Goal: Task Accomplishment & Management: Use online tool/utility

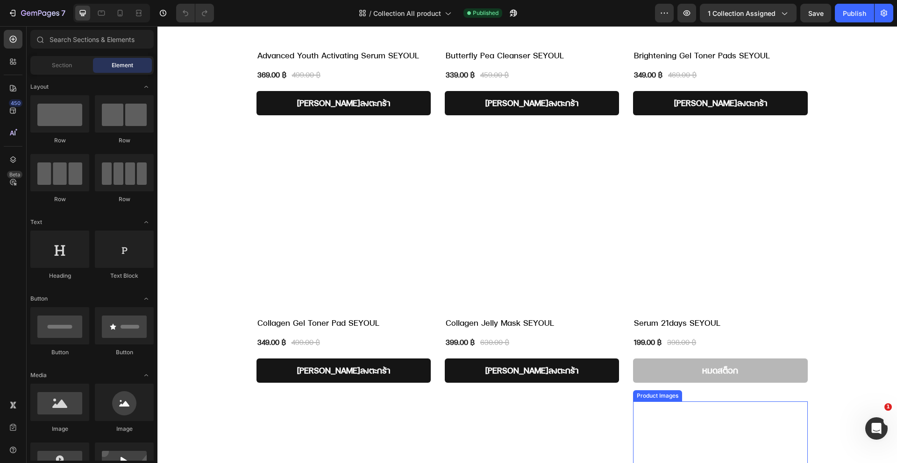
scroll to position [490, 0]
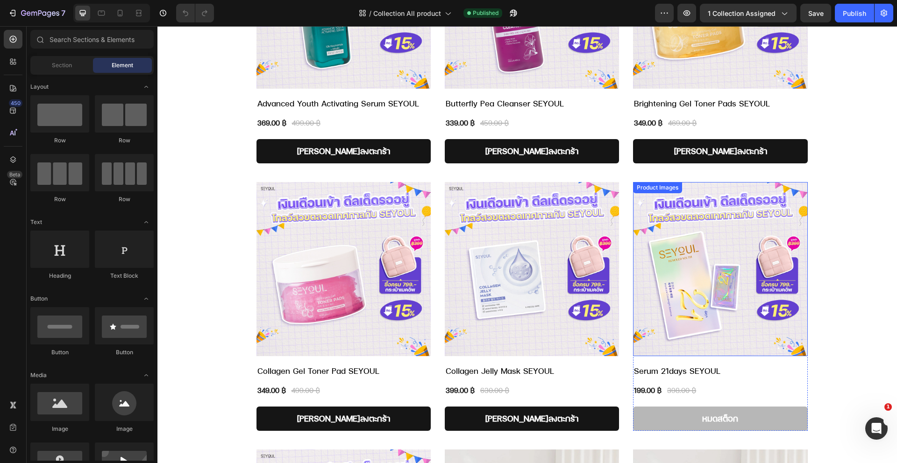
click at [693, 310] on img at bounding box center [720, 269] width 174 height 174
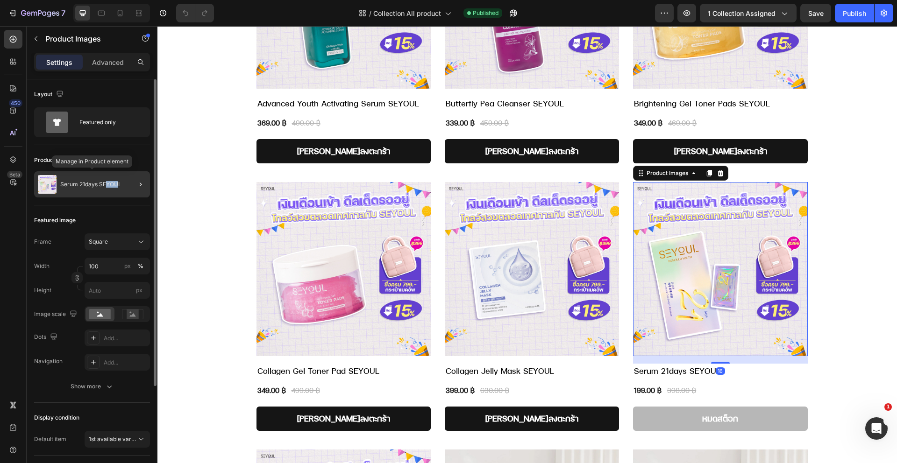
drag, startPoint x: 110, startPoint y: 185, endPoint x: 105, endPoint y: 184, distance: 5.2
click at [105, 184] on p "Serum 21days SEYOUL" at bounding box center [90, 184] width 61 height 7
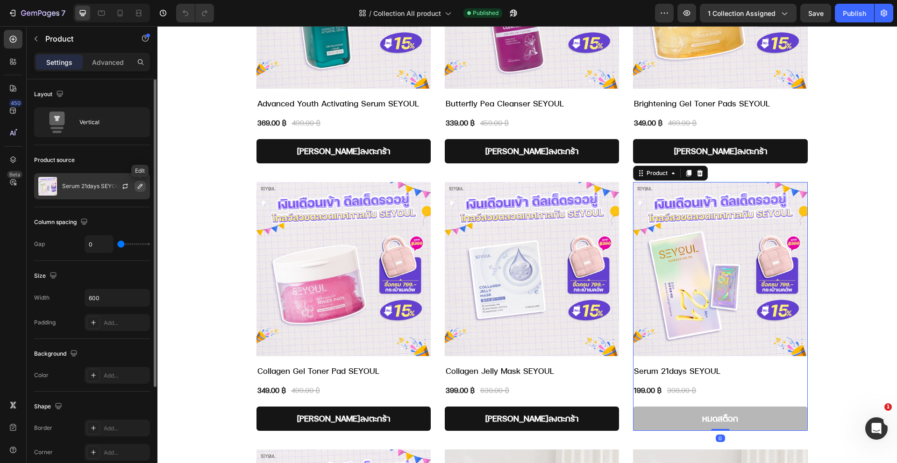
click at [141, 187] on icon "button" at bounding box center [139, 186] width 7 height 7
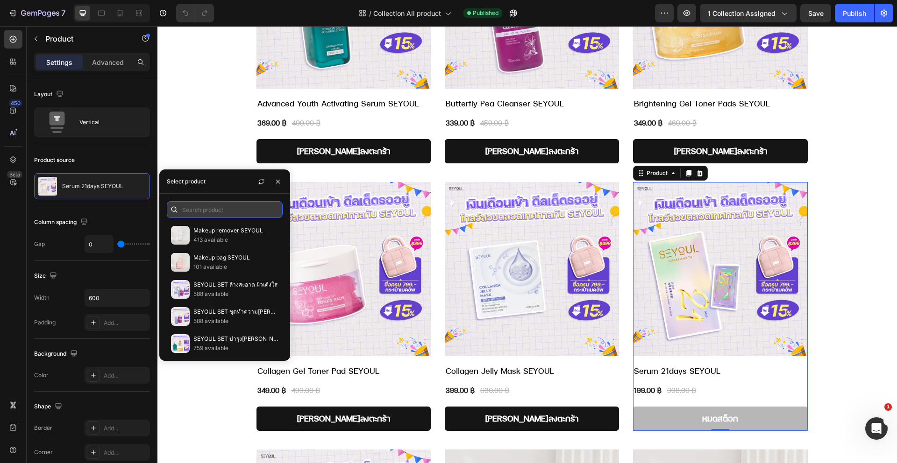
click at [204, 214] on input "text" at bounding box center [225, 209] width 116 height 17
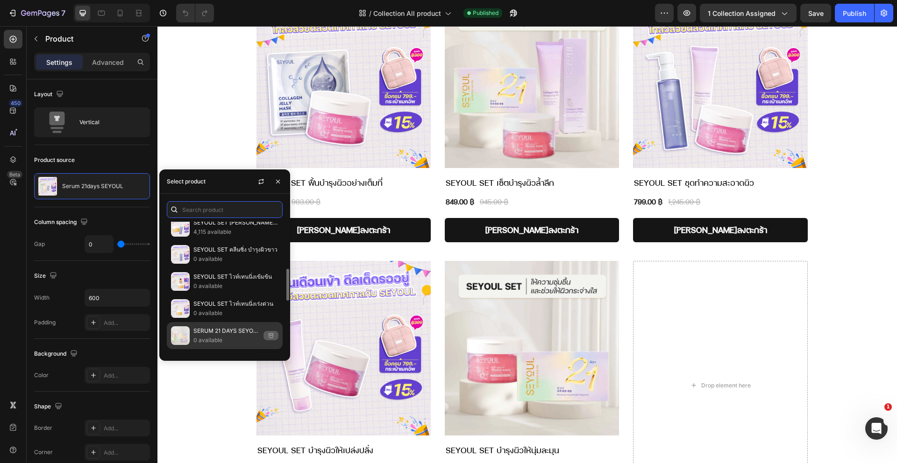
scroll to position [397, 0]
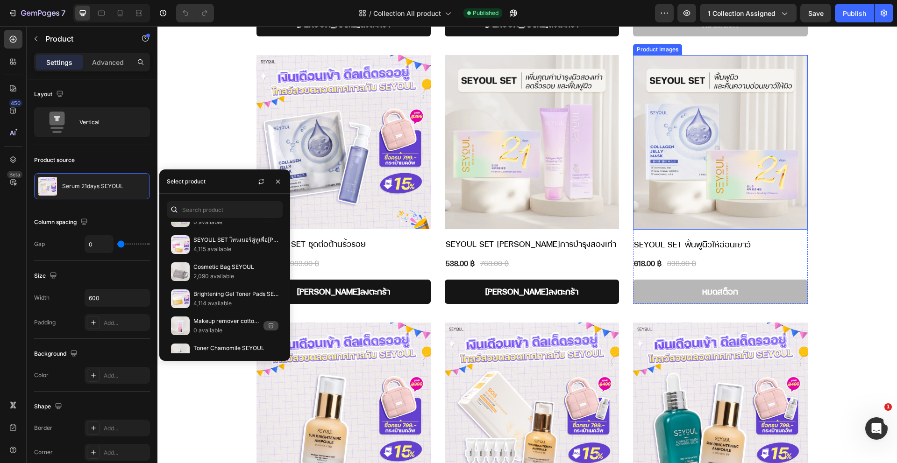
click at [691, 166] on img at bounding box center [720, 142] width 174 height 174
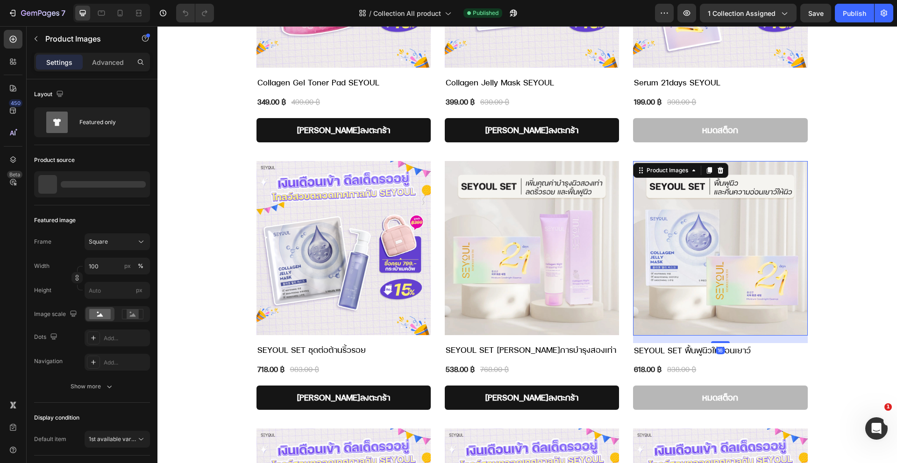
scroll to position [596, 0]
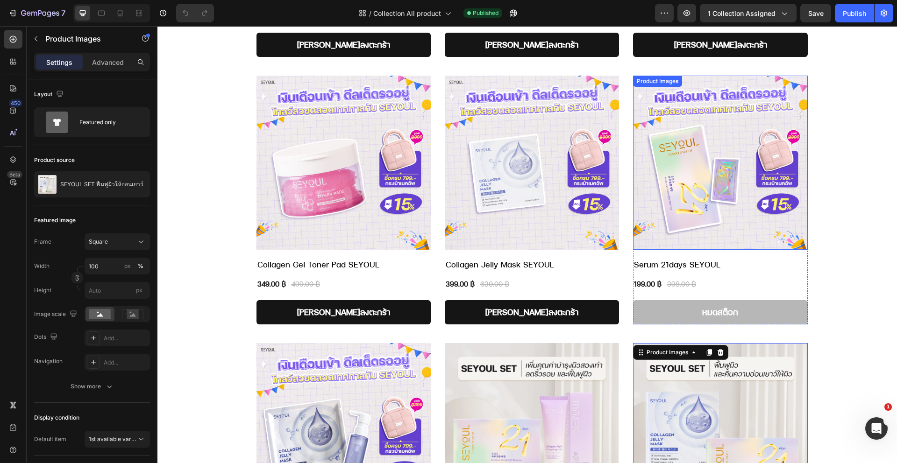
click at [654, 79] on div "Product Images" at bounding box center [720, 163] width 174 height 174
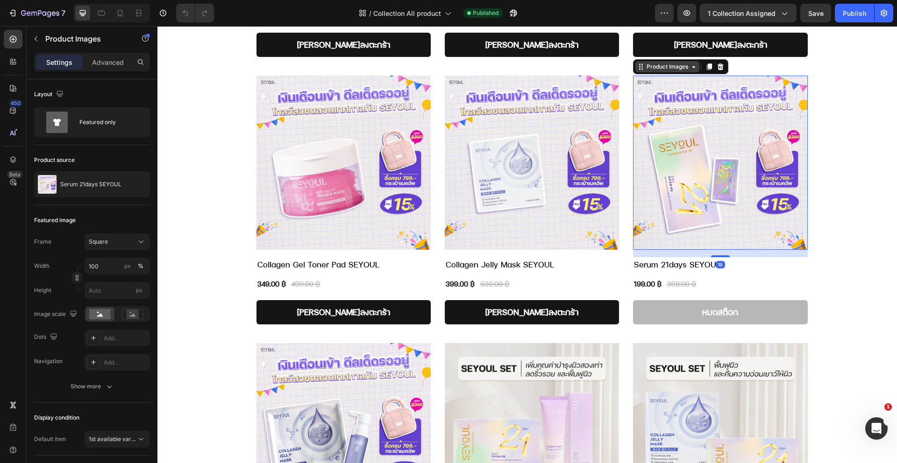
click at [652, 70] on div "Product Images" at bounding box center [667, 67] width 45 height 8
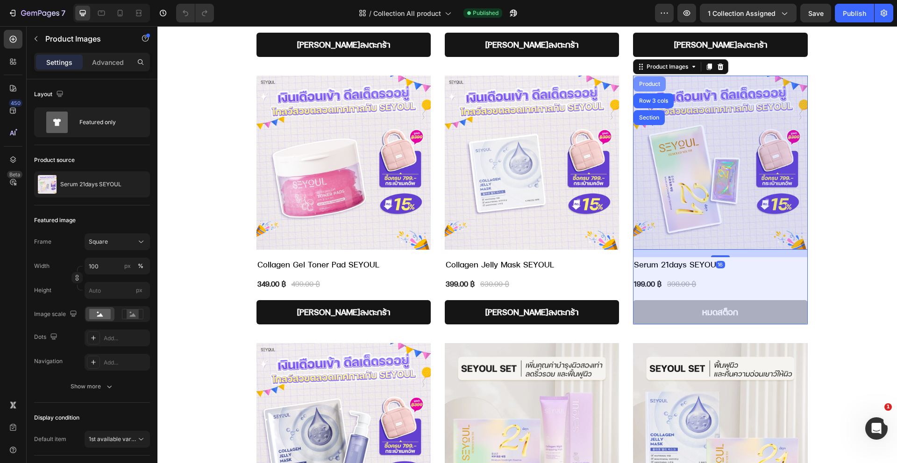
click at [650, 84] on div "Product" at bounding box center [649, 84] width 25 height 6
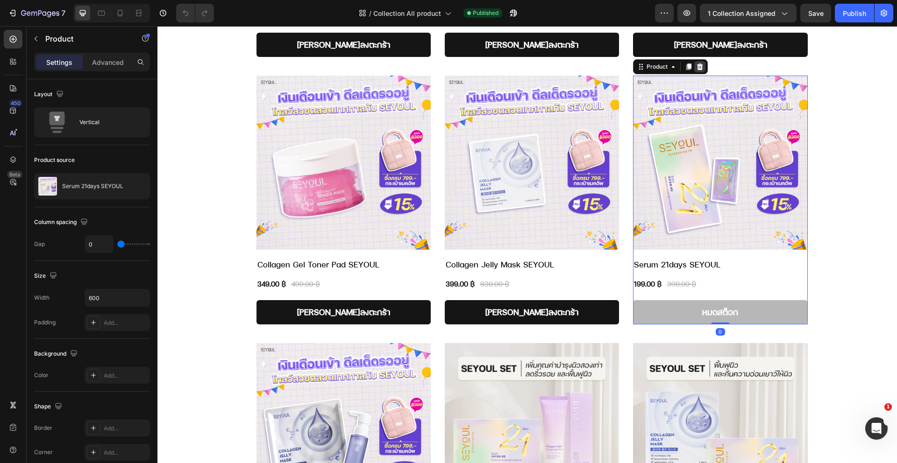
click at [696, 67] on icon at bounding box center [699, 66] width 7 height 7
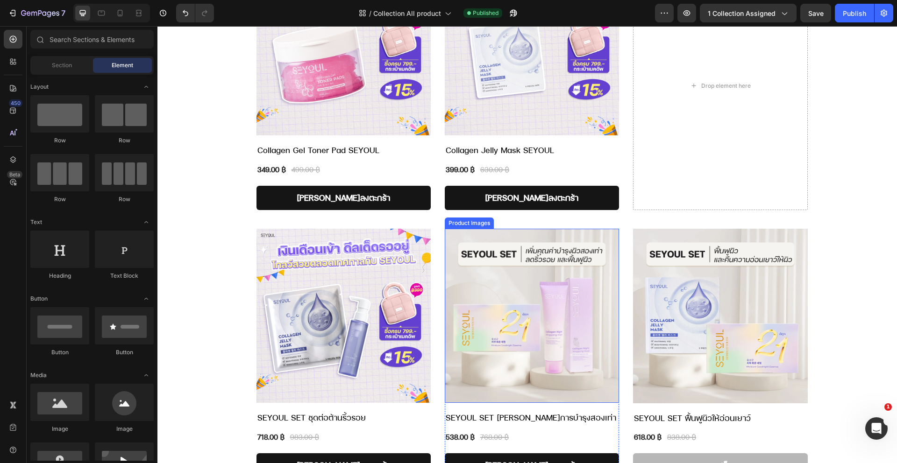
scroll to position [740, 0]
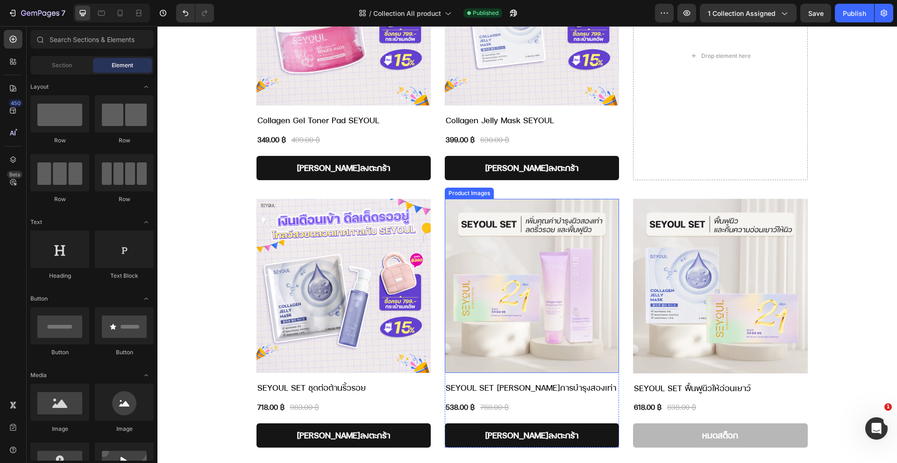
click at [517, 224] on img at bounding box center [532, 286] width 174 height 174
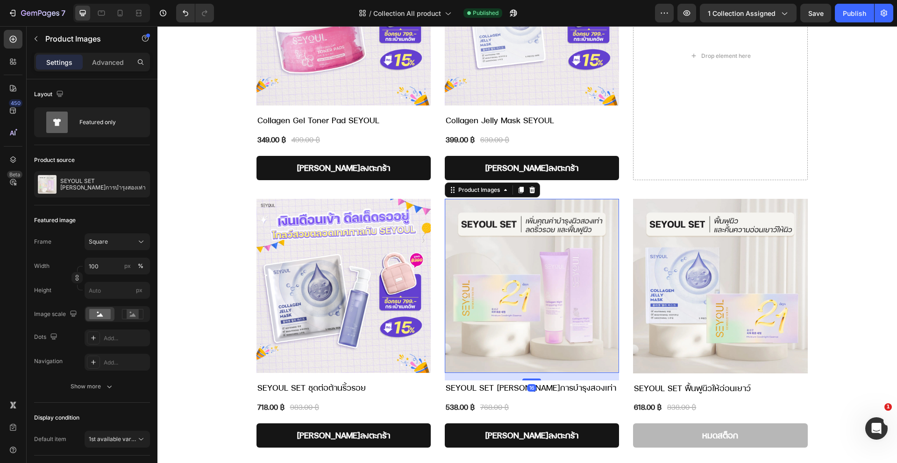
drag, startPoint x: 477, startPoint y: 235, endPoint x: 471, endPoint y: 220, distance: 16.0
click at [477, 235] on img at bounding box center [532, 286] width 174 height 174
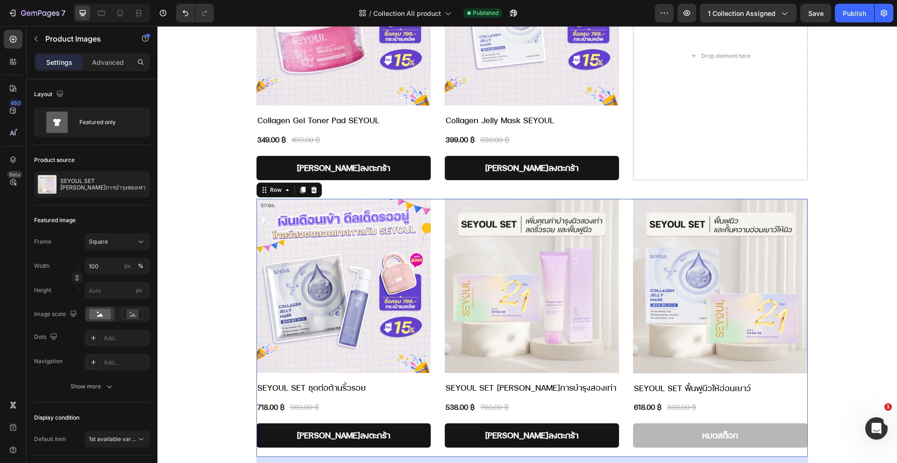
click at [622, 252] on div "Product Images SEYOUL SET ชุดต่อต้านริ้วรอย Product Title 718.00 ฿ (P) Price (P…" at bounding box center [531, 328] width 551 height 258
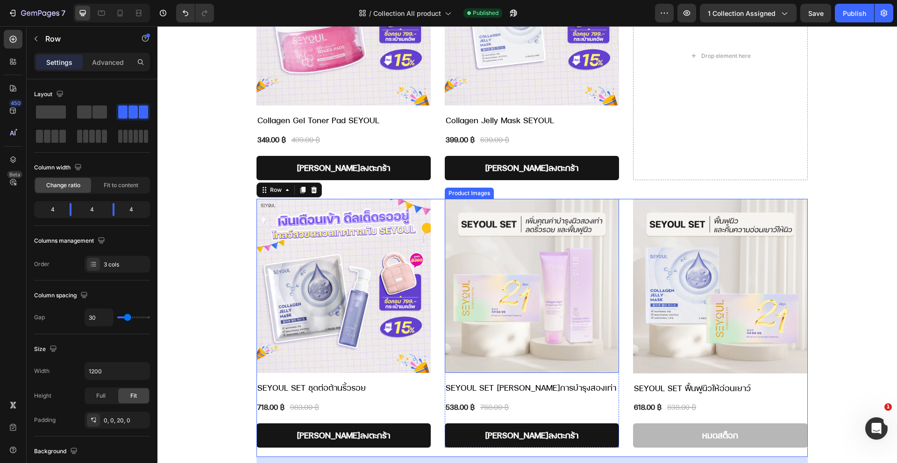
click at [457, 212] on img at bounding box center [532, 286] width 174 height 174
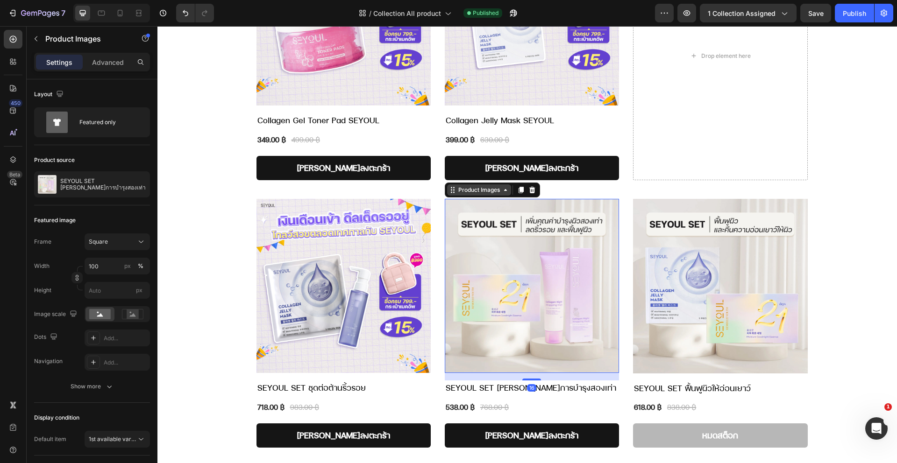
click at [461, 193] on div "Product Images" at bounding box center [478, 190] width 45 height 8
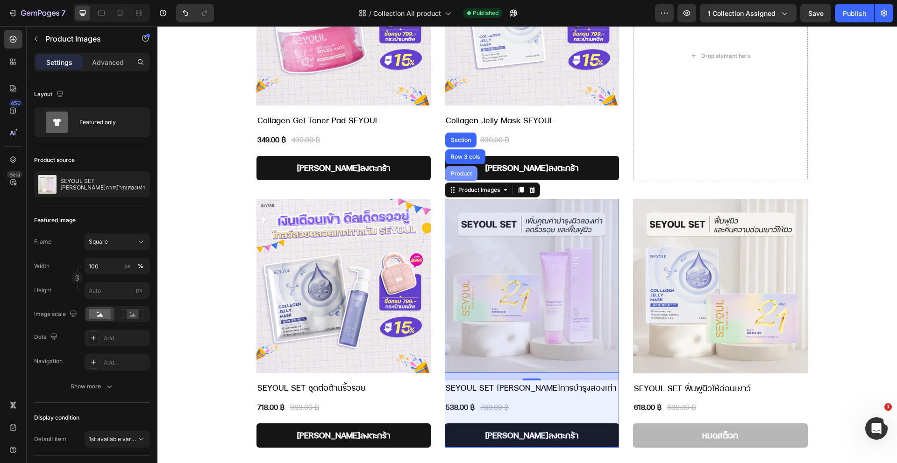
click at [458, 172] on div "Product" at bounding box center [461, 174] width 25 height 6
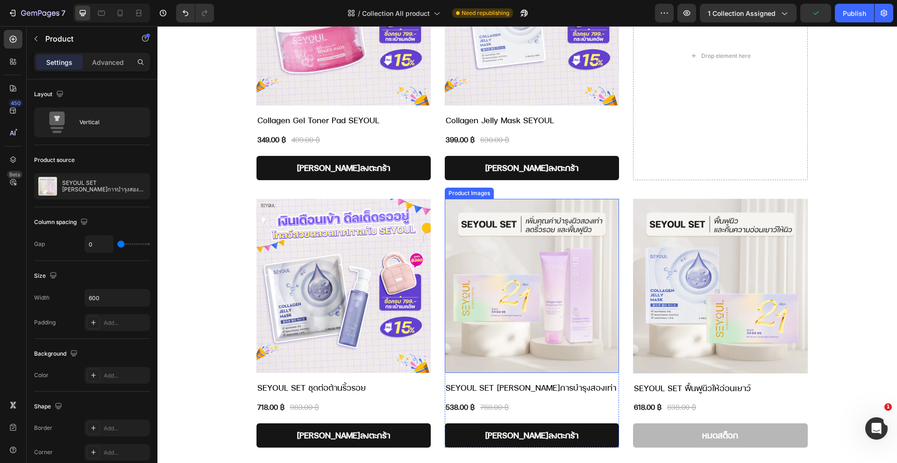
click at [466, 192] on div "Product Images" at bounding box center [469, 193] width 45 height 8
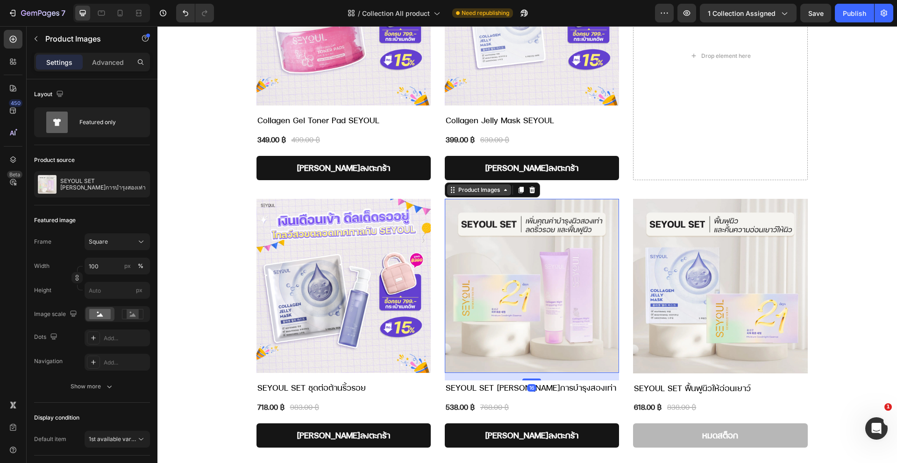
click at [468, 192] on div "Product Images" at bounding box center [478, 190] width 45 height 8
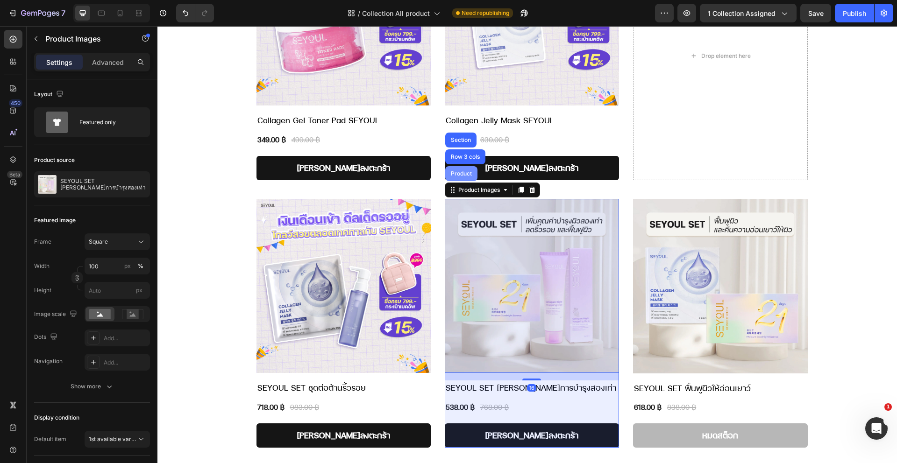
click at [461, 180] on div "Product" at bounding box center [461, 173] width 32 height 15
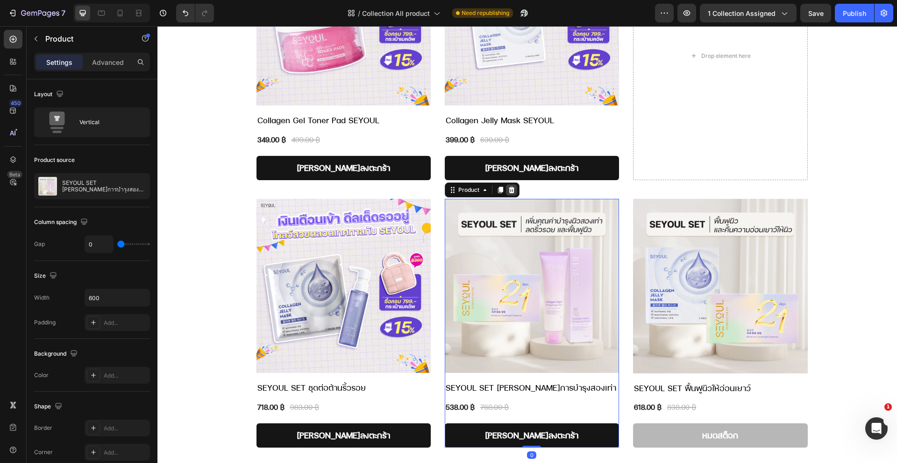
click at [508, 192] on icon at bounding box center [511, 190] width 6 height 7
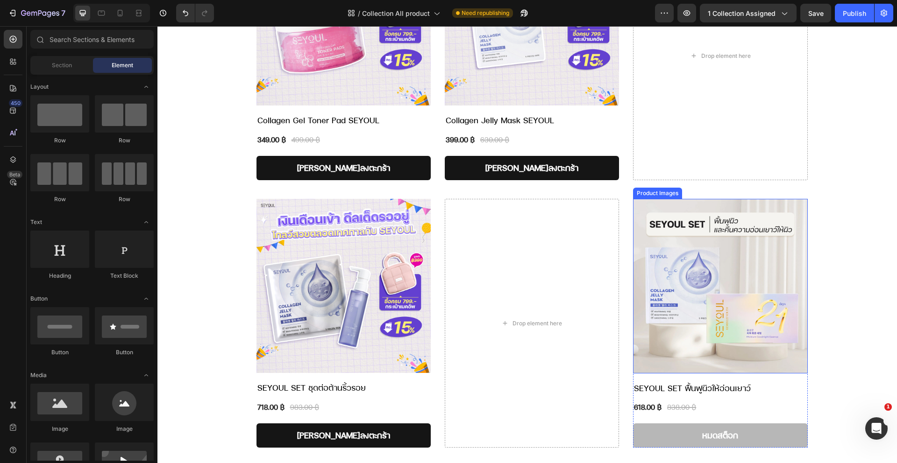
click at [638, 192] on div "Product Images" at bounding box center [657, 193] width 45 height 8
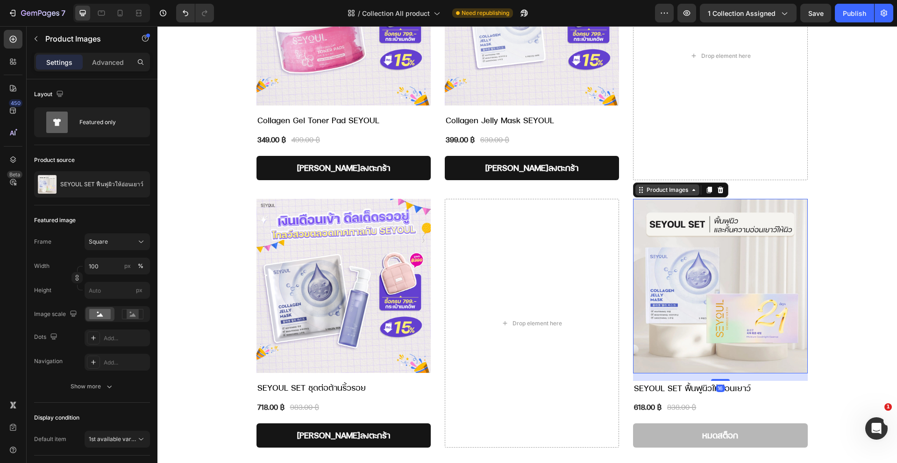
click at [645, 191] on div "Product Images" at bounding box center [667, 190] width 45 height 8
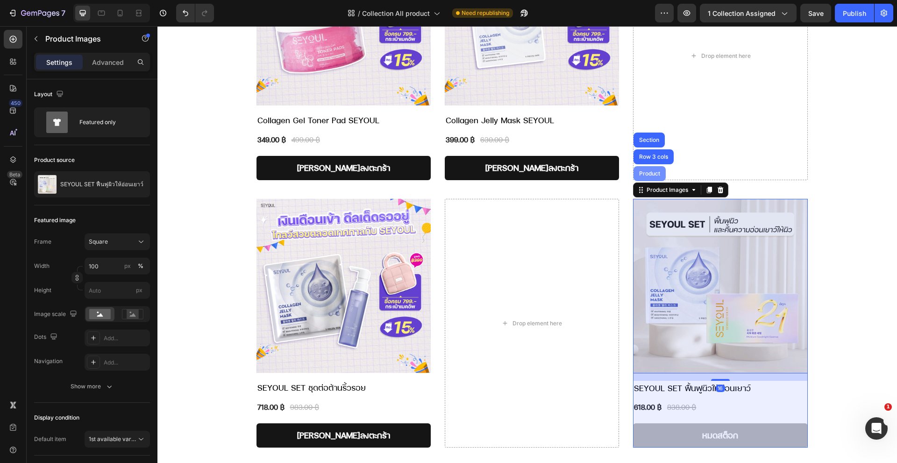
click at [645, 178] on div "Product" at bounding box center [649, 173] width 32 height 15
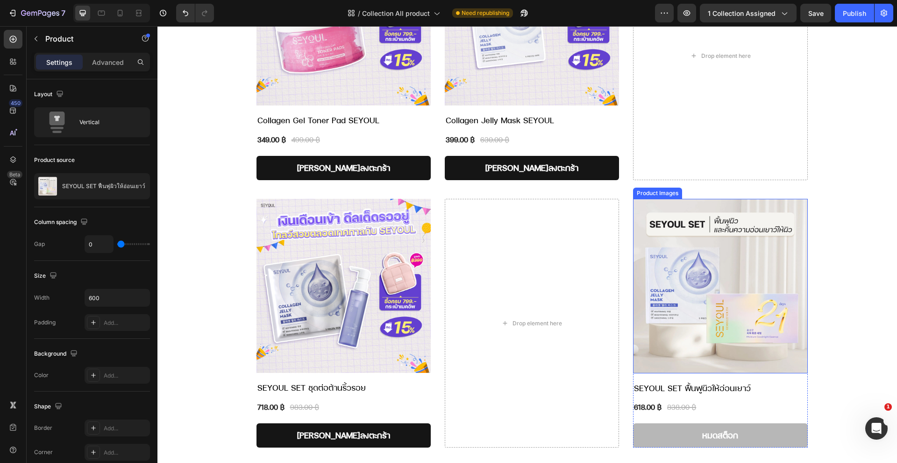
click at [653, 205] on img at bounding box center [720, 286] width 174 height 174
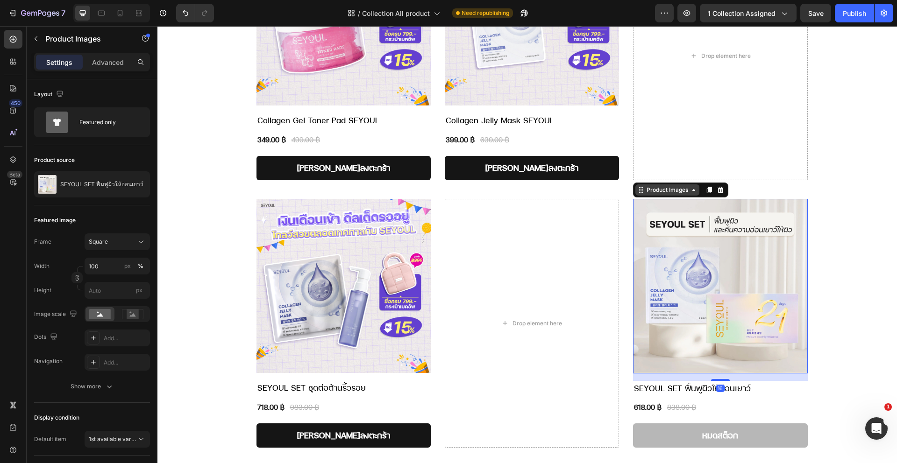
click at [654, 192] on div "Product Images" at bounding box center [667, 190] width 45 height 8
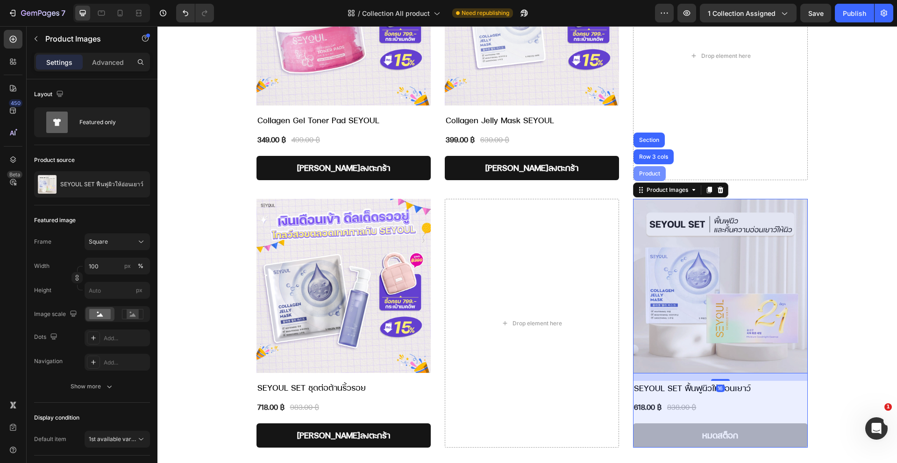
click at [655, 179] on div "Product" at bounding box center [649, 173] width 32 height 15
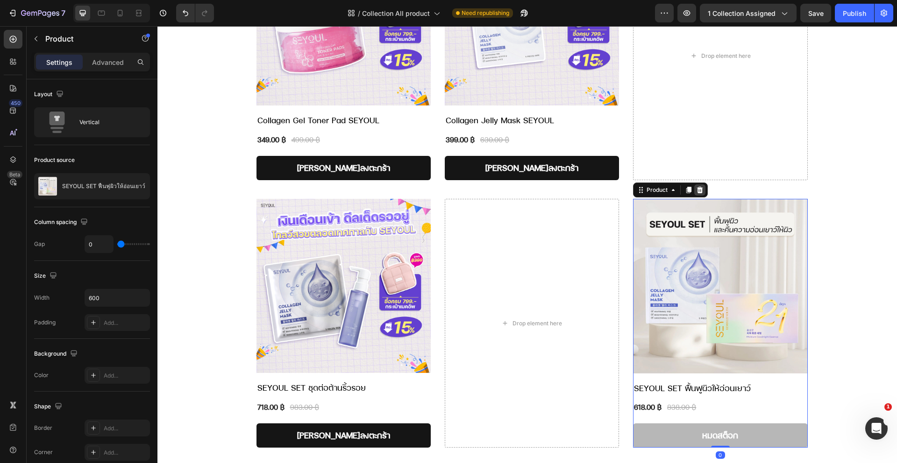
click at [698, 191] on icon at bounding box center [700, 190] width 6 height 7
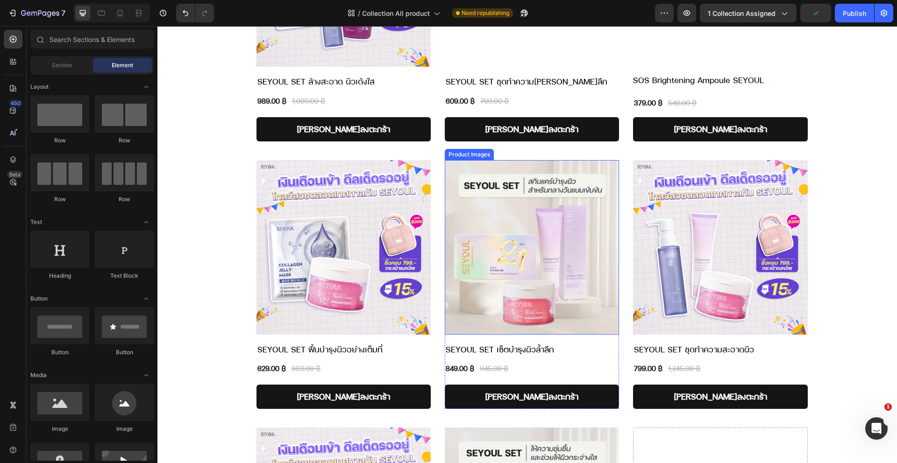
scroll to position [1876, 0]
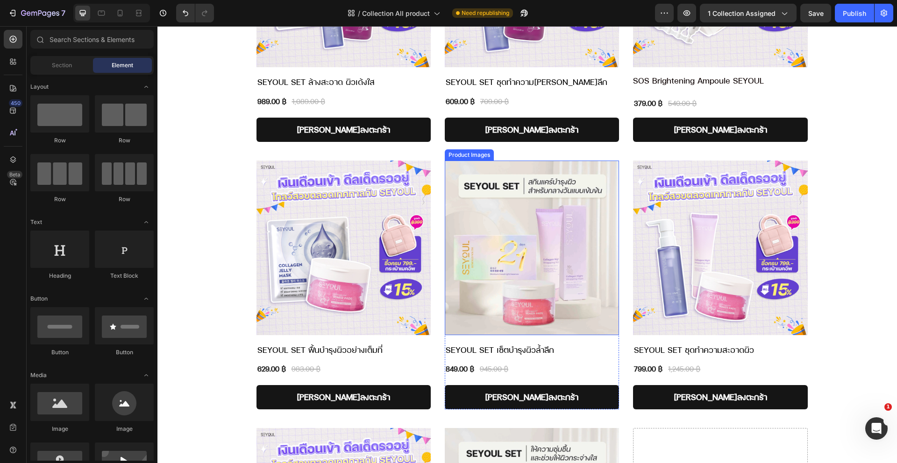
click at [471, 151] on div "Product Images" at bounding box center [469, 155] width 45 height 8
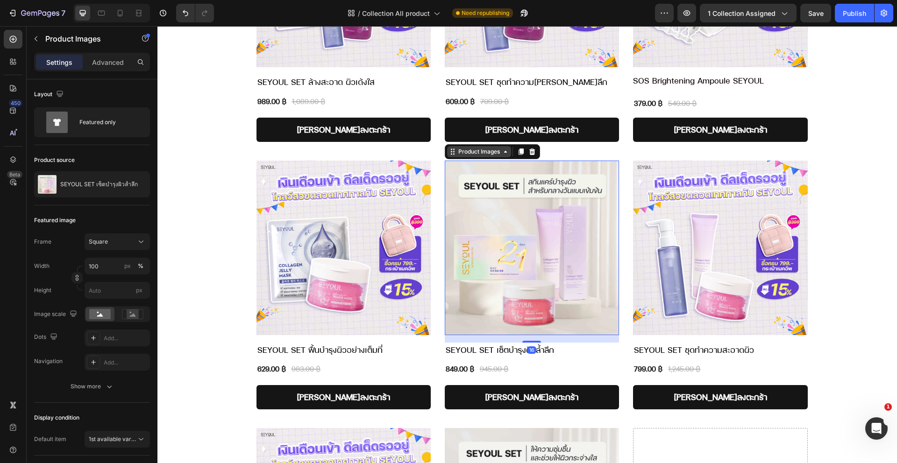
click at [487, 148] on div "Product Images" at bounding box center [478, 152] width 45 height 8
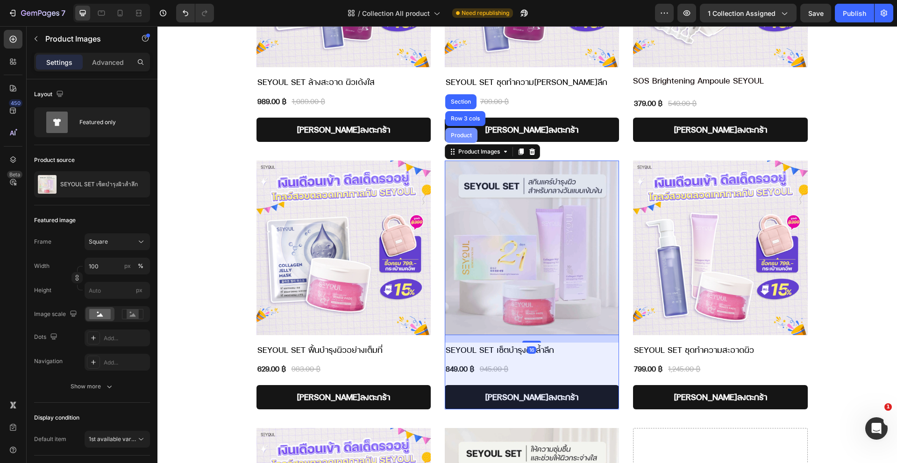
click at [463, 133] on div "Product" at bounding box center [461, 136] width 25 height 6
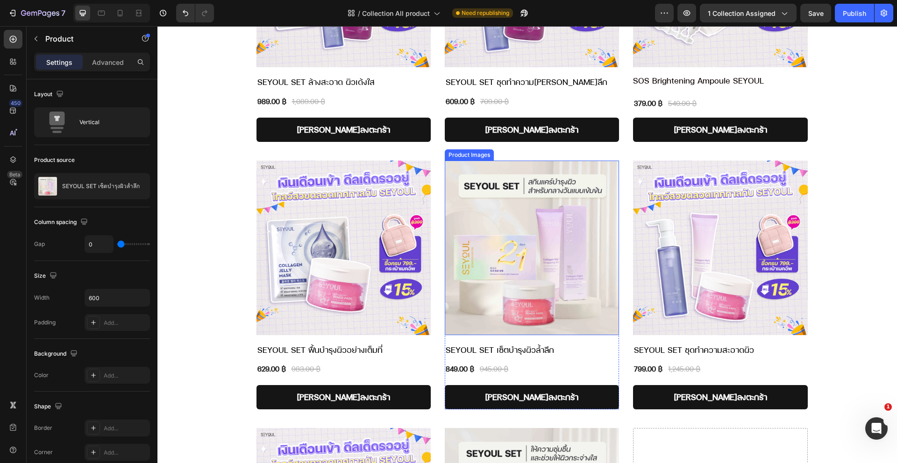
click at [472, 151] on div "Product Images" at bounding box center [469, 155] width 45 height 8
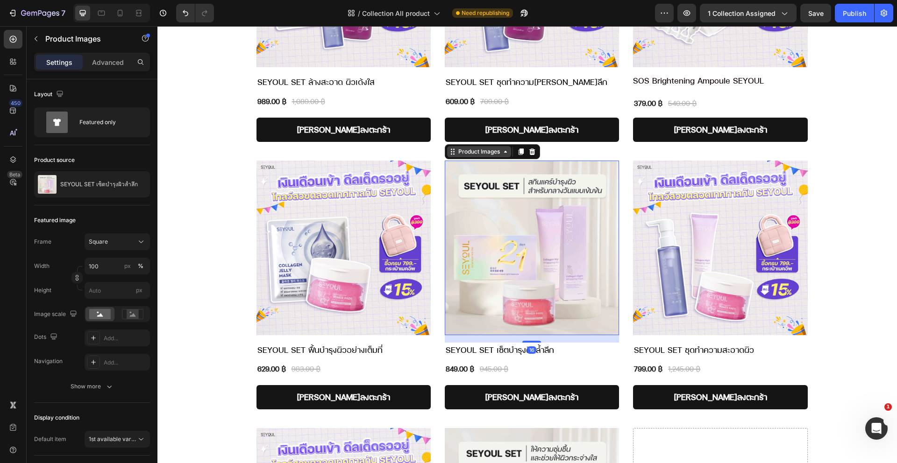
click at [471, 148] on div "Product Images" at bounding box center [478, 152] width 45 height 8
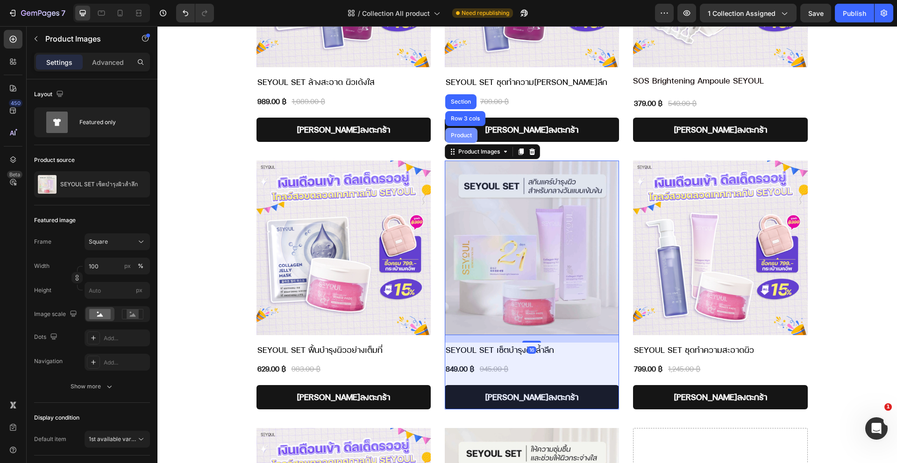
click at [461, 128] on div "Product" at bounding box center [461, 135] width 32 height 15
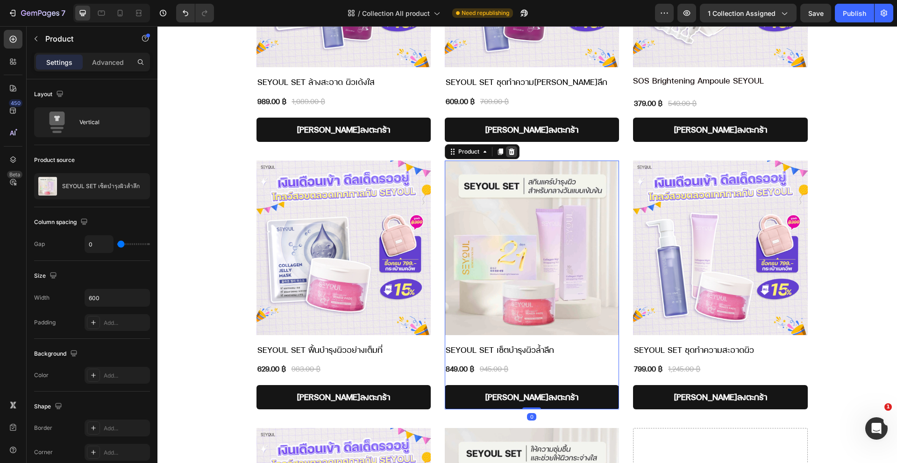
click at [508, 149] on icon at bounding box center [511, 152] width 6 height 7
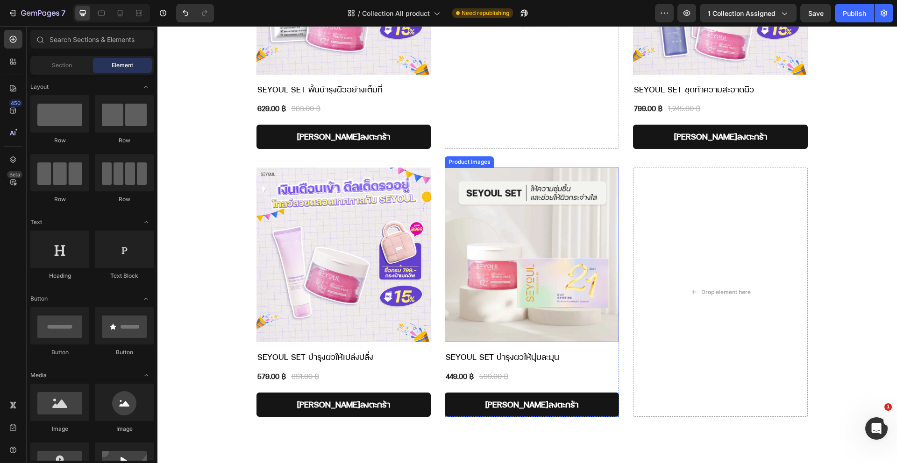
scroll to position [2050, 0]
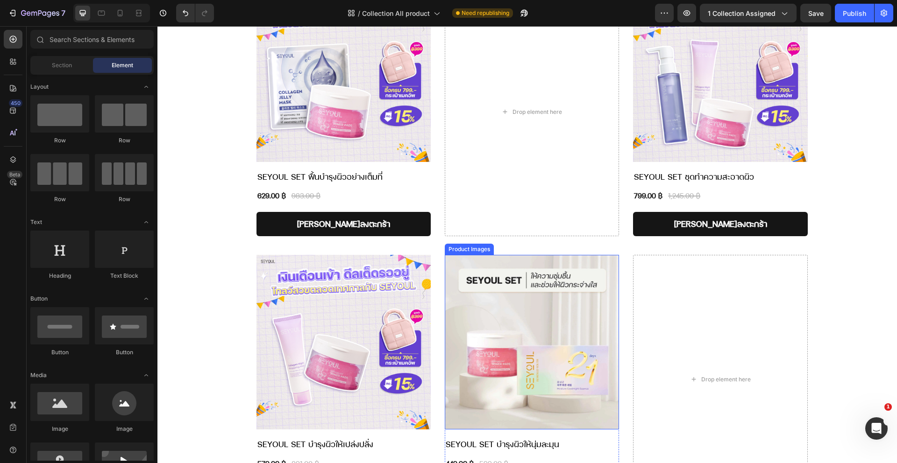
click at [546, 348] on img at bounding box center [532, 342] width 174 height 174
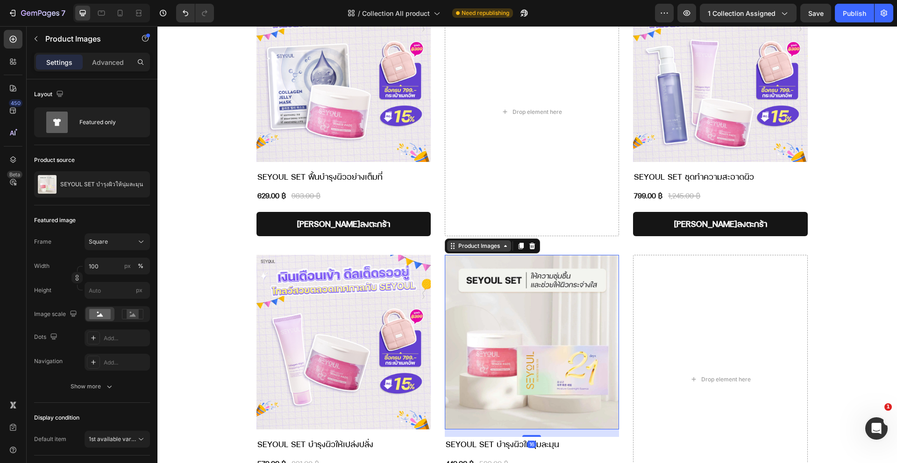
click at [477, 242] on div "Product Images" at bounding box center [478, 246] width 45 height 8
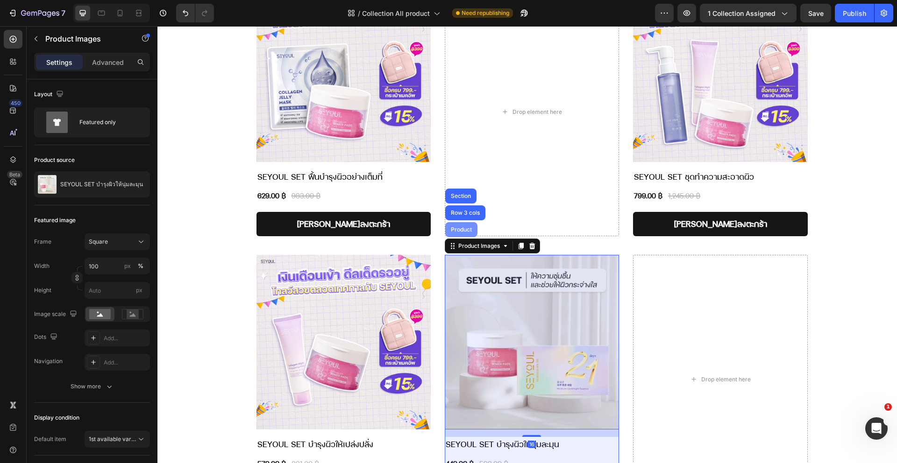
click at [466, 222] on div "Product" at bounding box center [461, 229] width 32 height 15
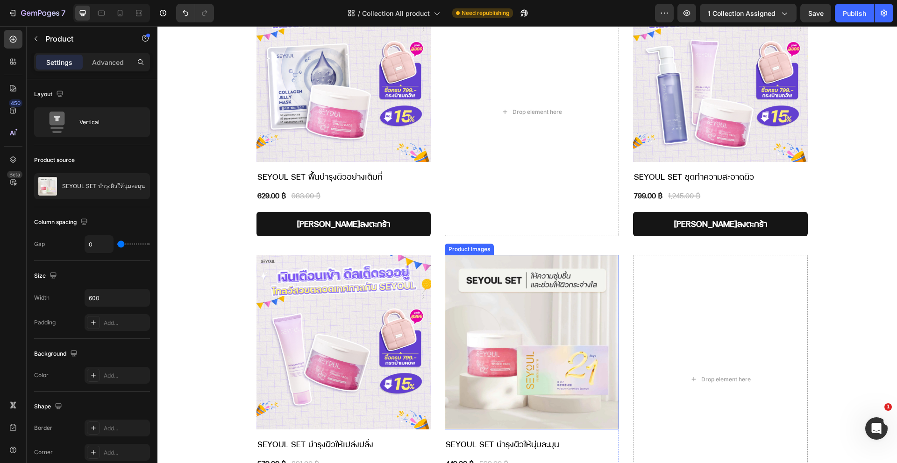
click at [483, 258] on img at bounding box center [532, 342] width 174 height 174
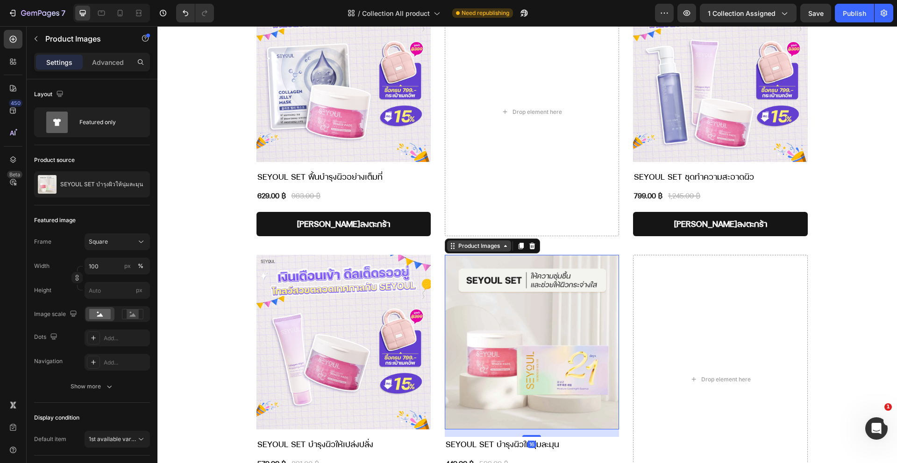
click at [464, 242] on div "Product Images" at bounding box center [478, 246] width 45 height 8
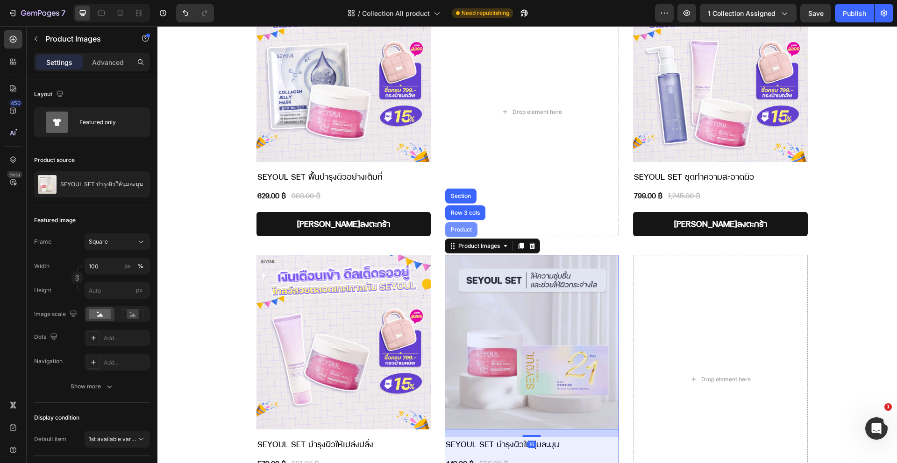
click at [461, 227] on div "Product" at bounding box center [461, 230] width 25 height 6
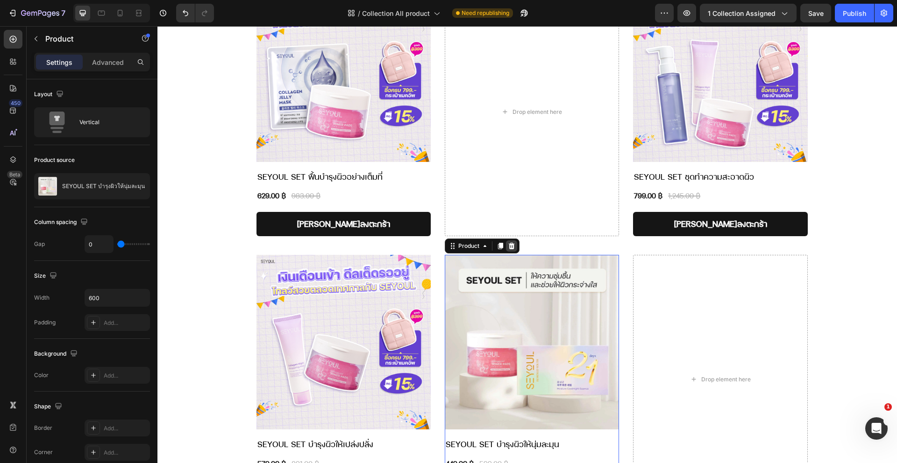
click at [508, 242] on icon at bounding box center [511, 245] width 7 height 7
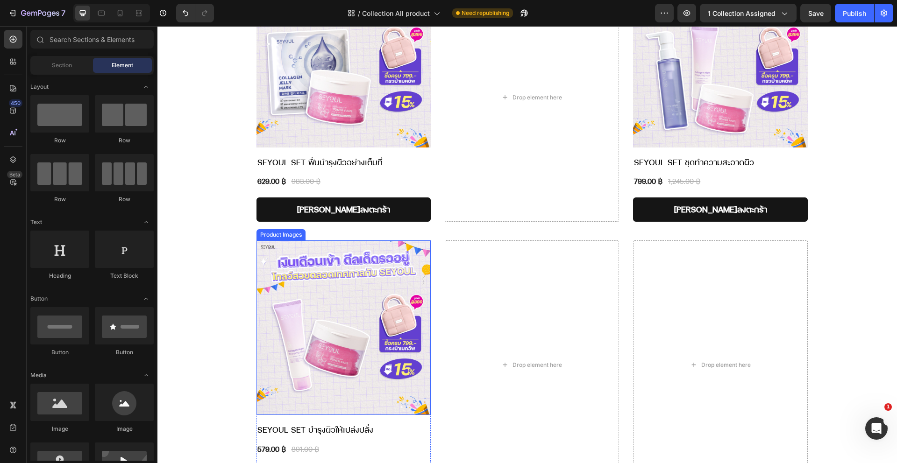
scroll to position [2065, 0]
click at [278, 230] on div "Product Images" at bounding box center [280, 234] width 45 height 8
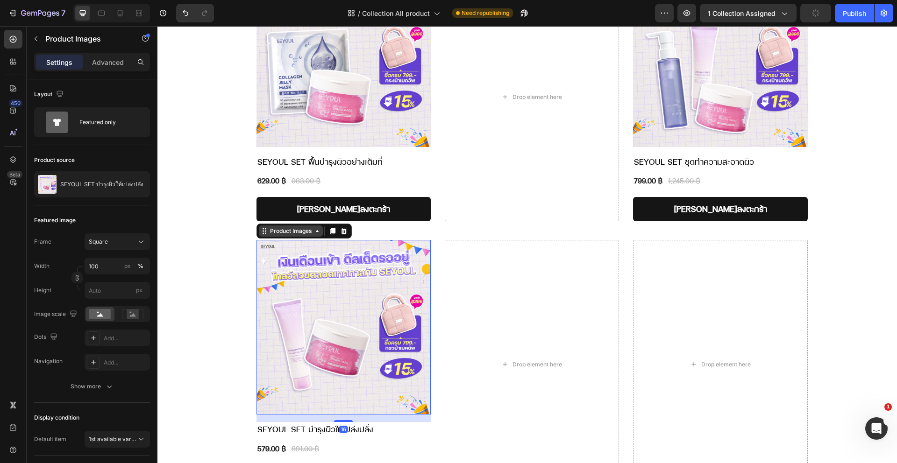
click at [279, 227] on div "Product Images" at bounding box center [290, 231] width 45 height 8
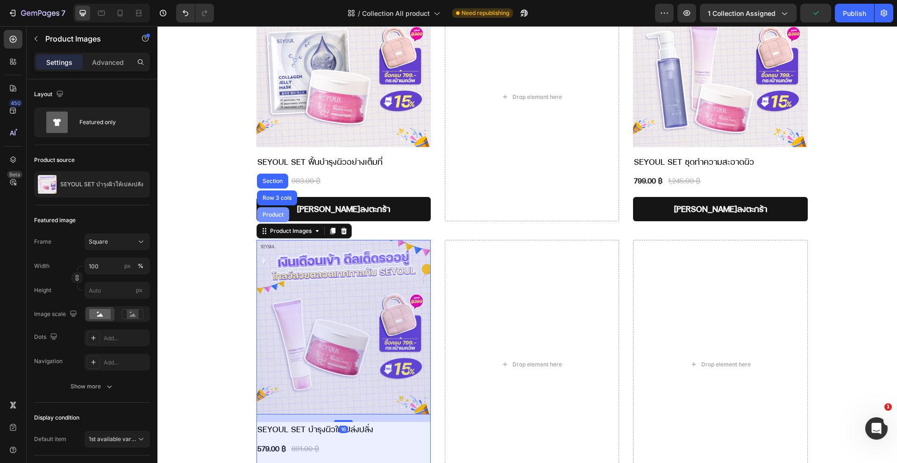
click at [276, 207] on div "Product" at bounding box center [273, 214] width 32 height 15
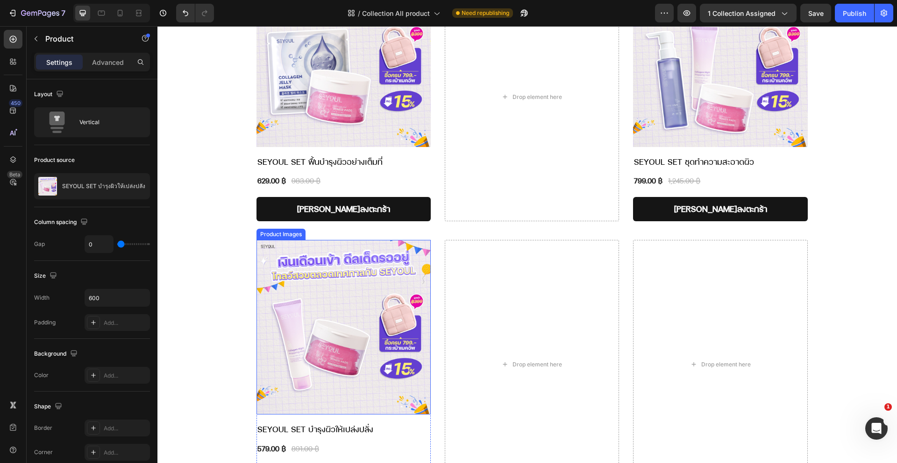
click at [270, 230] on div "Product Images" at bounding box center [280, 234] width 45 height 8
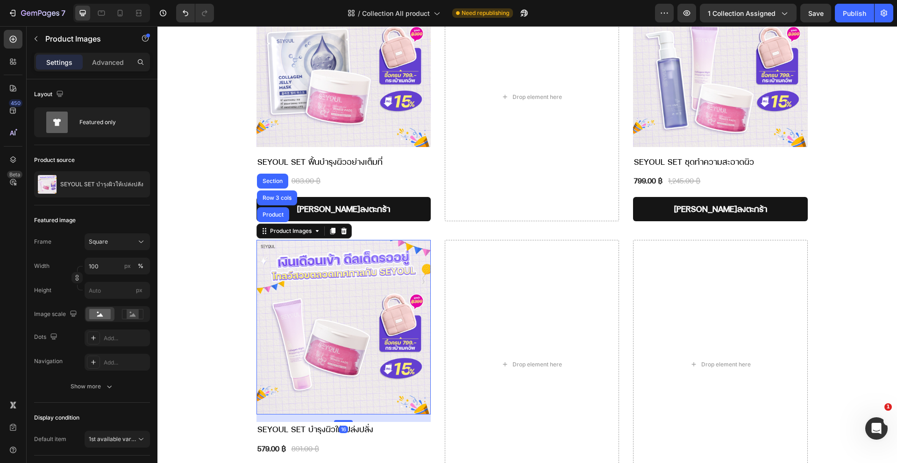
click at [271, 224] on div "Product Images Product Row 3 cols Section" at bounding box center [303, 231] width 95 height 15
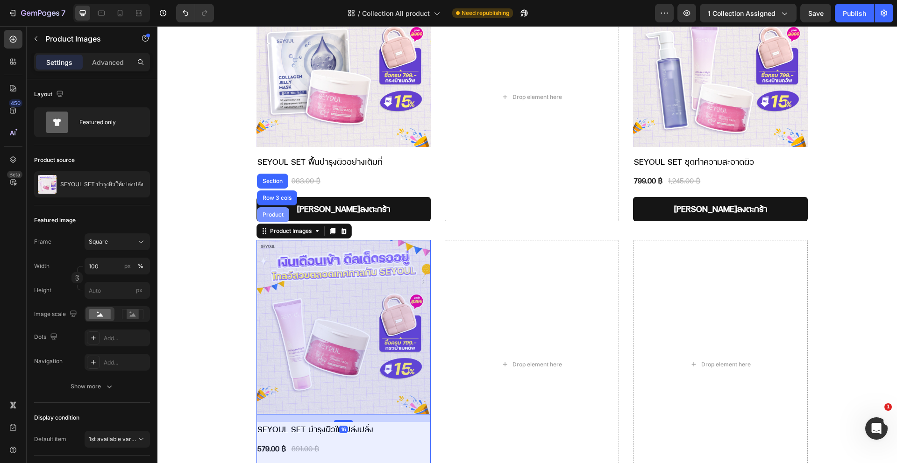
click at [266, 207] on div "Product" at bounding box center [273, 214] width 32 height 15
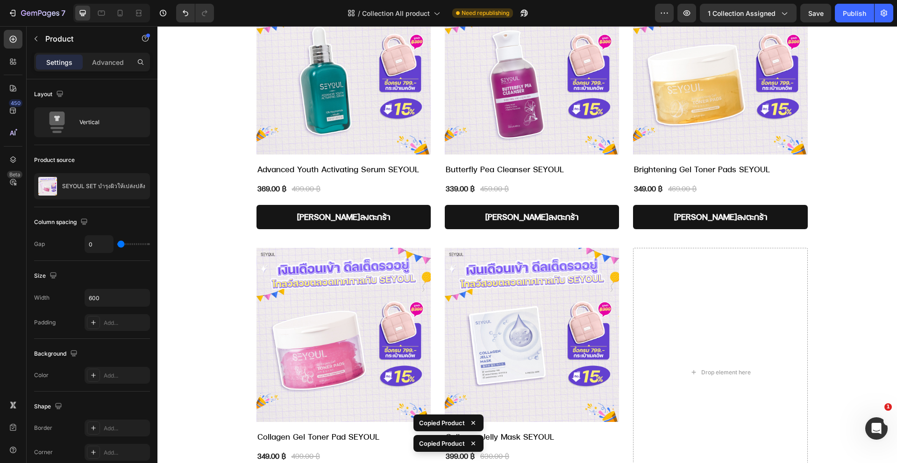
scroll to position [403, 0]
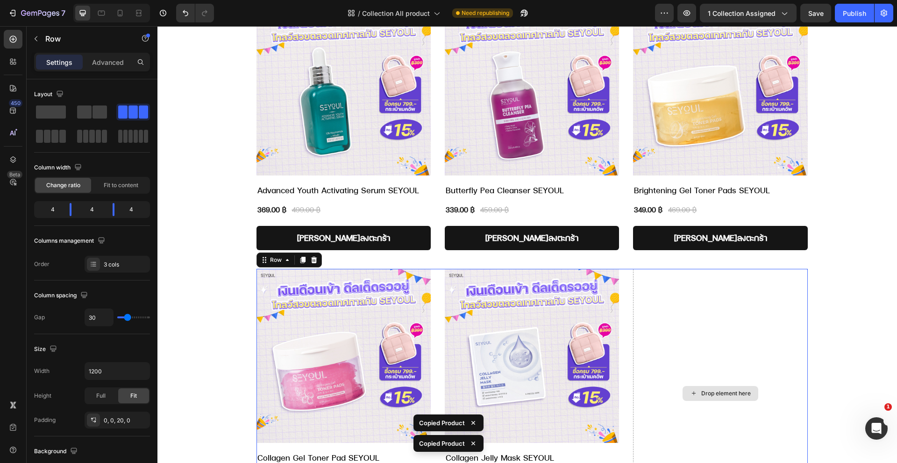
click at [701, 319] on div "Drop element here" at bounding box center [720, 393] width 174 height 249
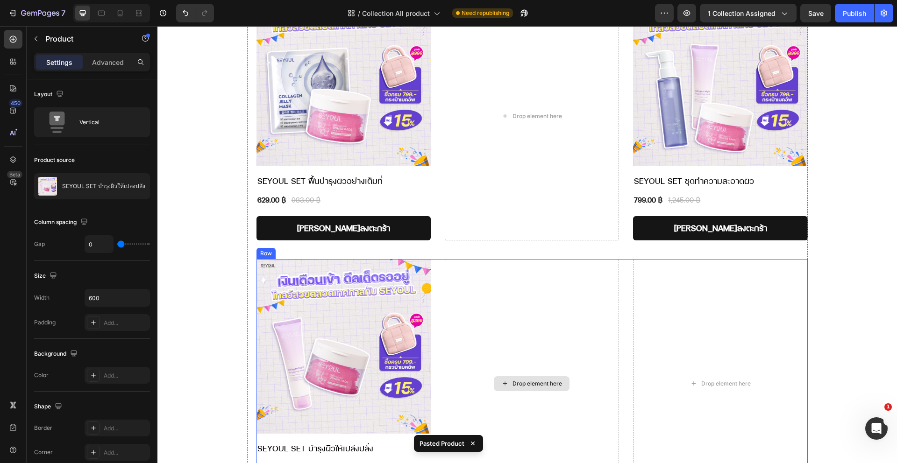
scroll to position [2072, 0]
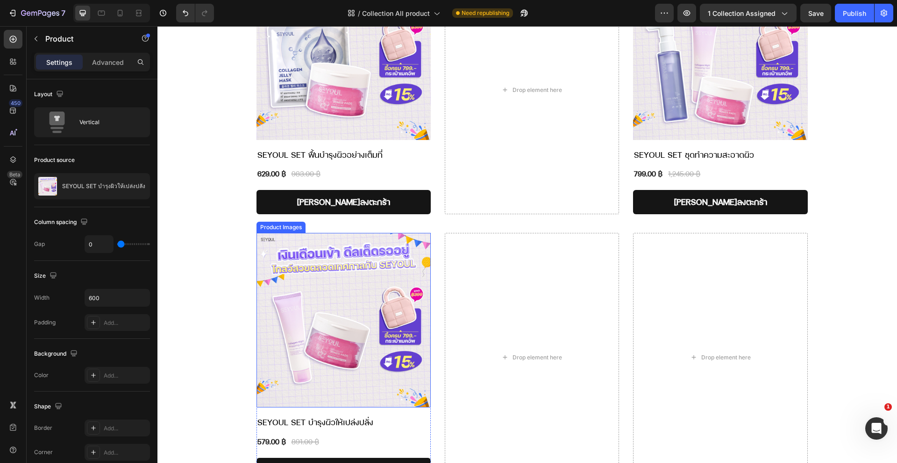
click at [287, 233] on img at bounding box center [343, 320] width 174 height 174
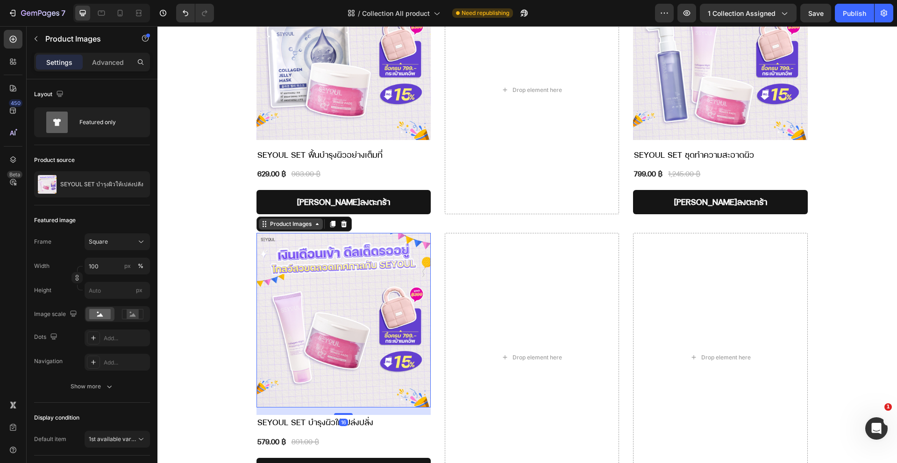
click at [269, 220] on div "Product Images" at bounding box center [290, 224] width 45 height 8
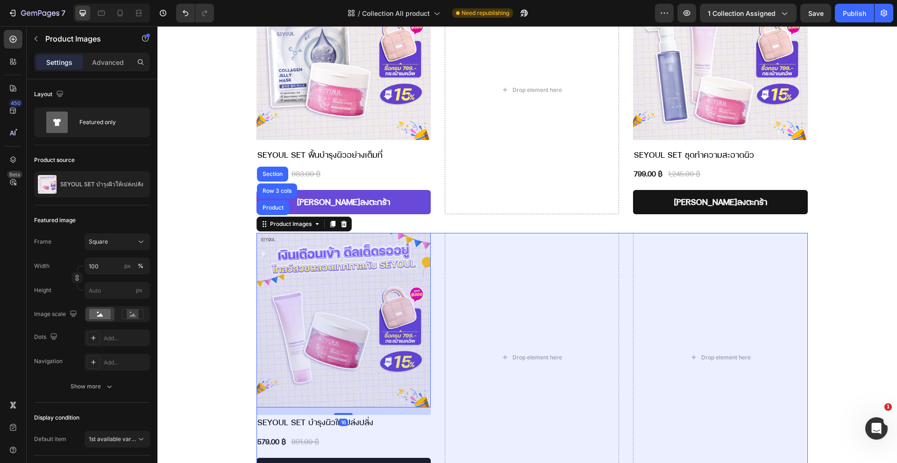
click at [268, 188] on div "Row 3 cols" at bounding box center [277, 191] width 33 height 6
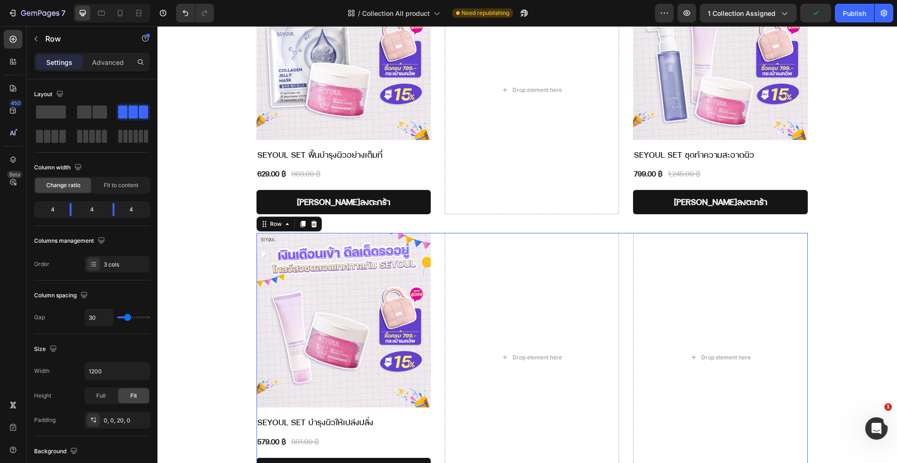
click at [312, 221] on icon at bounding box center [314, 224] width 6 height 7
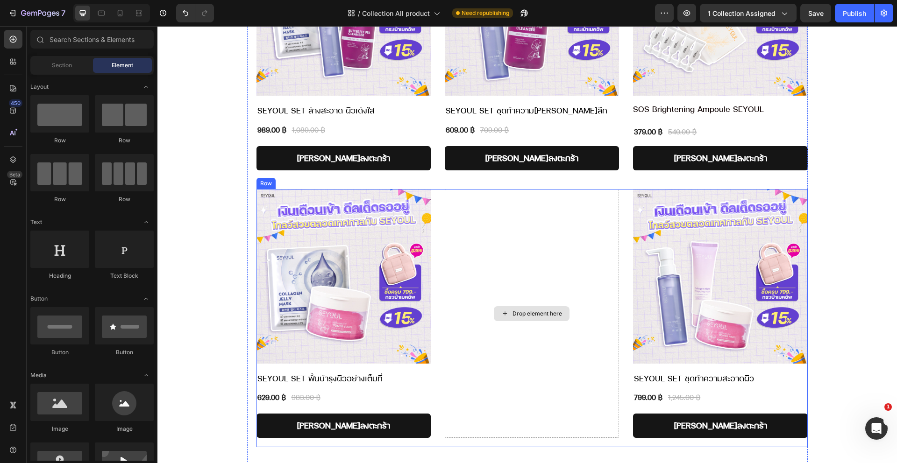
scroll to position [1832, 0]
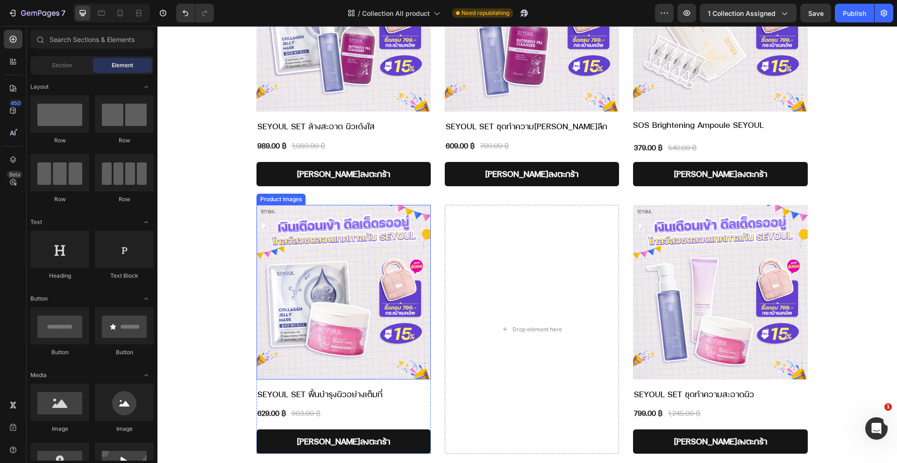
click at [267, 195] on div "Product Images" at bounding box center [280, 199] width 45 height 8
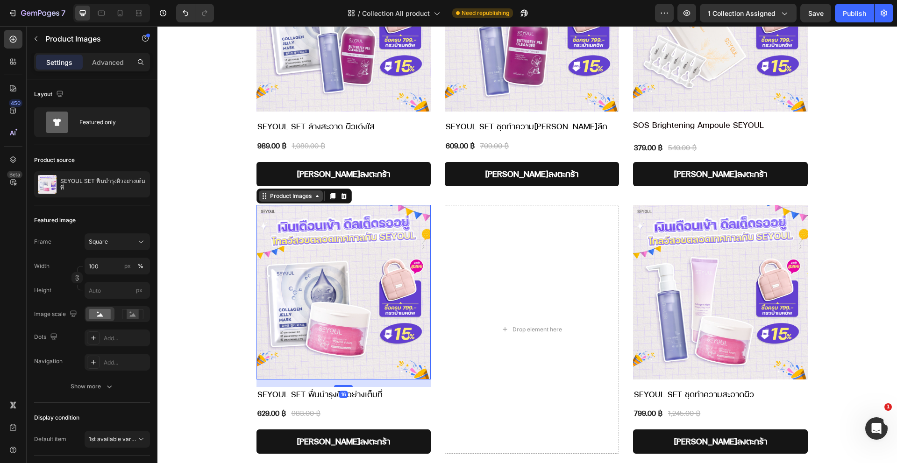
click at [268, 192] on div "Product Images" at bounding box center [290, 196] width 45 height 8
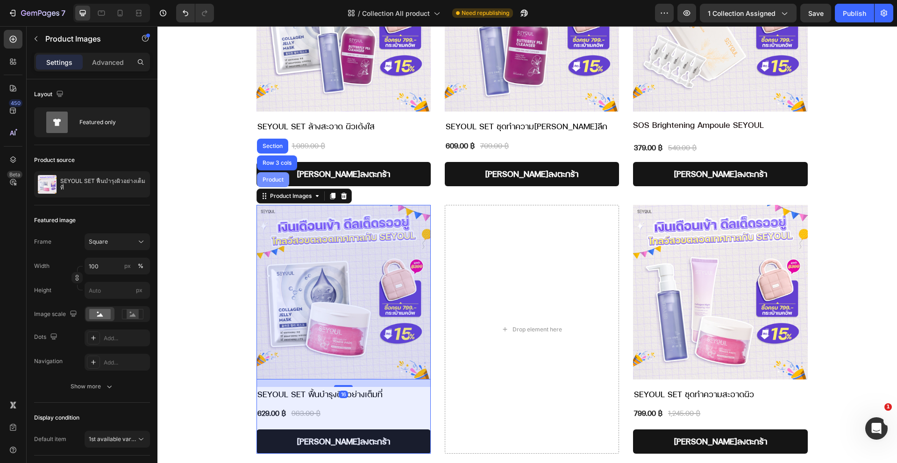
click at [269, 172] on div "Product" at bounding box center [273, 179] width 32 height 15
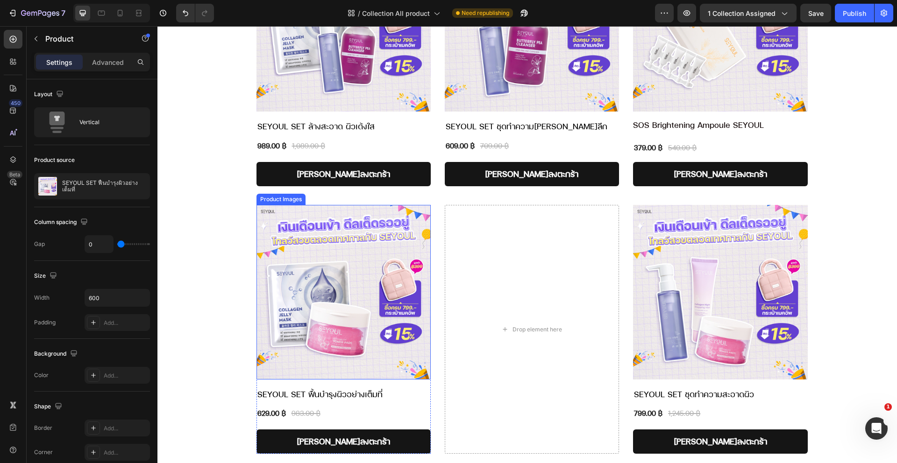
click at [272, 205] on img at bounding box center [343, 292] width 174 height 174
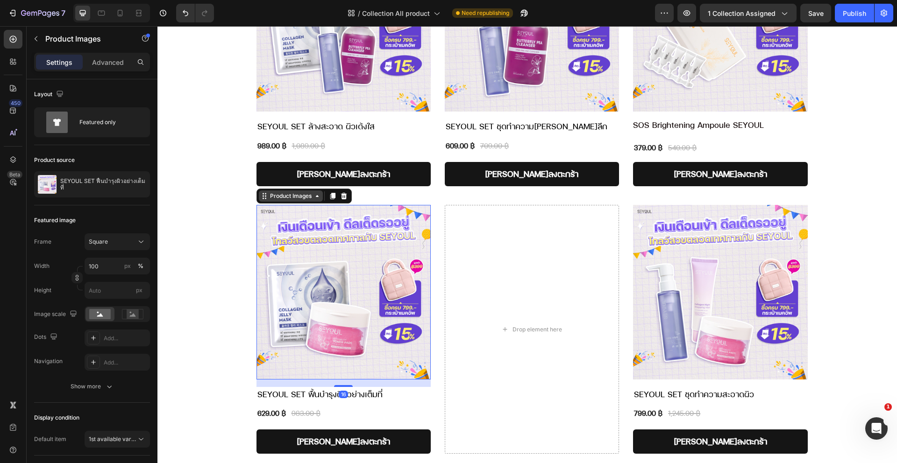
click at [270, 192] on div "Product Images" at bounding box center [290, 196] width 45 height 8
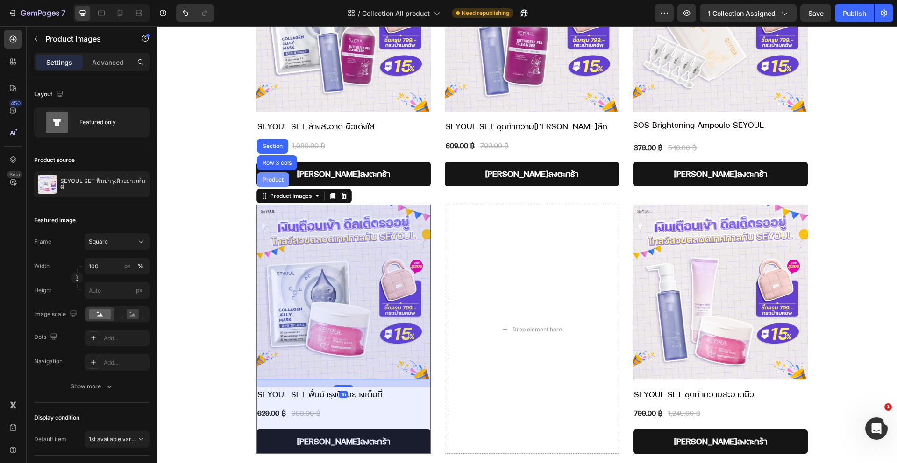
click at [273, 177] on div "Product" at bounding box center [273, 180] width 25 height 6
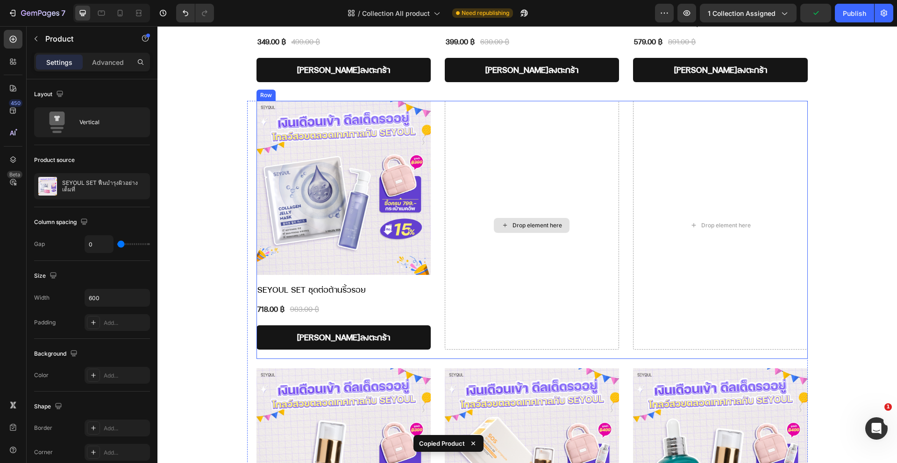
scroll to position [744, 0]
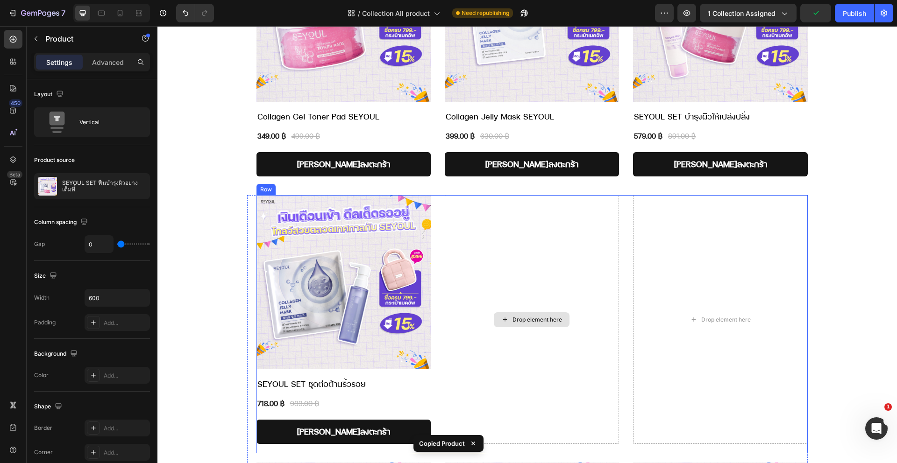
click at [506, 274] on div "Drop element here" at bounding box center [532, 319] width 174 height 249
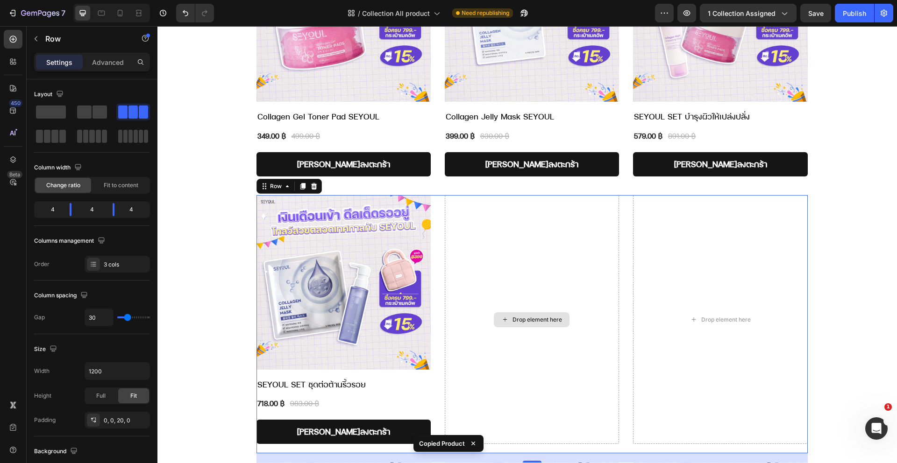
click at [534, 283] on div "Drop element here" at bounding box center [532, 319] width 174 height 249
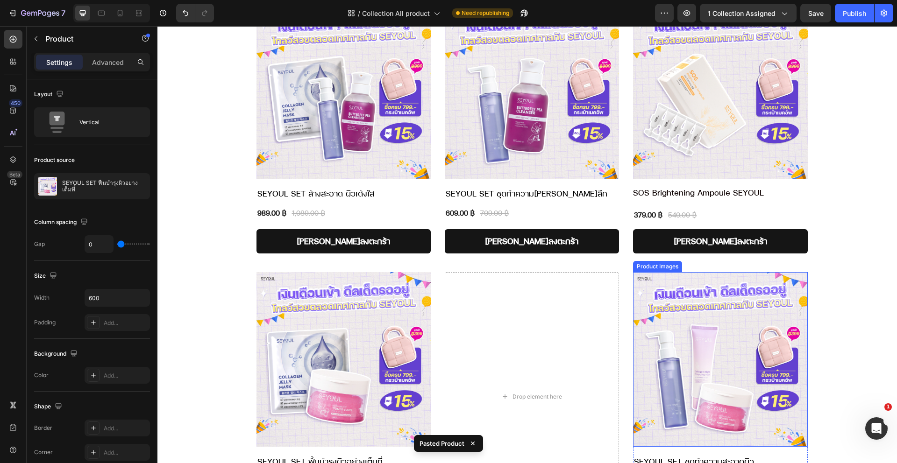
scroll to position [1744, 0]
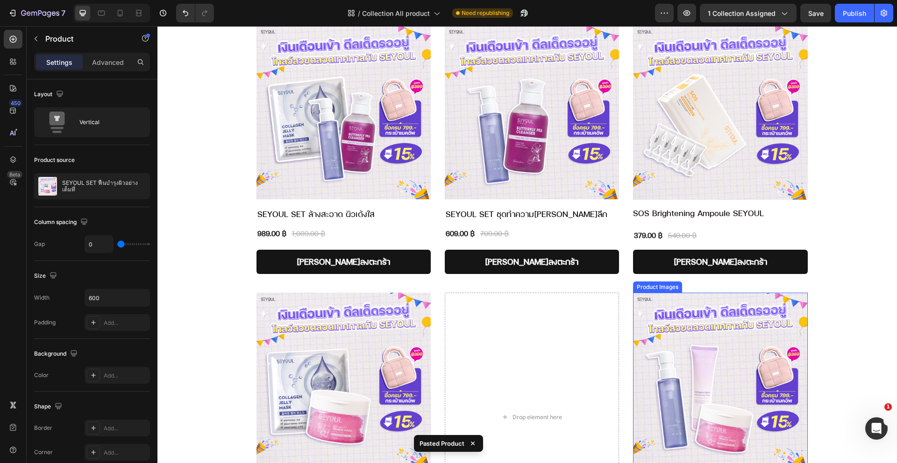
click at [684, 293] on img at bounding box center [720, 380] width 174 height 174
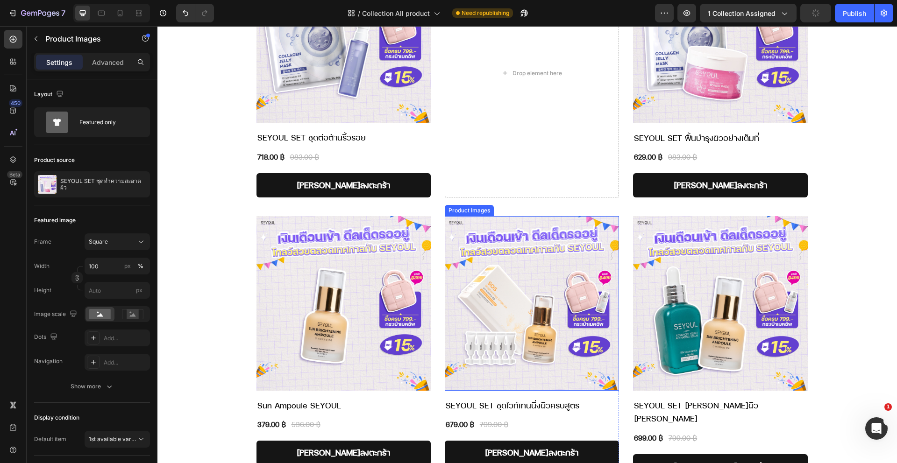
scroll to position [978, 0]
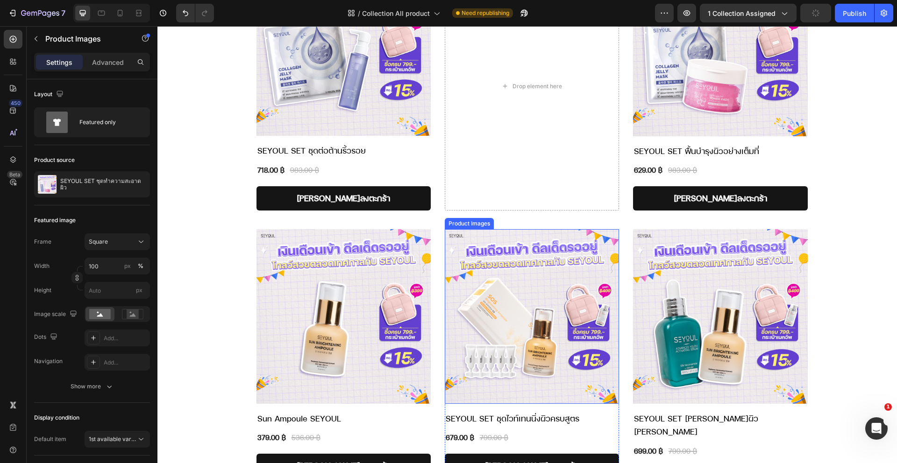
click at [482, 285] on img at bounding box center [532, 316] width 174 height 174
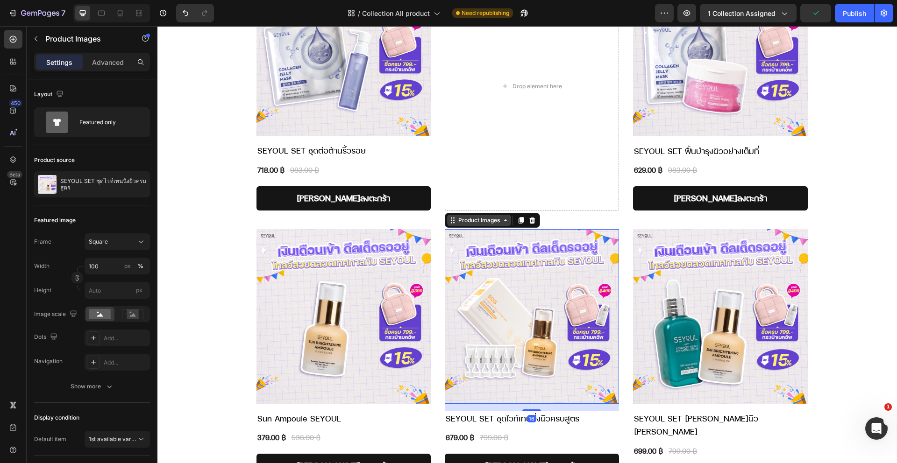
click at [469, 222] on div "Product Images" at bounding box center [478, 220] width 45 height 8
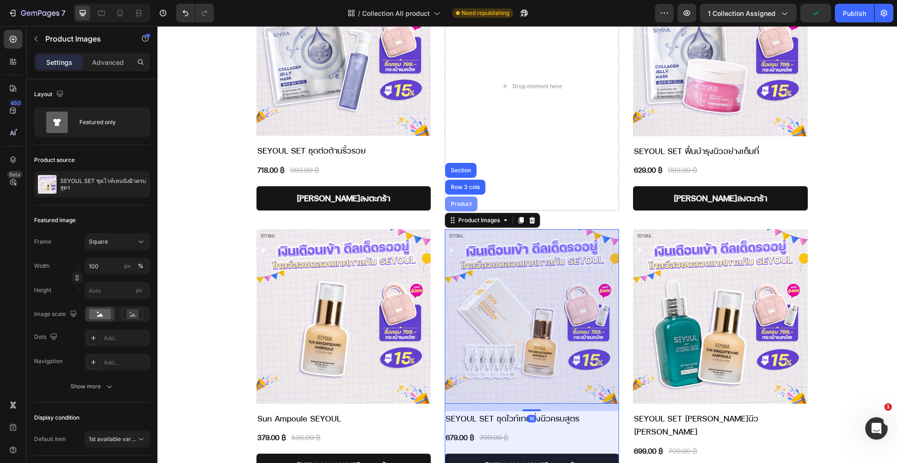
click at [459, 203] on div "Product" at bounding box center [461, 204] width 25 height 6
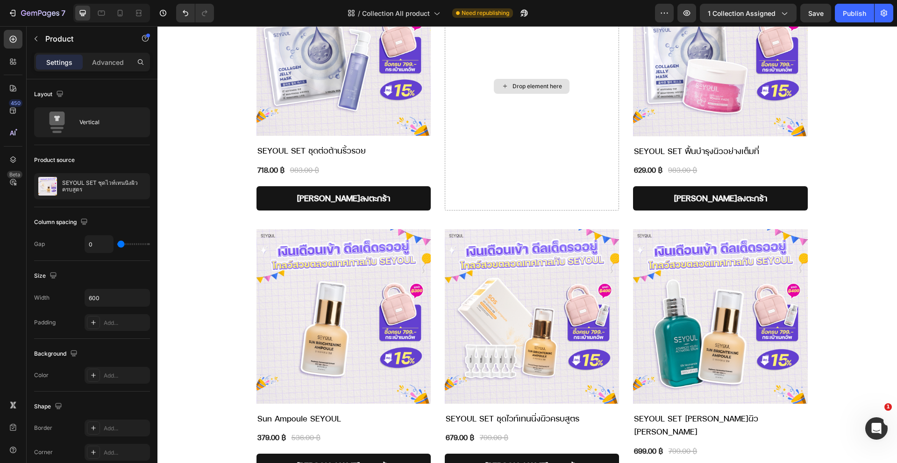
click at [477, 270] on img at bounding box center [532, 316] width 174 height 174
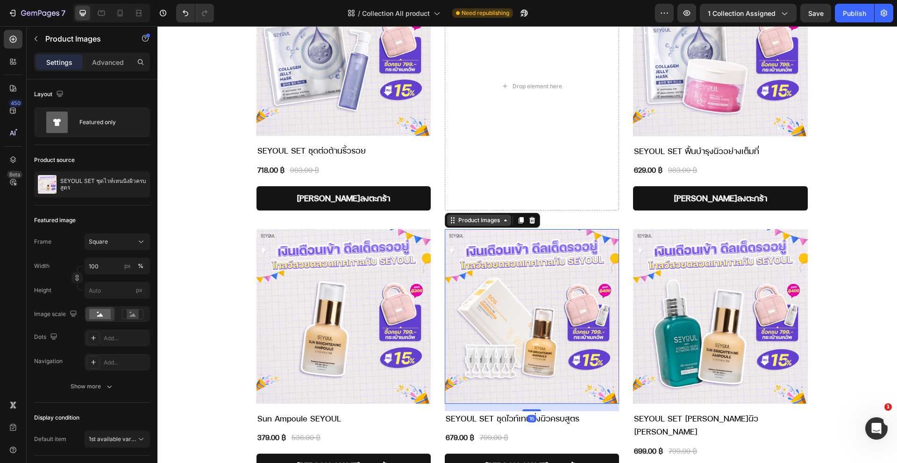
click at [462, 220] on div "Product Images" at bounding box center [478, 220] width 45 height 8
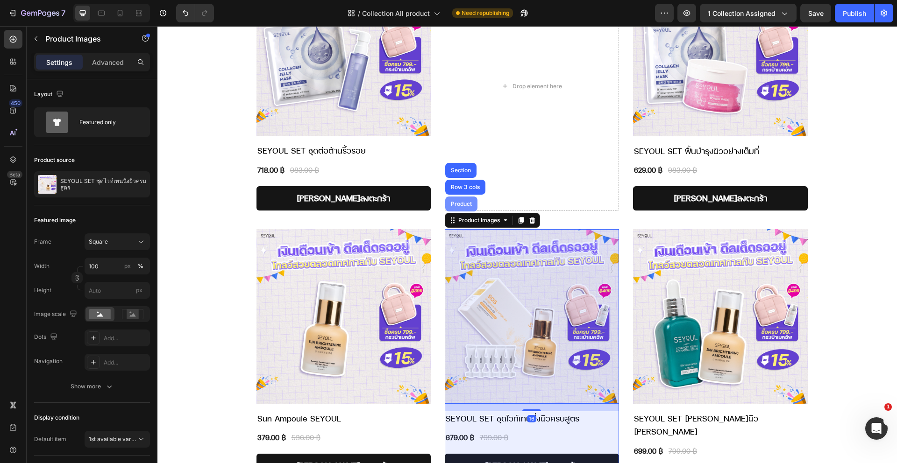
click at [456, 199] on div "Product" at bounding box center [461, 204] width 32 height 15
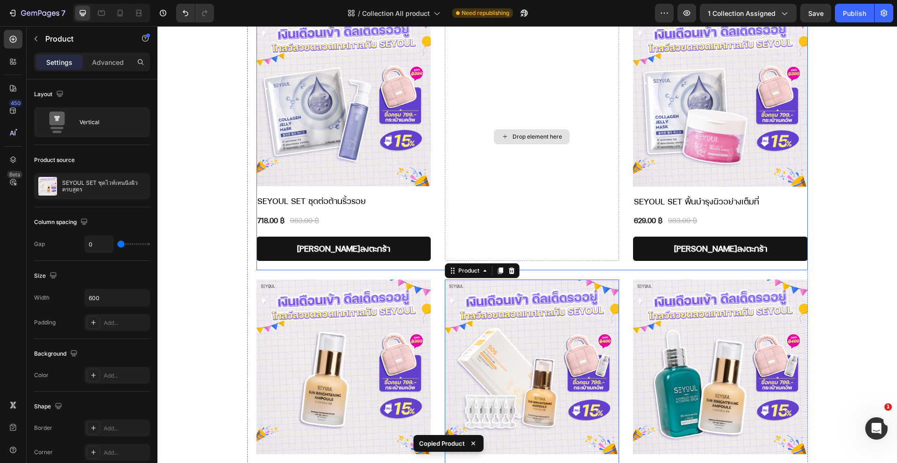
scroll to position [833, 0]
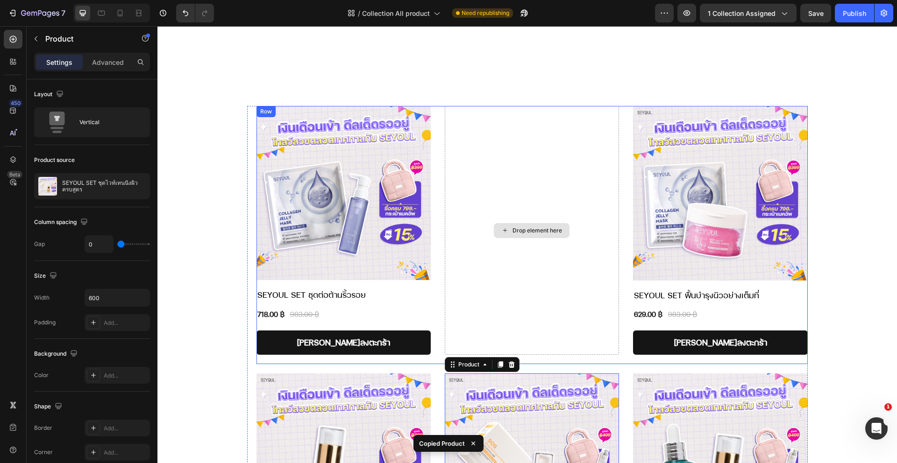
click at [479, 236] on div "Drop element here" at bounding box center [532, 230] width 174 height 249
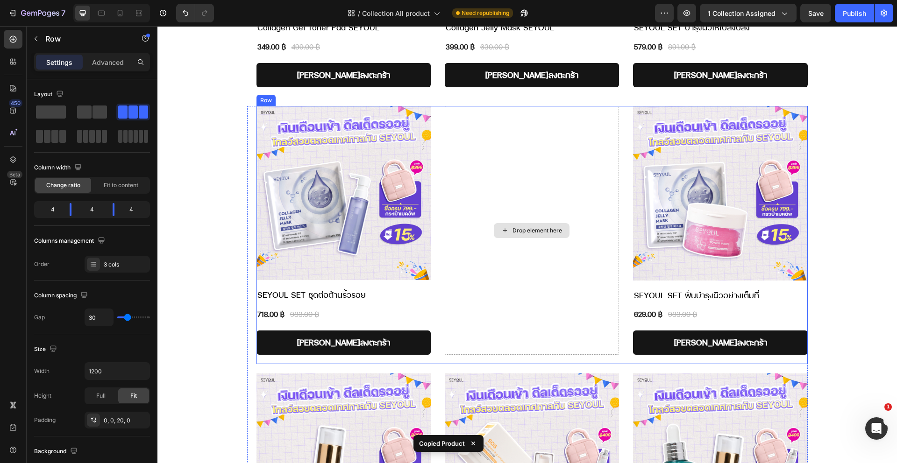
click at [506, 228] on div "Drop element here" at bounding box center [532, 230] width 76 height 15
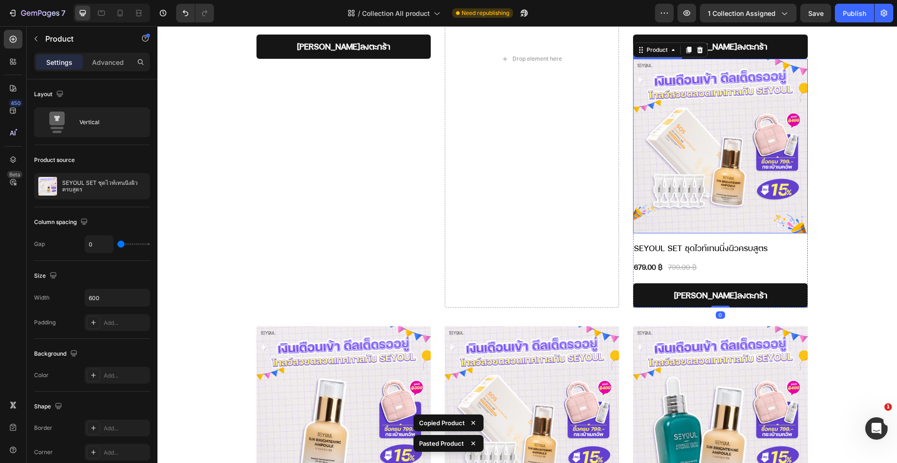
scroll to position [957, 0]
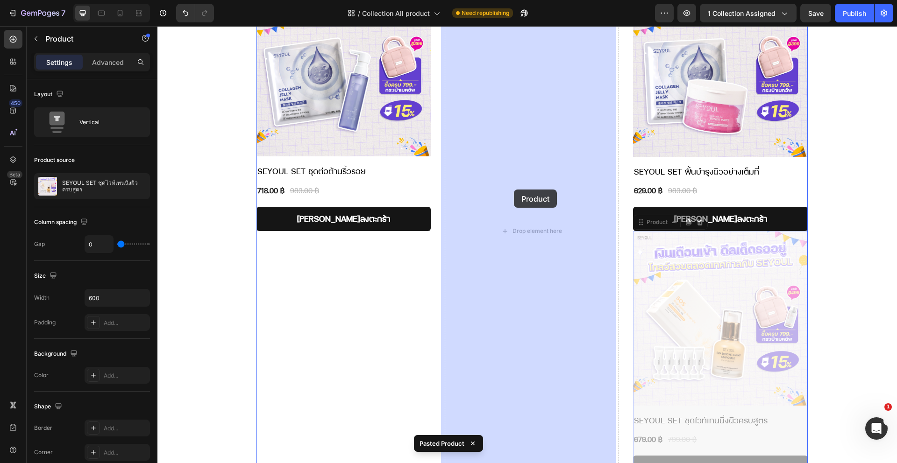
drag, startPoint x: 644, startPoint y: 223, endPoint x: 514, endPoint y: 190, distance: 134.6
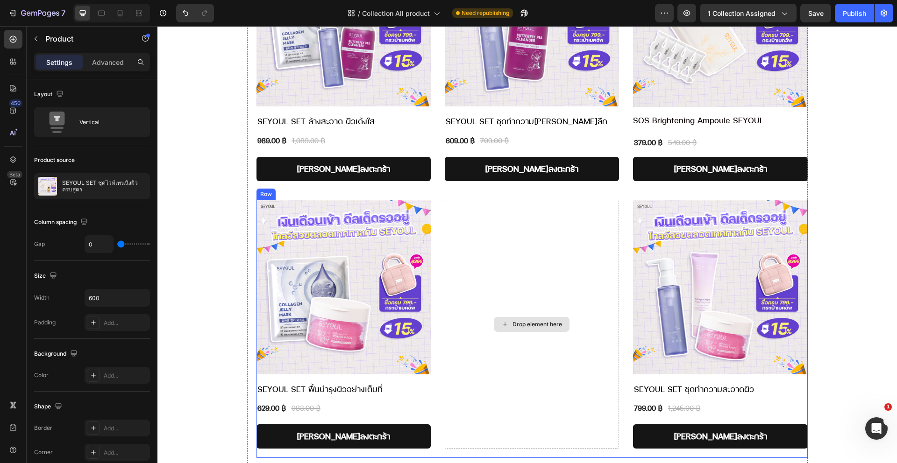
scroll to position [1831, 0]
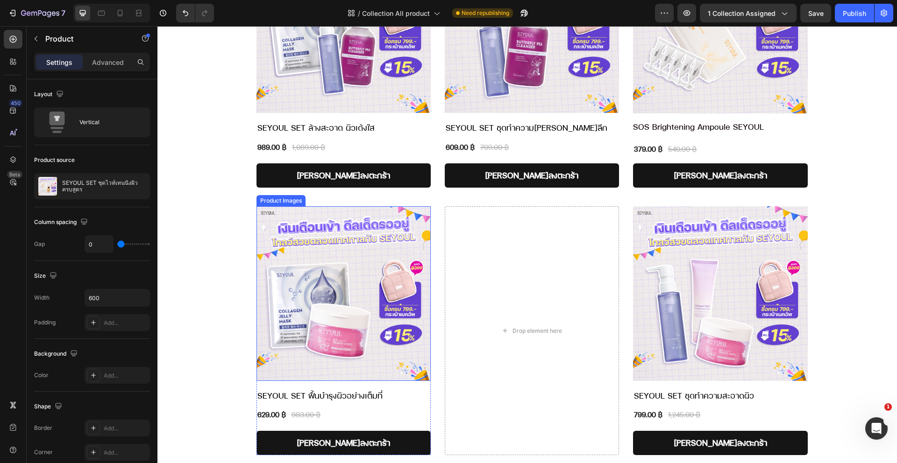
click at [299, 268] on img at bounding box center [343, 293] width 174 height 174
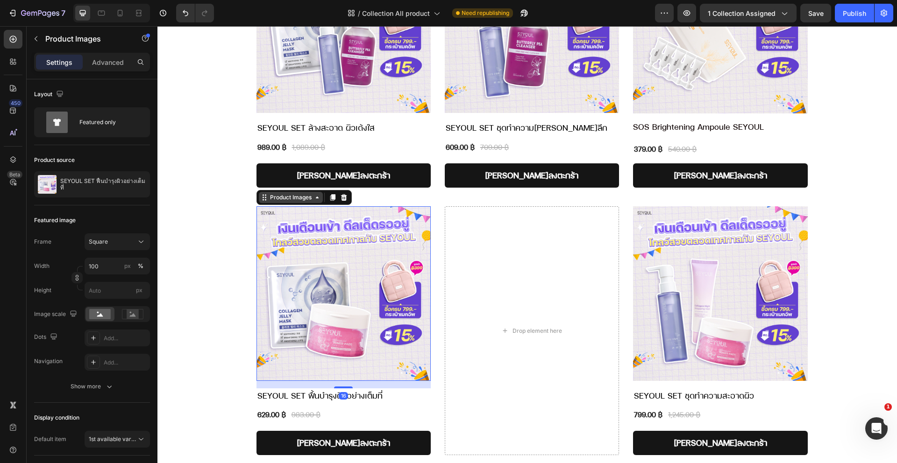
click at [277, 193] on div "Product Images" at bounding box center [290, 197] width 45 height 8
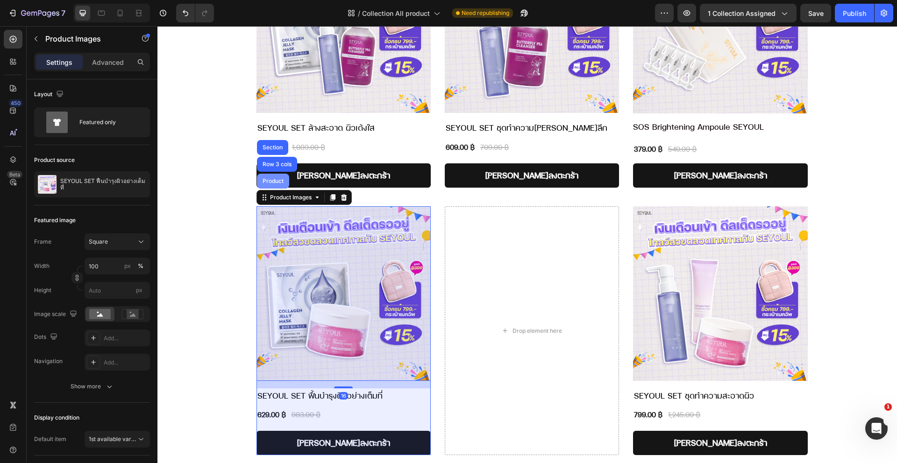
click at [273, 178] on div "Product" at bounding box center [273, 181] width 25 height 6
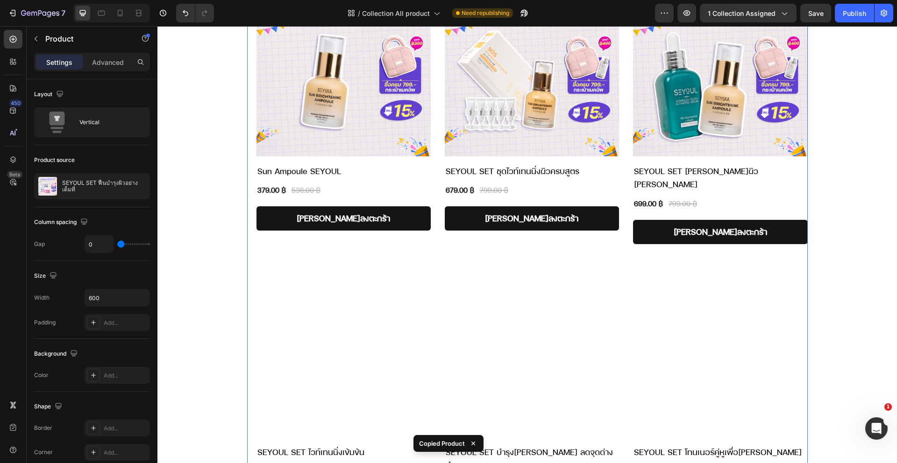
scroll to position [1044, 0]
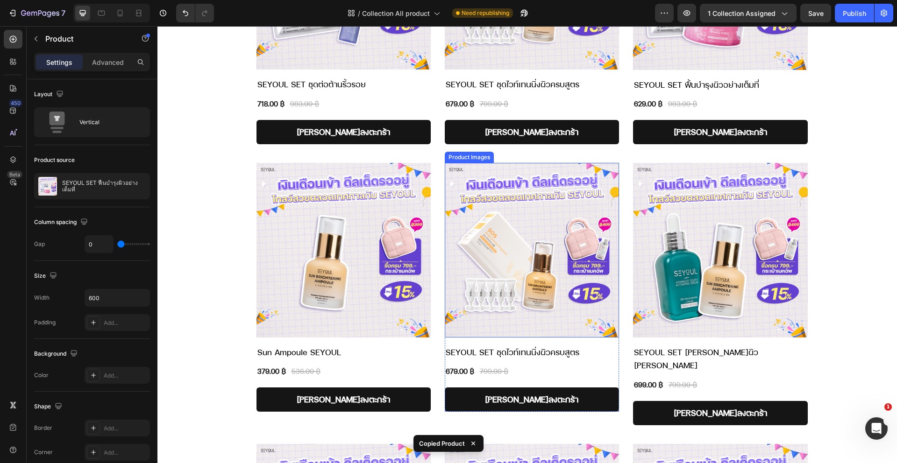
click at [510, 193] on img at bounding box center [532, 250] width 174 height 174
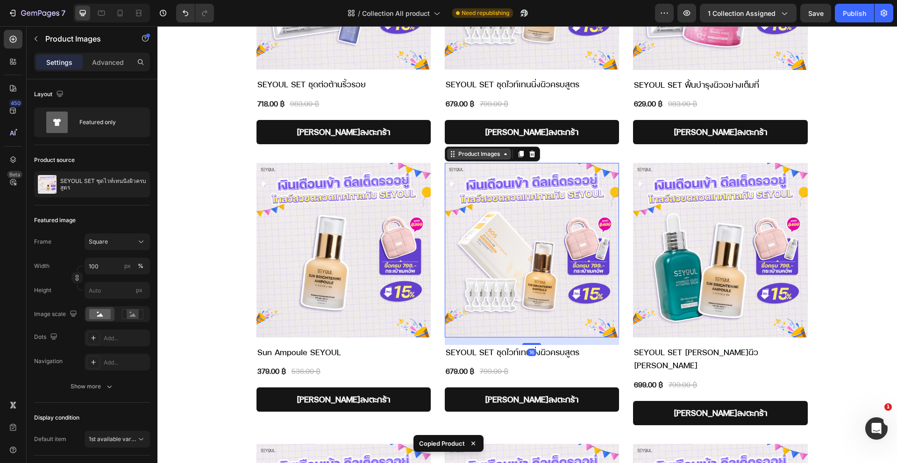
click at [461, 158] on div "Product Images" at bounding box center [478, 154] width 45 height 8
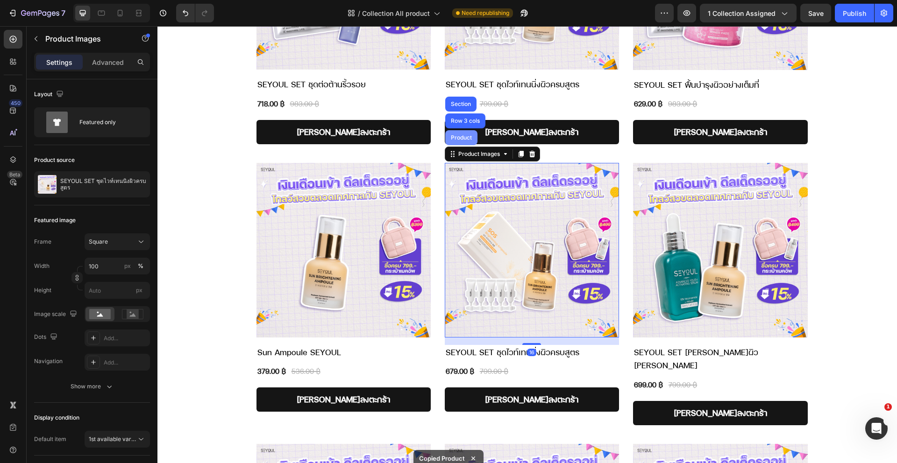
click at [461, 145] on div "Product" at bounding box center [461, 137] width 32 height 15
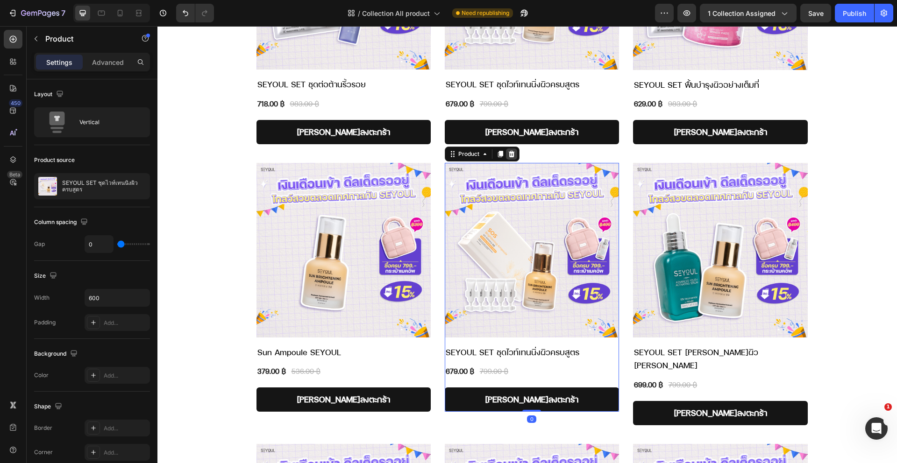
click at [508, 154] on icon at bounding box center [511, 153] width 7 height 7
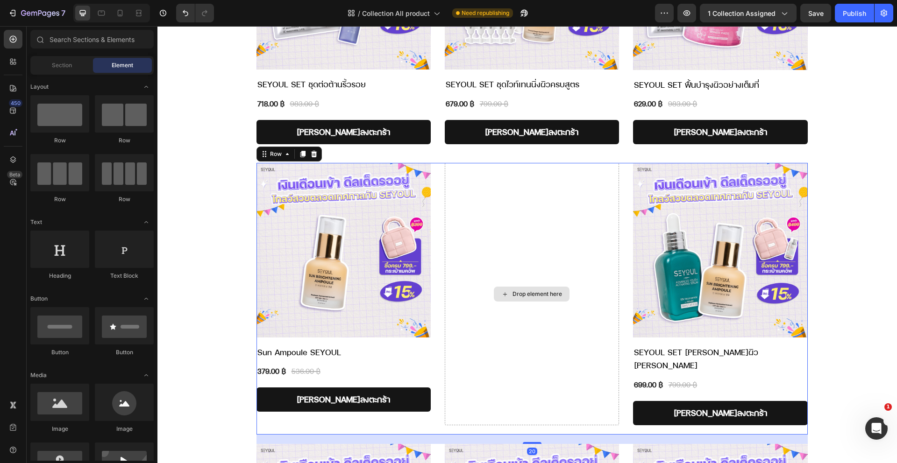
click at [517, 209] on div "Drop element here" at bounding box center [532, 294] width 174 height 263
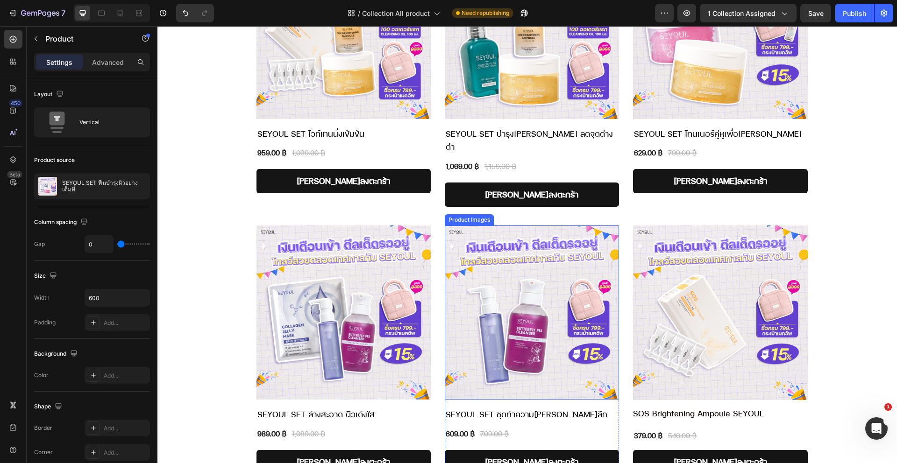
scroll to position [1479, 0]
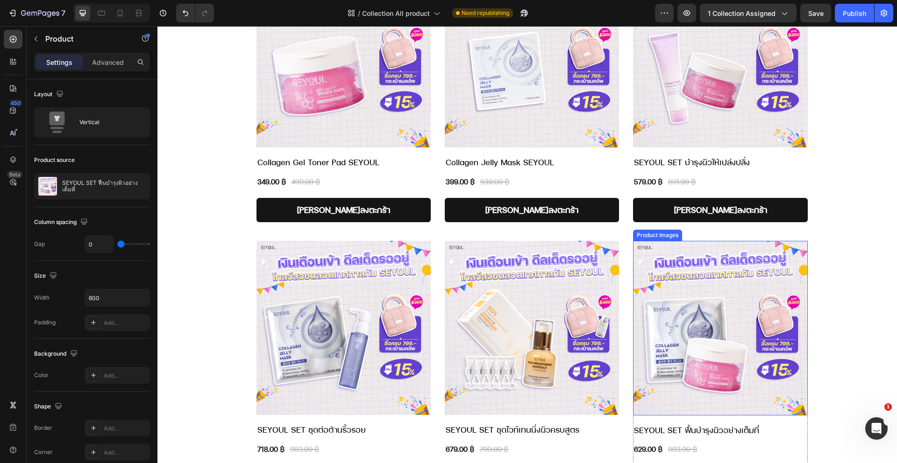
click at [692, 311] on img at bounding box center [720, 328] width 174 height 174
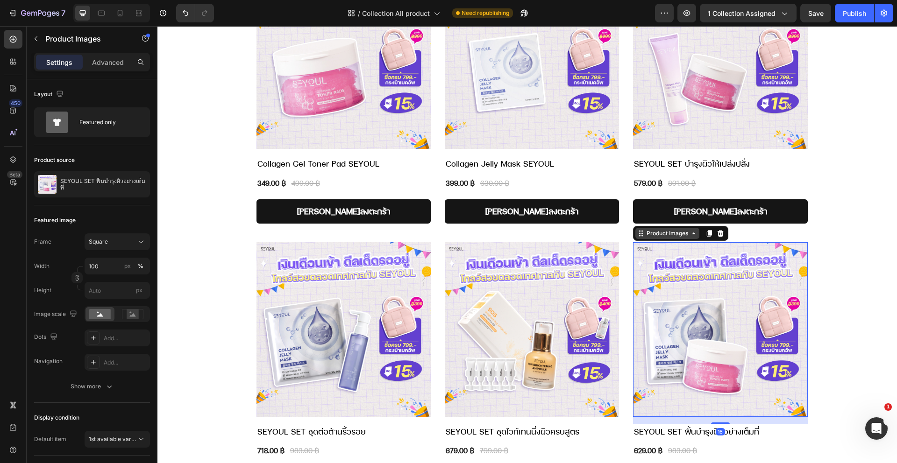
scroll to position [696, 0]
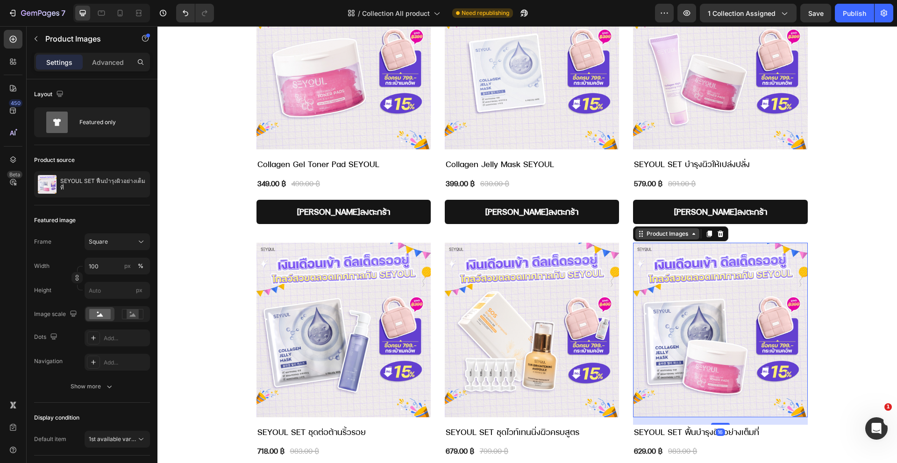
click at [680, 234] on div "Product Images" at bounding box center [667, 234] width 45 height 8
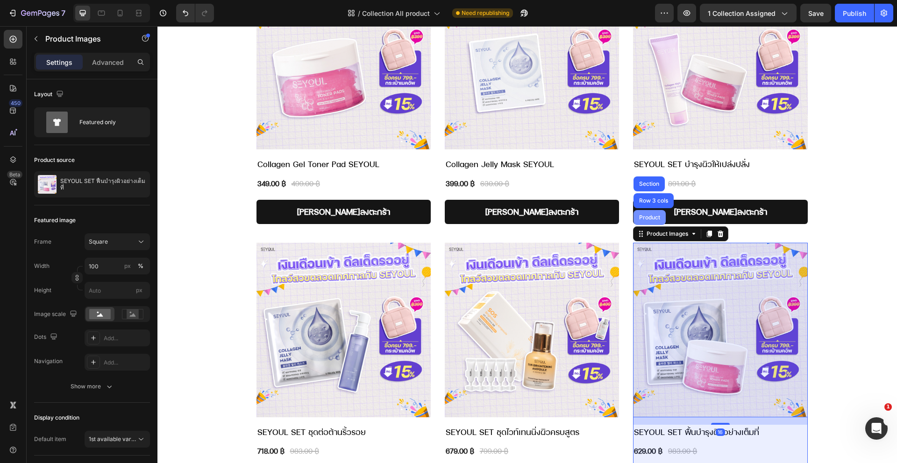
click at [653, 219] on div "Product" at bounding box center [649, 218] width 25 height 6
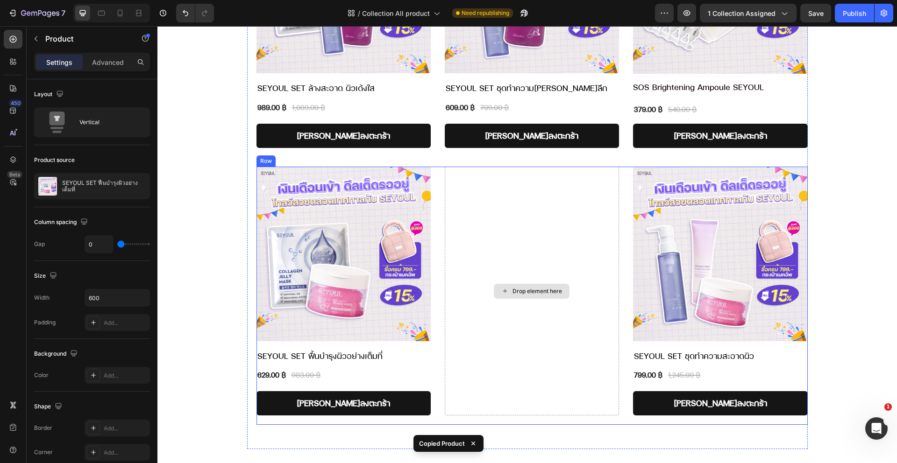
scroll to position [1890, 0]
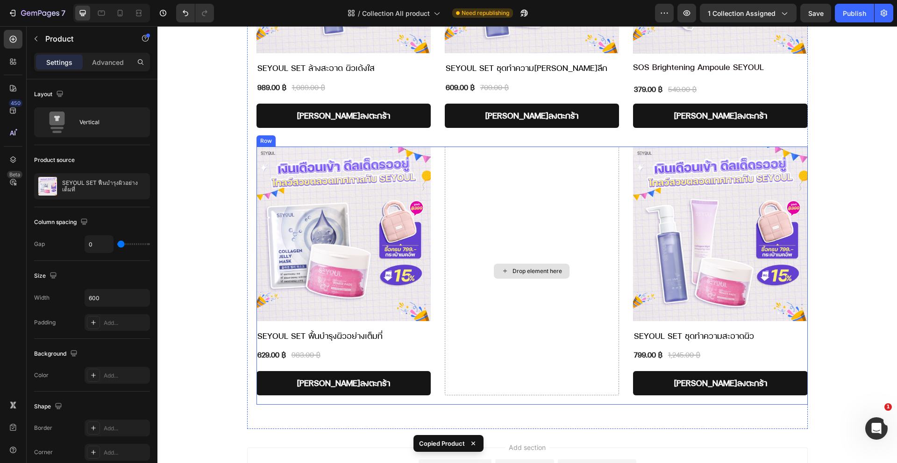
click at [546, 268] on div "Drop element here" at bounding box center [537, 271] width 50 height 7
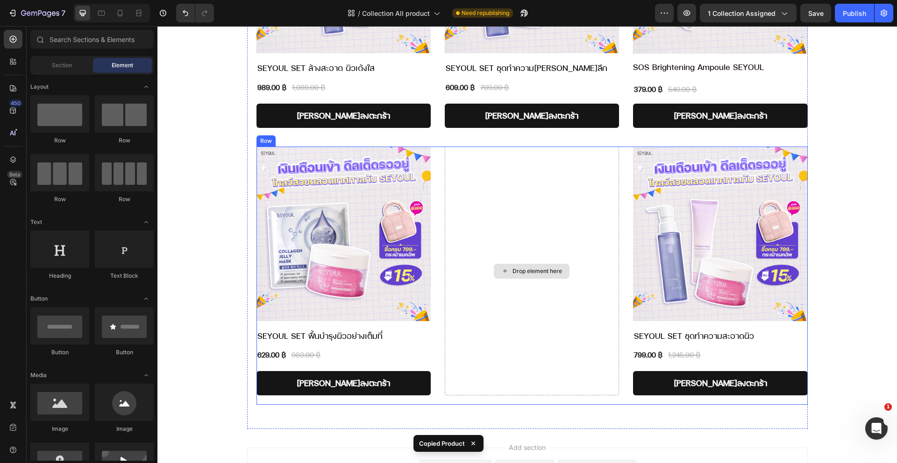
click at [542, 268] on div "Drop element here" at bounding box center [537, 271] width 50 height 7
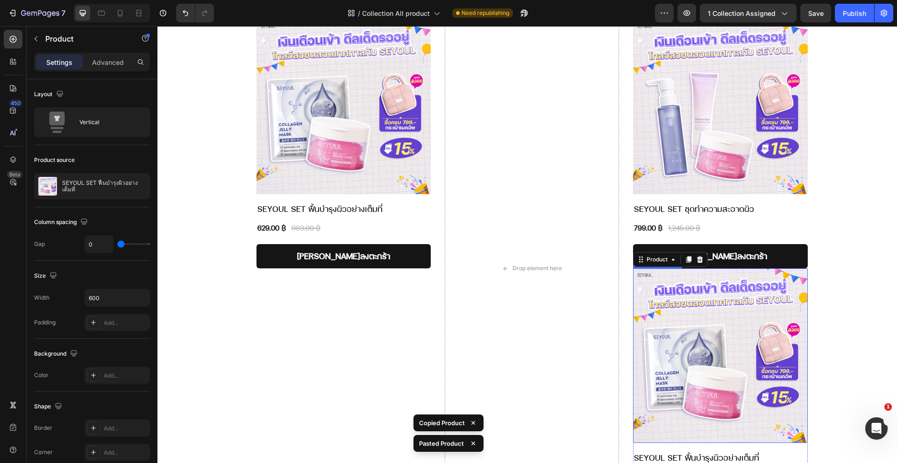
scroll to position [1998, 0]
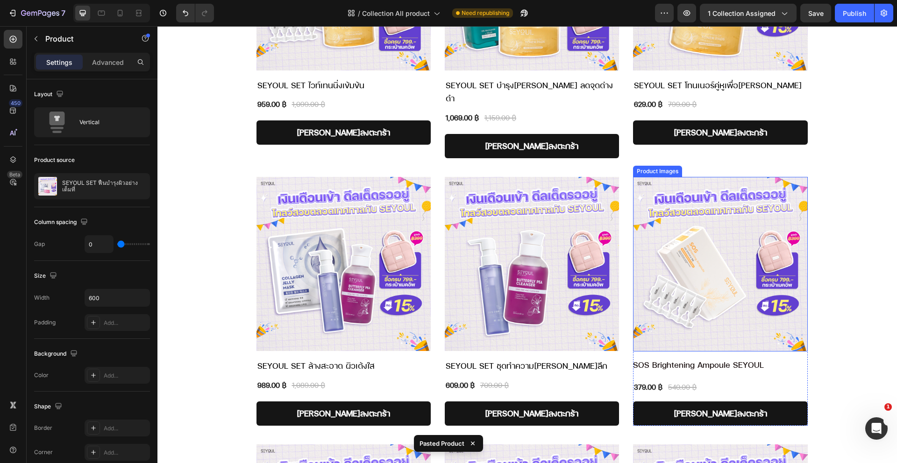
drag, startPoint x: 683, startPoint y: 210, endPoint x: 656, endPoint y: 157, distance: 58.9
click at [682, 210] on img at bounding box center [720, 264] width 174 height 174
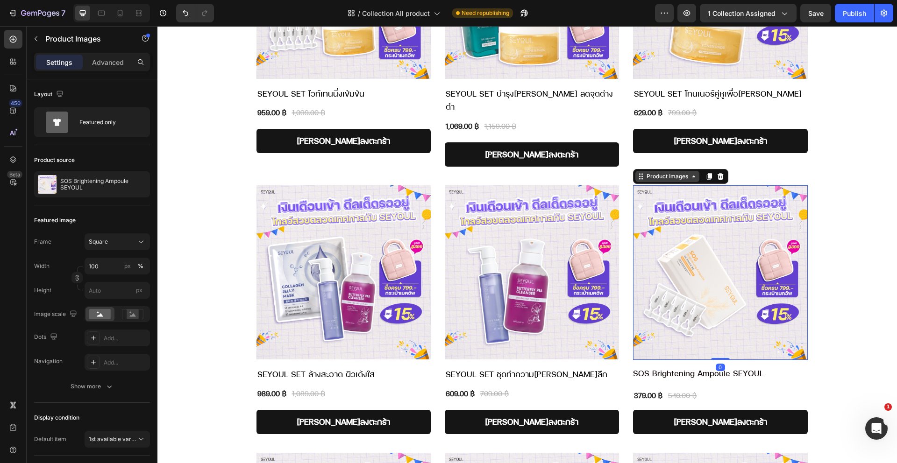
click at [650, 171] on div "Product Images" at bounding box center [667, 176] width 64 height 11
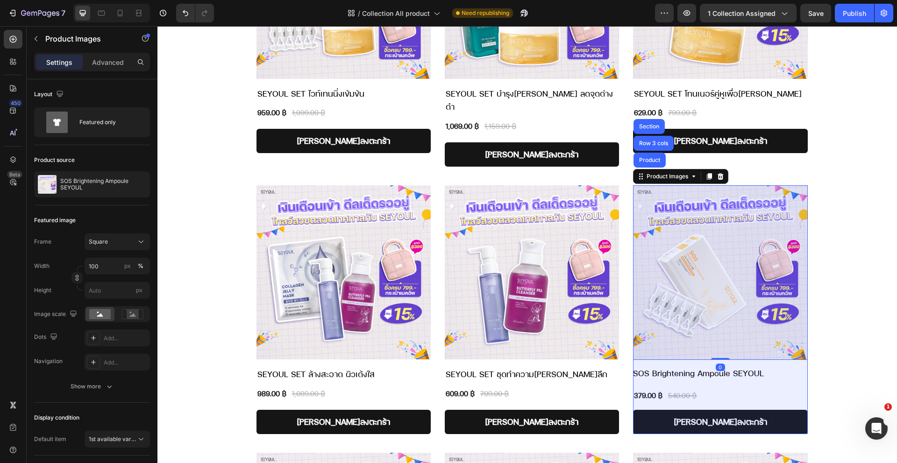
click at [640, 153] on div "Product" at bounding box center [649, 160] width 32 height 15
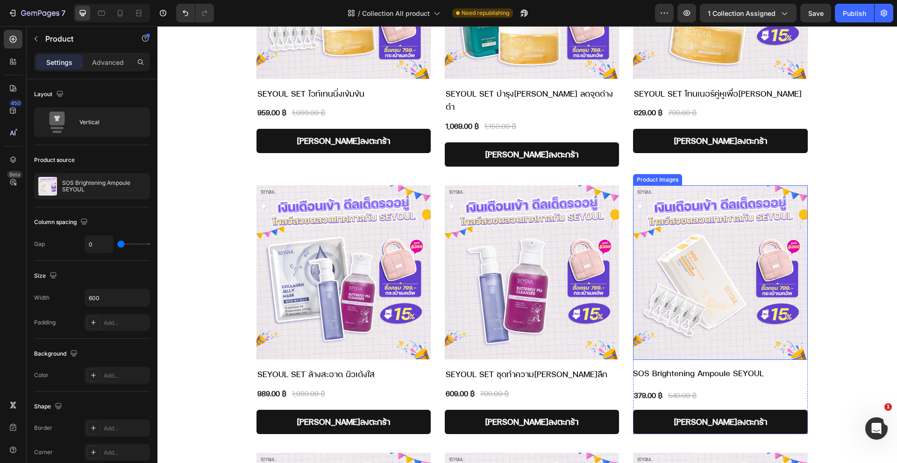
click at [664, 185] on img at bounding box center [720, 272] width 174 height 174
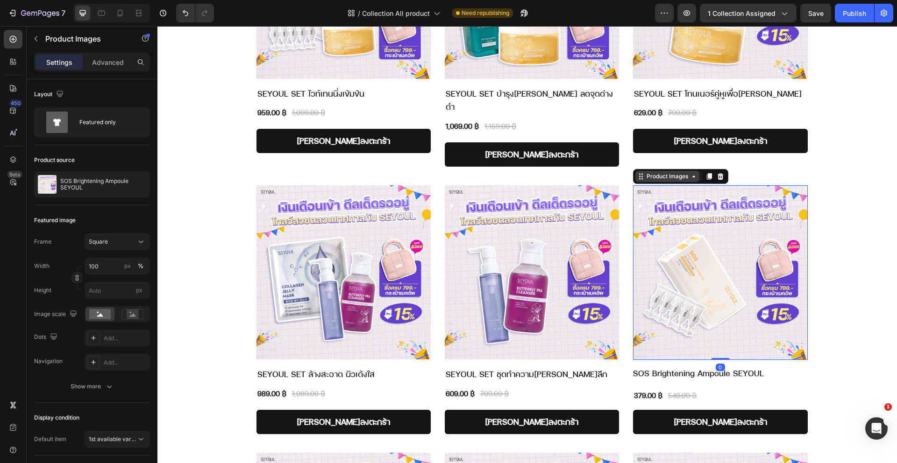
click at [652, 171] on div "Product Images" at bounding box center [667, 176] width 64 height 11
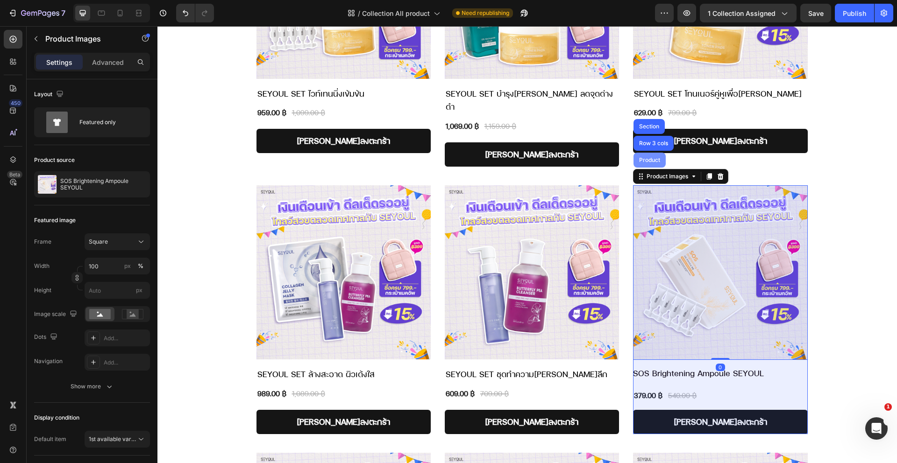
click at [649, 153] on div "Product" at bounding box center [649, 160] width 32 height 15
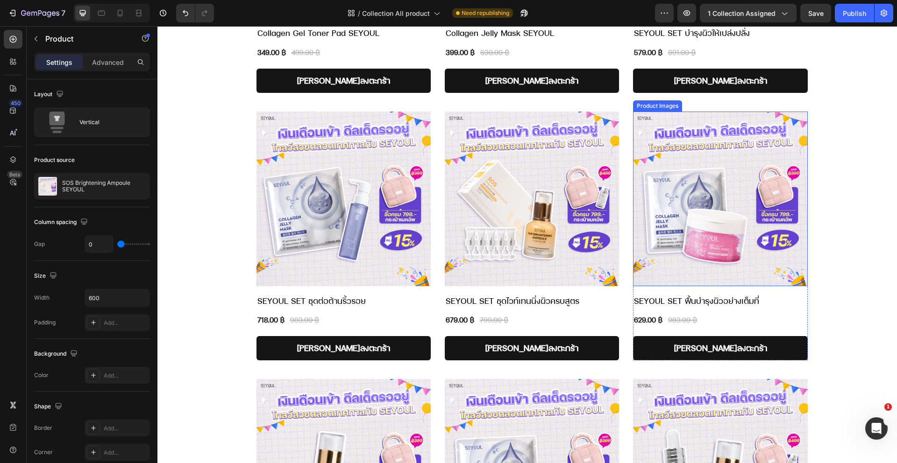
scroll to position [856, 0]
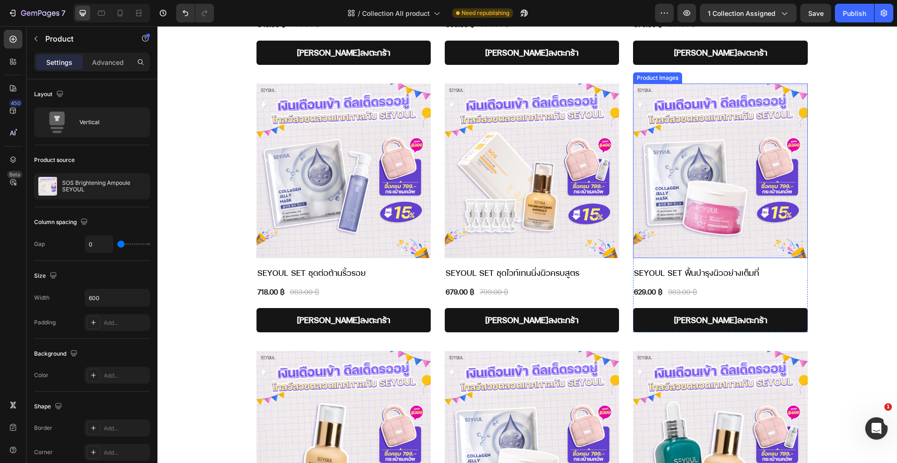
click at [672, 196] on img at bounding box center [720, 171] width 174 height 174
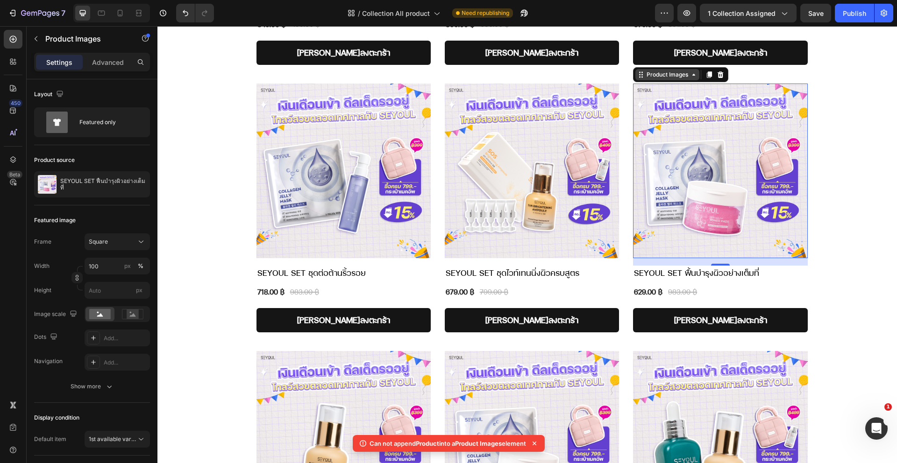
click at [680, 77] on div "Product Images" at bounding box center [667, 75] width 45 height 8
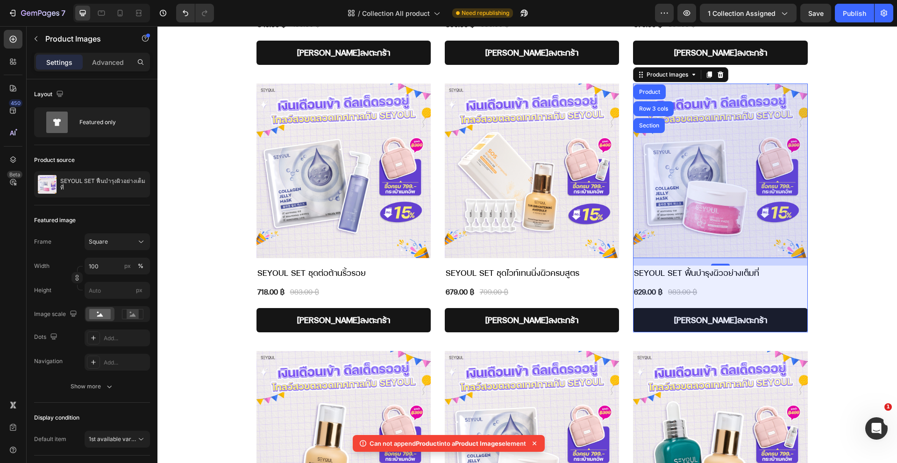
click at [647, 88] on div "Product" at bounding box center [649, 92] width 32 height 15
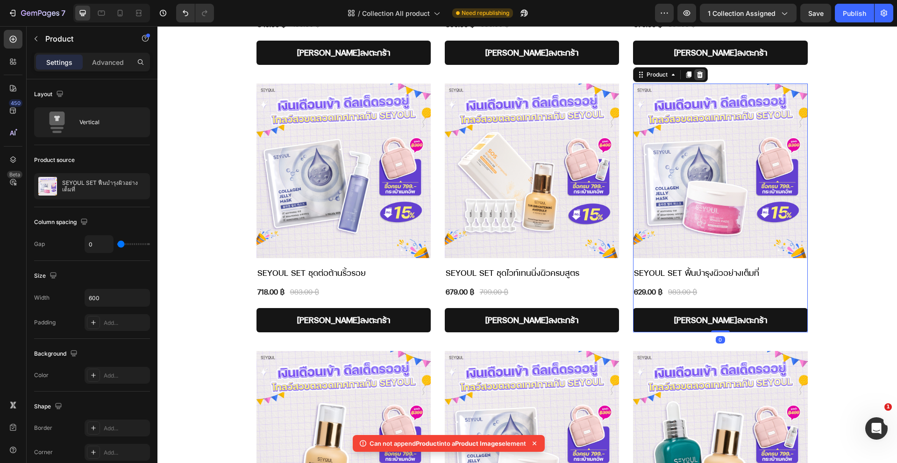
click at [697, 75] on icon at bounding box center [700, 74] width 6 height 7
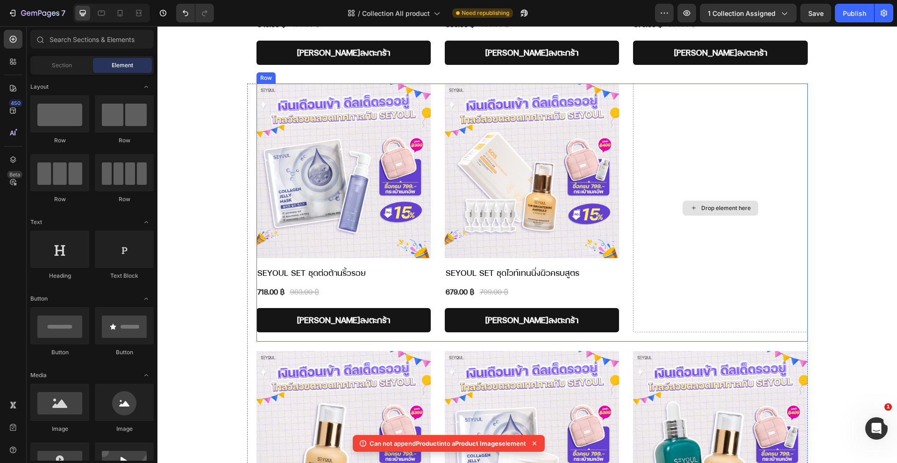
click at [681, 155] on div "Drop element here" at bounding box center [720, 208] width 174 height 249
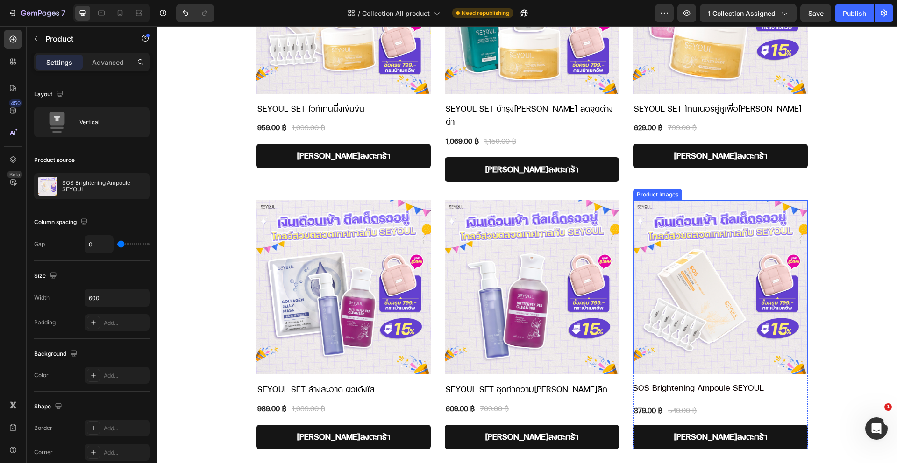
scroll to position [1479, 0]
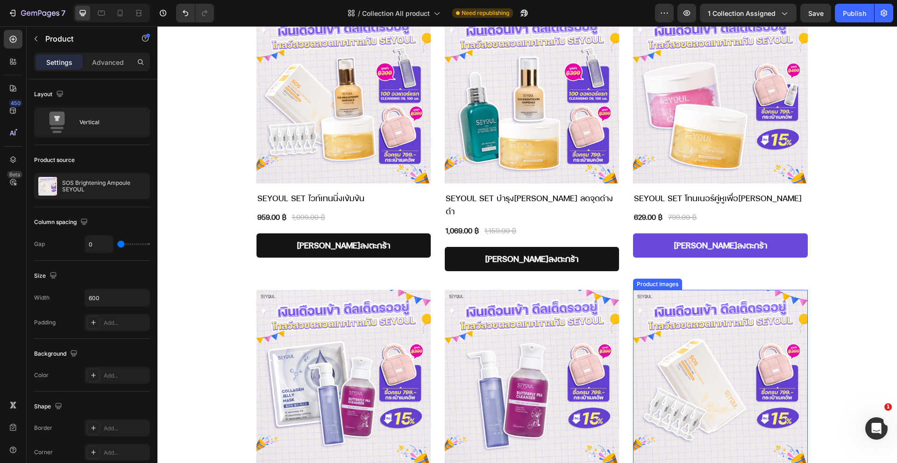
click at [700, 244] on div "Product Images SEYOUL SET โทนเนอร์คู่หูเพื่อ[PERSON_NAME] Product Title 629.00 …" at bounding box center [531, 145] width 551 height 272
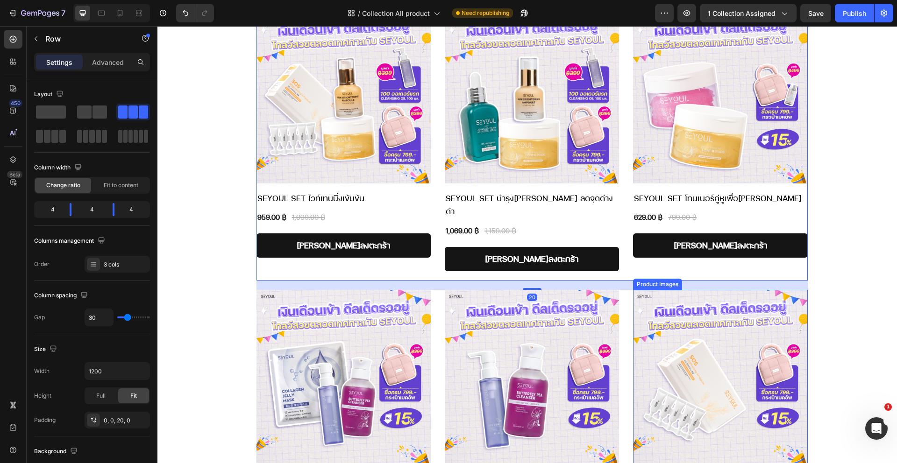
click at [699, 295] on img at bounding box center [720, 377] width 174 height 174
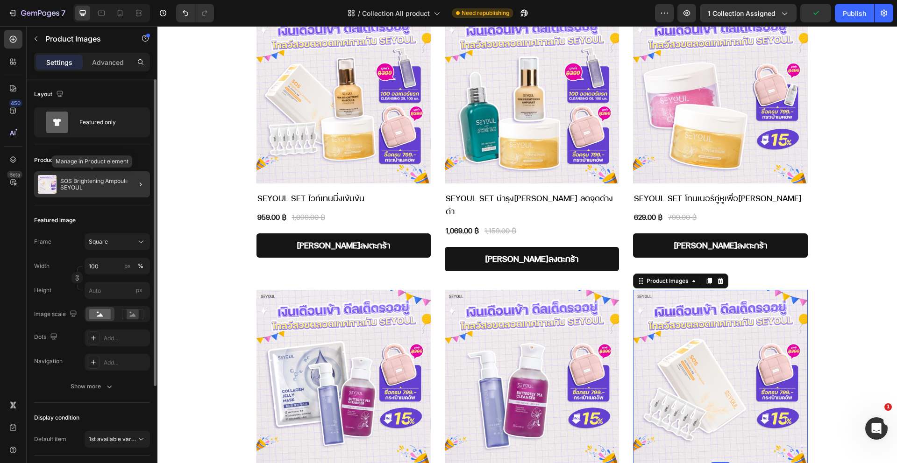
click at [82, 189] on p "SOS Brightening Ampoule SEYOUL" at bounding box center [103, 184] width 86 height 13
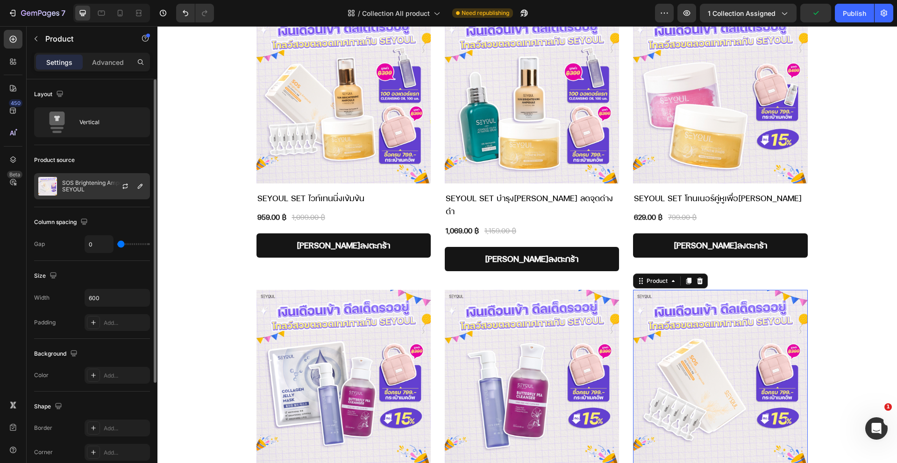
click at [110, 180] on div at bounding box center [128, 186] width 41 height 25
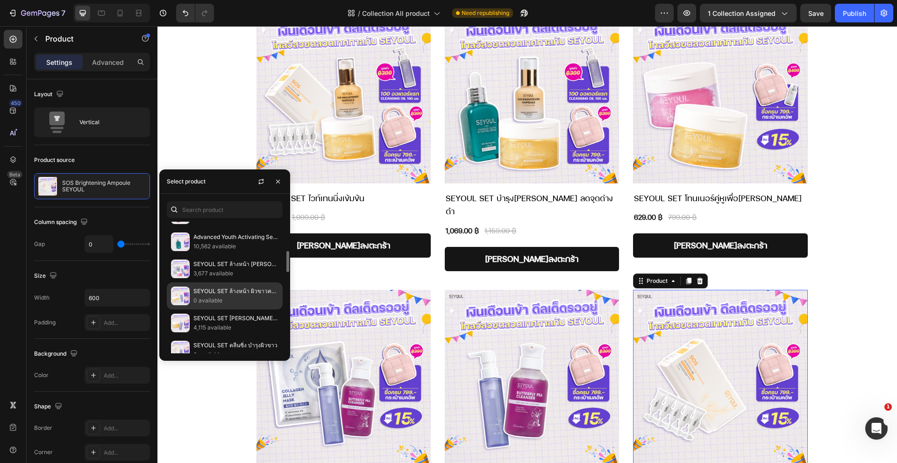
scroll to position [203, 0]
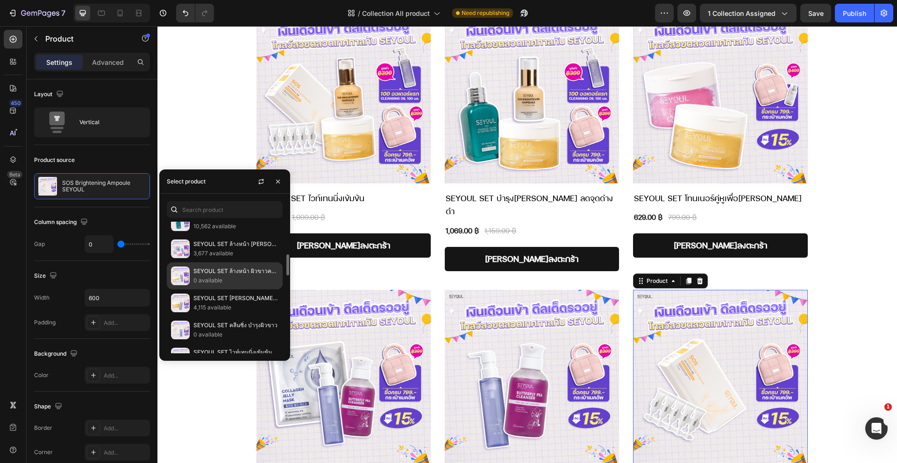
click at [224, 302] on p "SEYOUL SET [PERSON_NAME] Ver 2.0" at bounding box center [235, 298] width 85 height 9
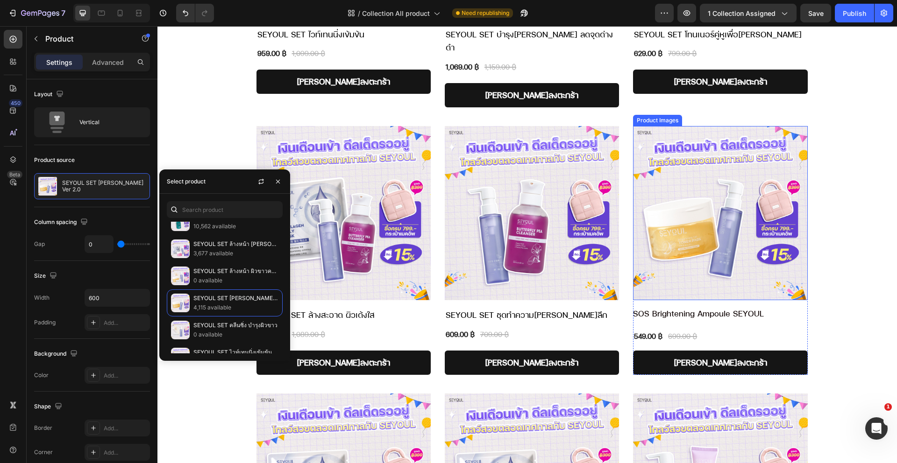
scroll to position [1767, 0]
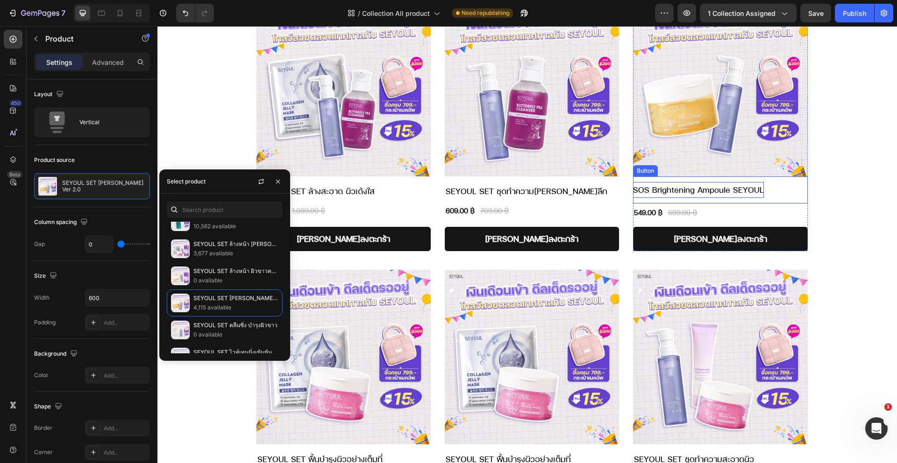
click at [678, 184] on span "SOS Brightening Ampoule SEYOUL" at bounding box center [698, 189] width 131 height 11
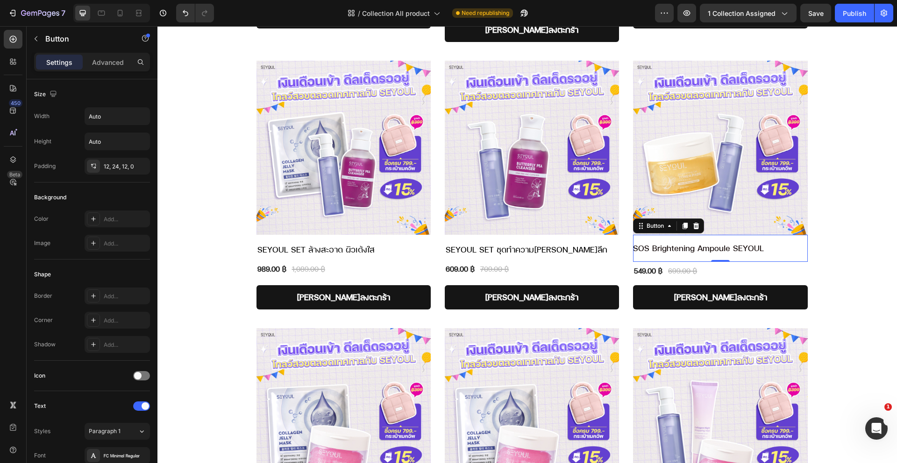
scroll to position [1661, 0]
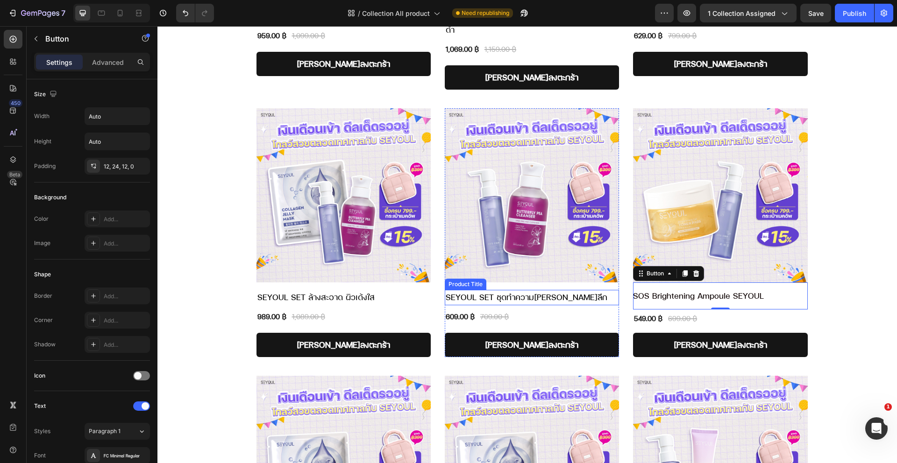
click at [549, 290] on h1 "SEYOUL SET ชุดทำความ[PERSON_NAME]ลึก" at bounding box center [532, 297] width 174 height 15
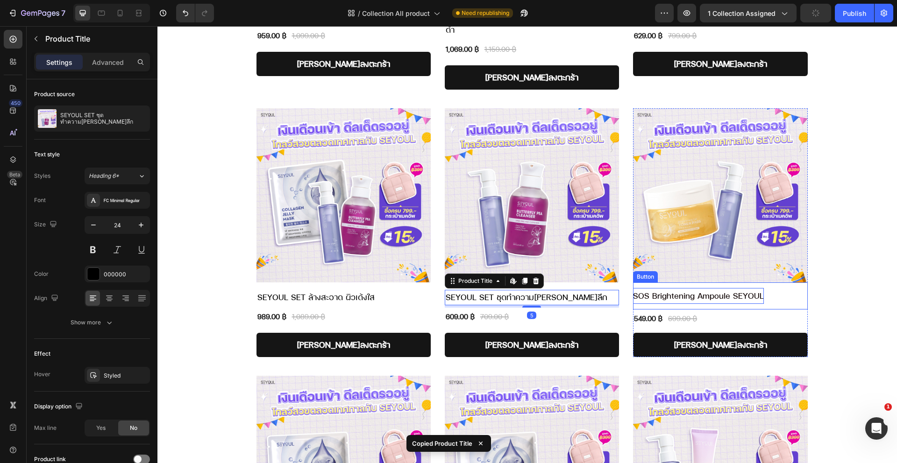
click at [658, 291] on span "SOS Brightening Ampoule SEYOUL" at bounding box center [698, 296] width 131 height 11
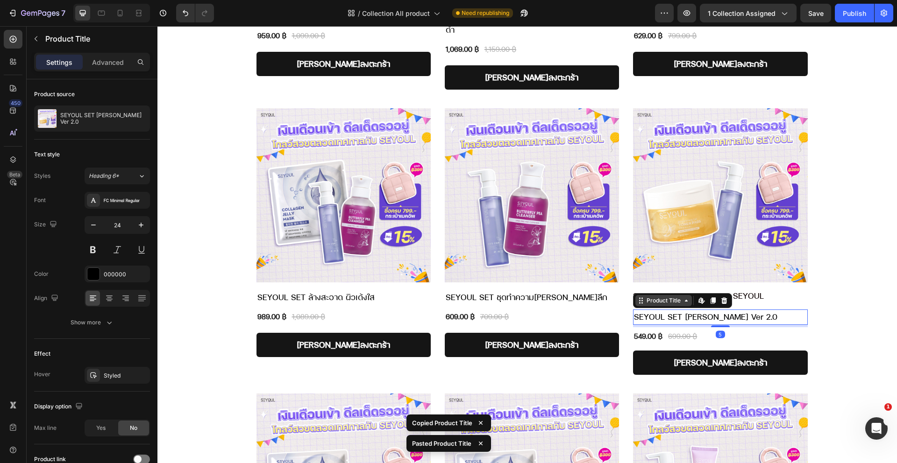
click at [670, 297] on div "Product Title" at bounding box center [664, 301] width 38 height 8
click at [659, 310] on h1 "SEYOUL SET [PERSON_NAME] Ver 2.0" at bounding box center [720, 317] width 174 height 15
click at [773, 283] on div "SOS Brightening Ampoule SEYOUL Button" at bounding box center [720, 296] width 174 height 27
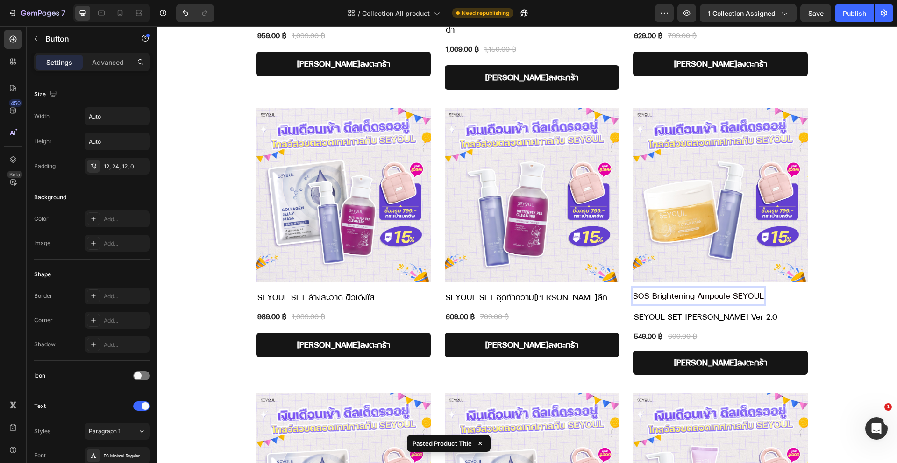
click at [782, 283] on div "SOS Brightening Ampoule SEYOUL Button 0" at bounding box center [720, 296] width 174 height 27
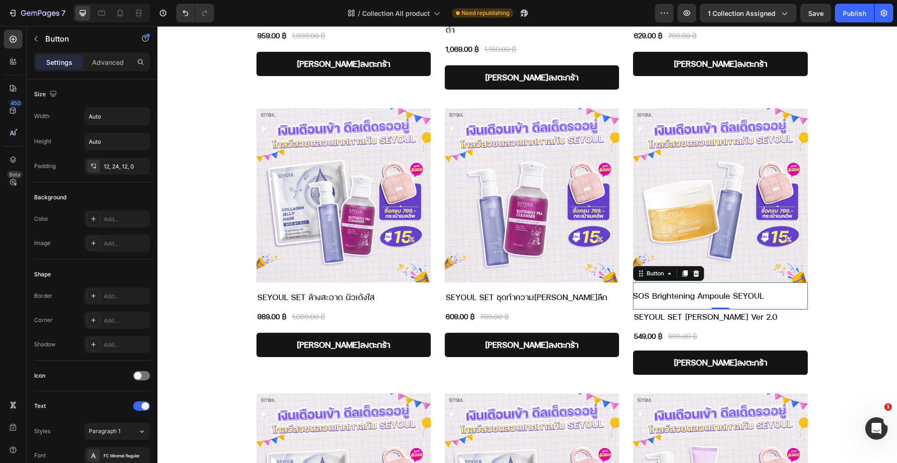
click at [778, 283] on div "SOS Brightening Ampoule SEYOUL Button 0" at bounding box center [720, 296] width 174 height 27
click at [694, 270] on icon at bounding box center [696, 273] width 6 height 7
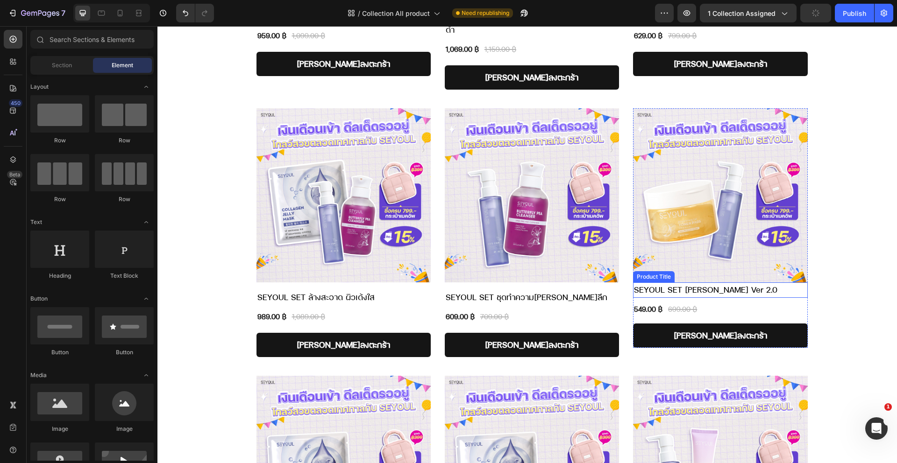
click at [673, 283] on h1 "SEYOUL SET [PERSON_NAME] Ver 2.0" at bounding box center [720, 290] width 174 height 15
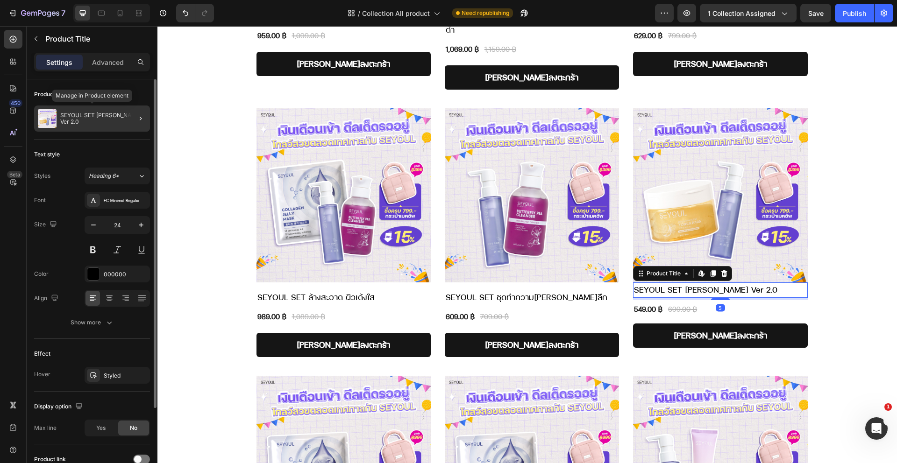
click at [104, 124] on p "SEYOUL SET [PERSON_NAME] Ver 2.0" at bounding box center [103, 118] width 86 height 13
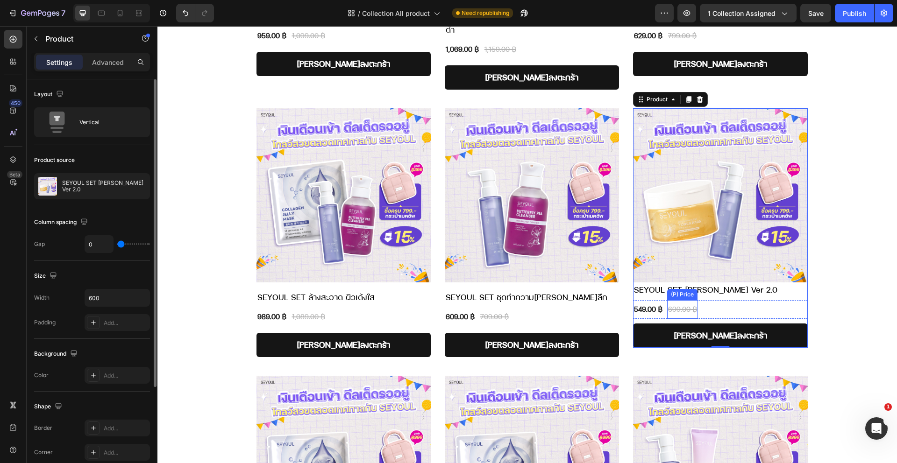
click at [689, 226] on img at bounding box center [720, 195] width 174 height 174
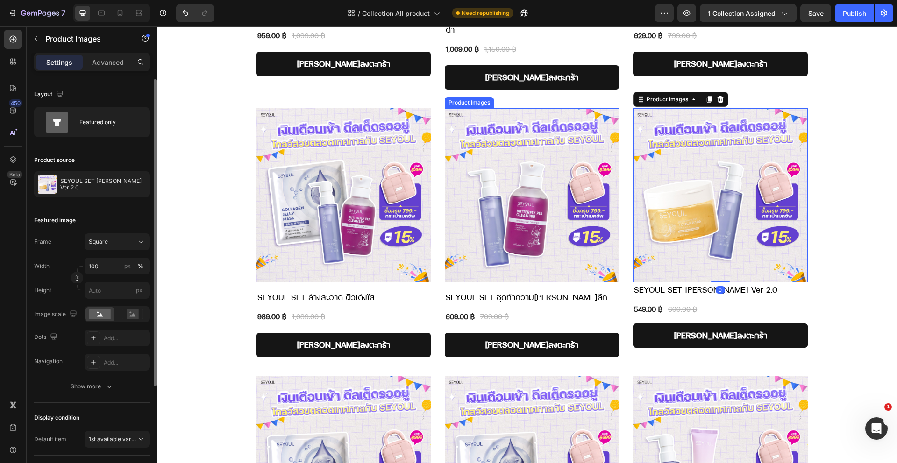
click at [559, 243] on img at bounding box center [532, 195] width 174 height 174
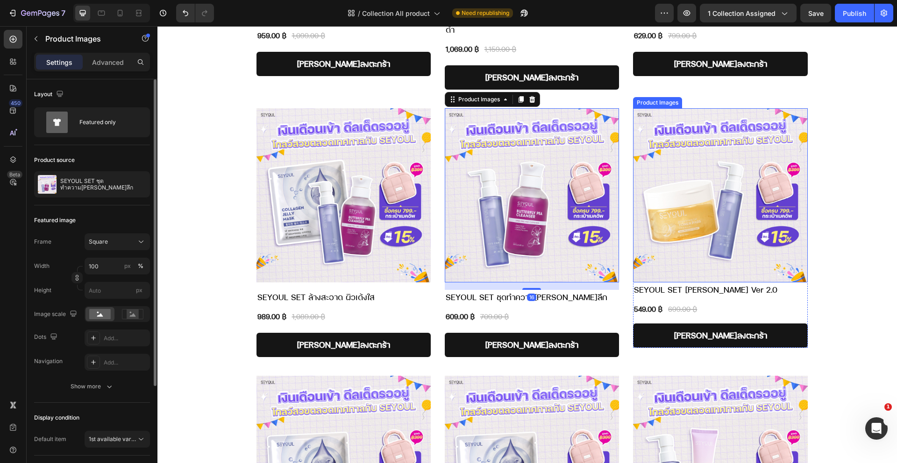
click at [708, 245] on img at bounding box center [720, 195] width 174 height 174
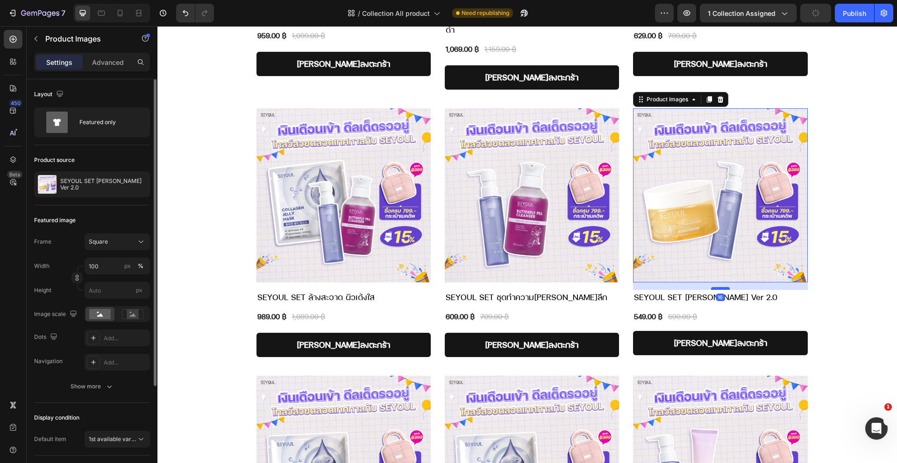
drag, startPoint x: 712, startPoint y: 254, endPoint x: 711, endPoint y: 262, distance: 7.5
click at [711, 287] on div at bounding box center [720, 288] width 19 height 3
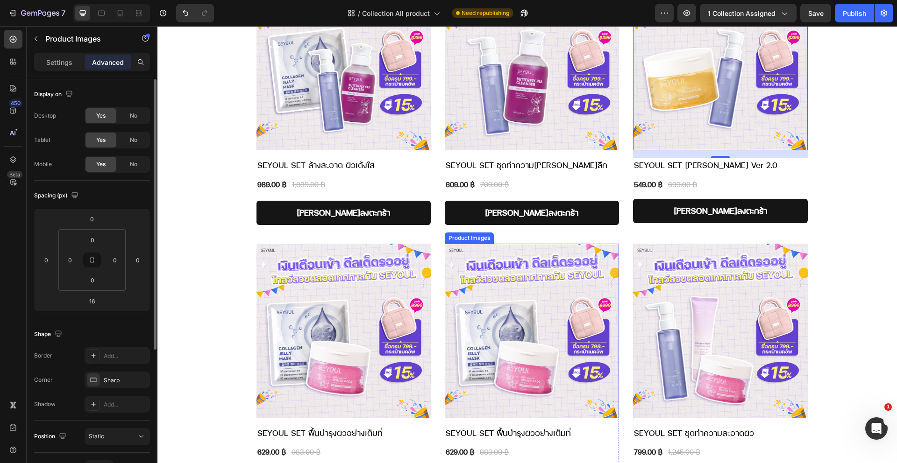
scroll to position [1799, 0]
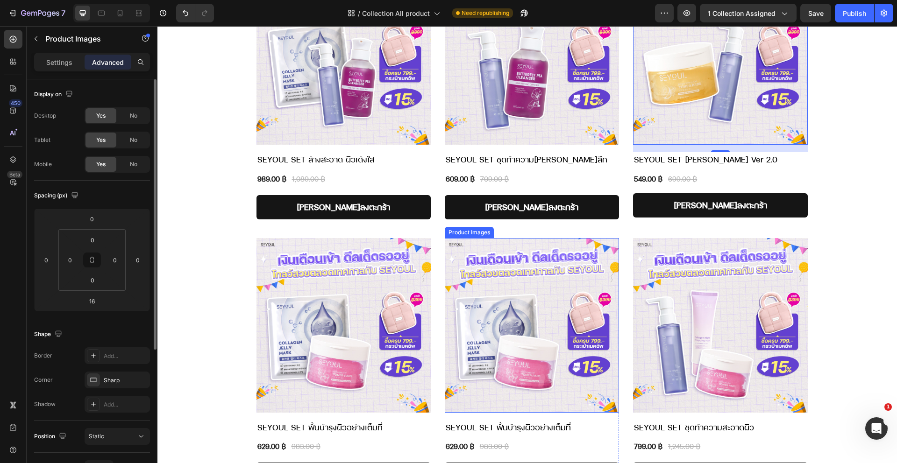
click at [525, 275] on img at bounding box center [532, 325] width 174 height 174
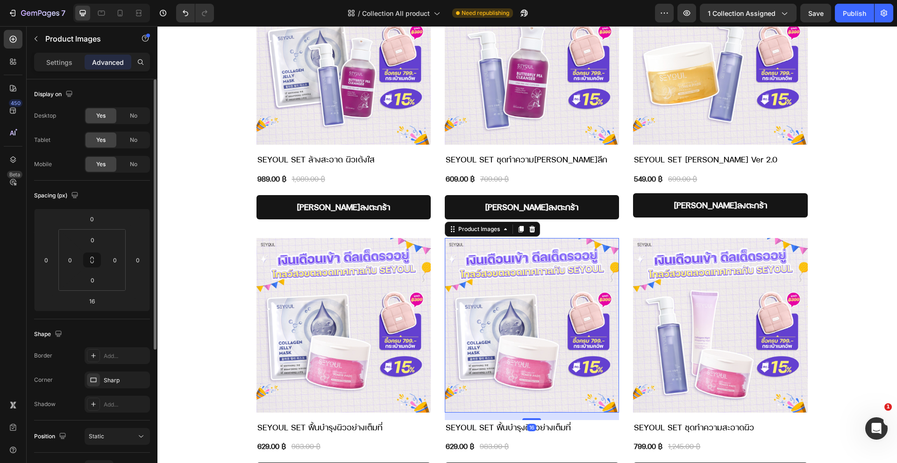
click at [460, 279] on img at bounding box center [532, 325] width 174 height 174
click at [57, 64] on p "Settings" at bounding box center [59, 62] width 26 height 10
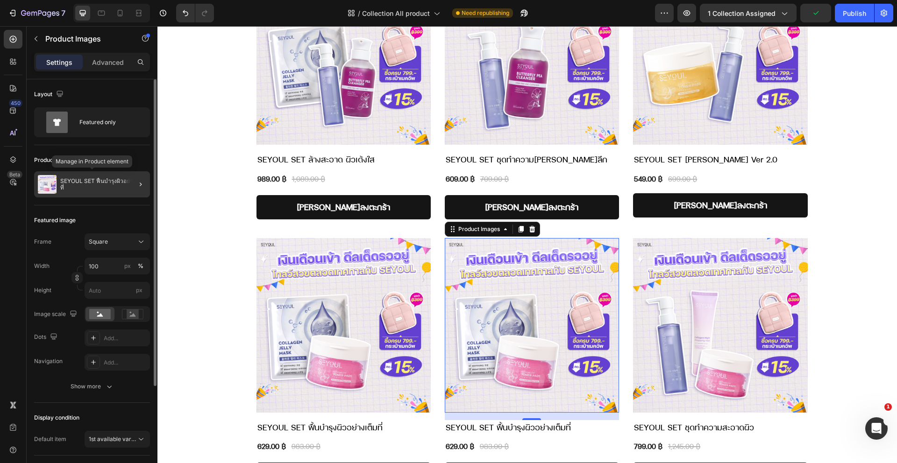
click at [93, 187] on p "SEYOUL SET ฟื้นบำรุงผิวอย่างเต็มที่" at bounding box center [103, 184] width 86 height 13
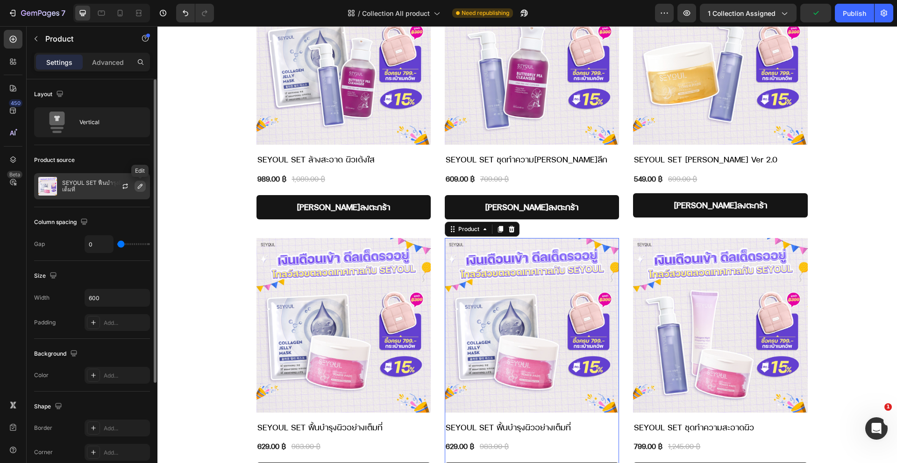
click at [140, 189] on icon "button" at bounding box center [139, 186] width 7 height 7
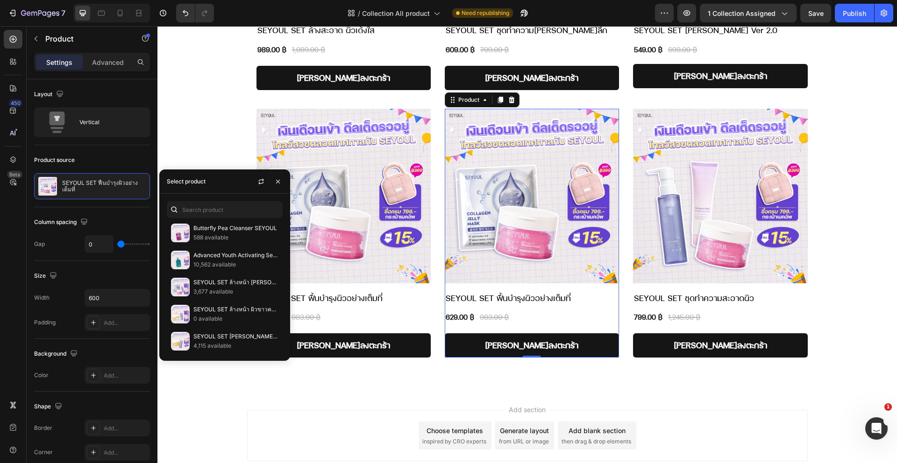
scroll to position [1942, 0]
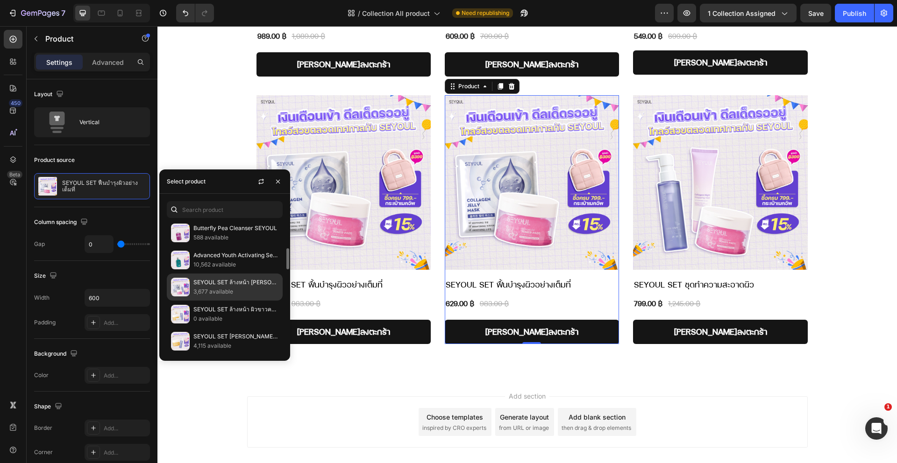
click at [205, 284] on p "SEYOUL SET ล้างหน้า [PERSON_NAME]โกลว์" at bounding box center [235, 282] width 85 height 9
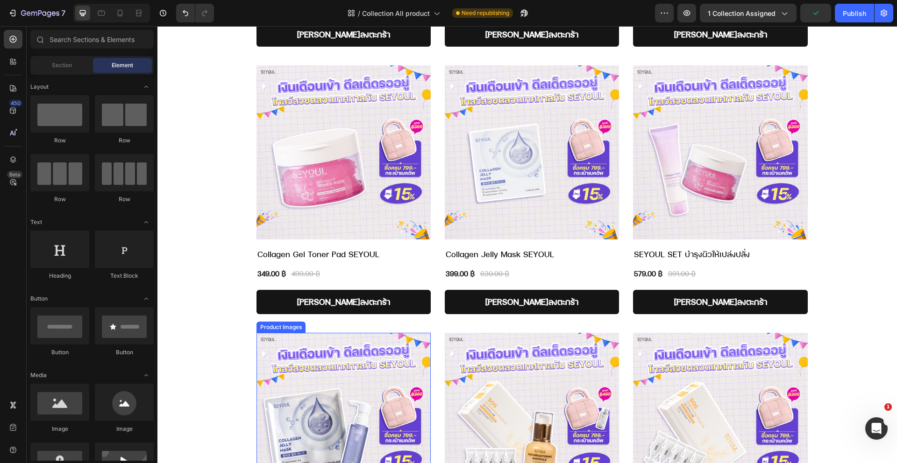
scroll to position [292, 0]
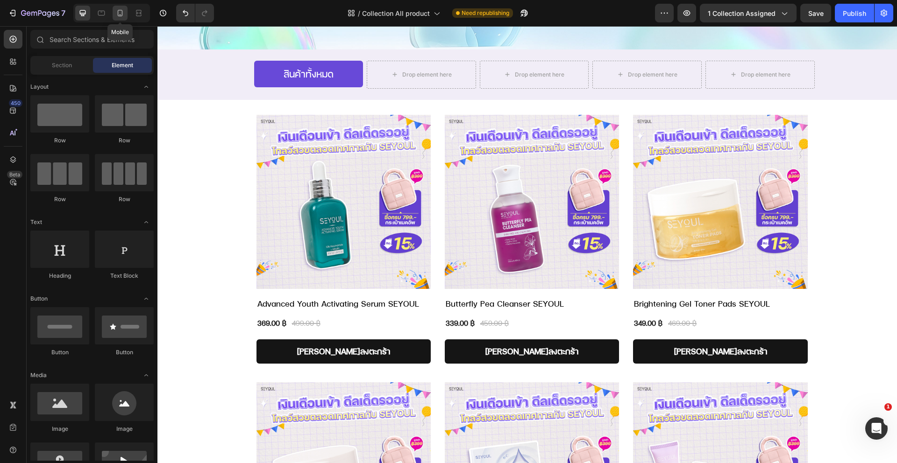
click at [118, 16] on icon at bounding box center [119, 12] width 9 height 9
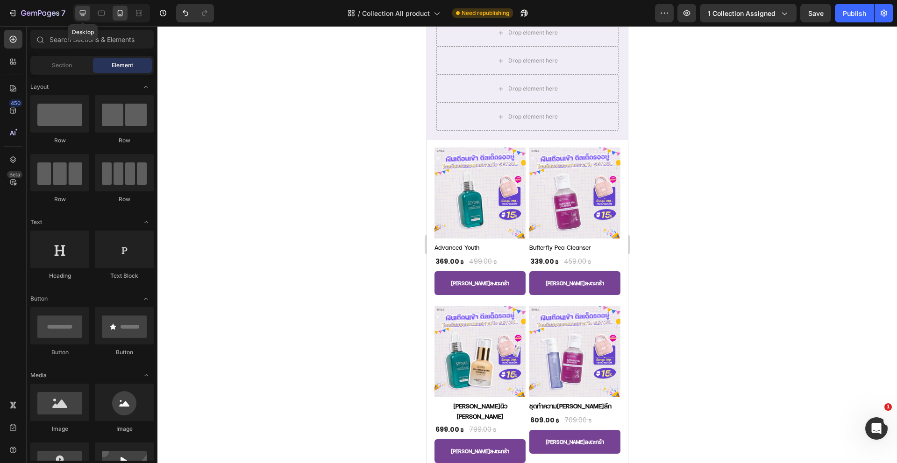
click at [78, 15] on icon at bounding box center [82, 12] width 9 height 9
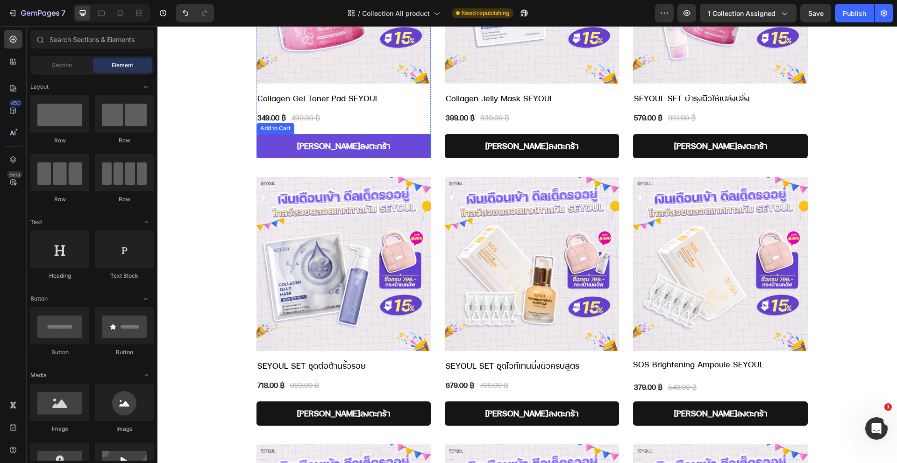
scroll to position [903, 0]
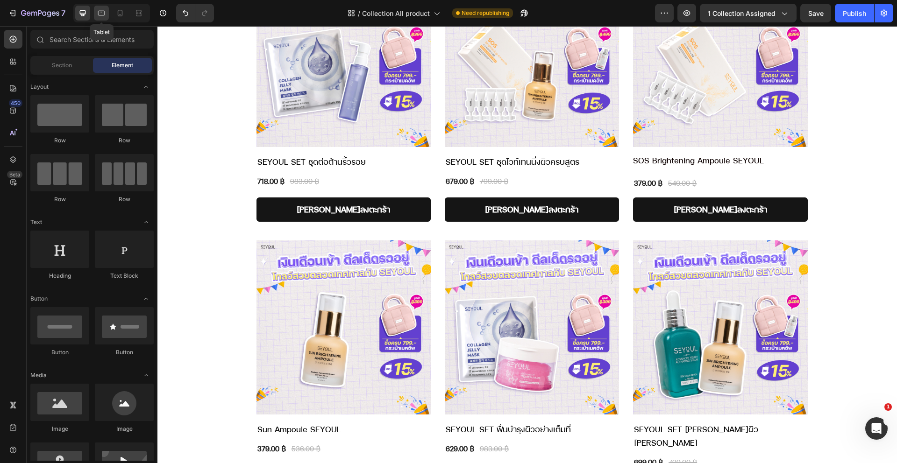
click at [97, 16] on icon at bounding box center [101, 12] width 9 height 9
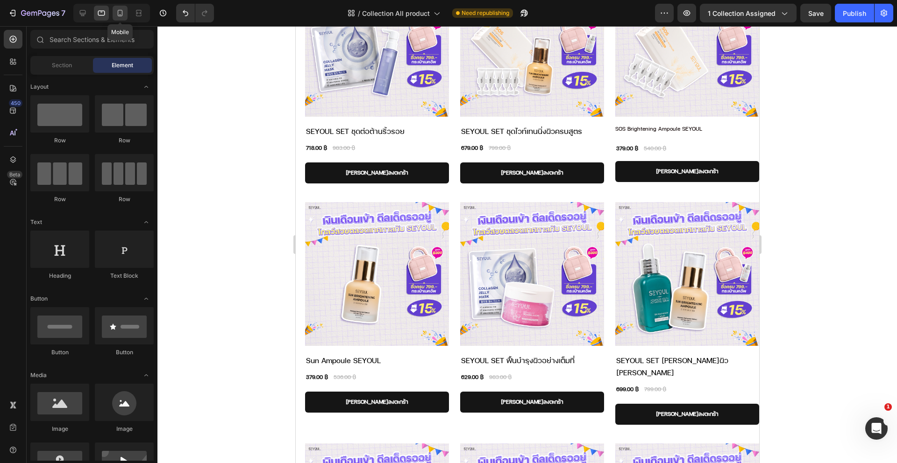
click at [120, 15] on icon at bounding box center [120, 13] width 5 height 7
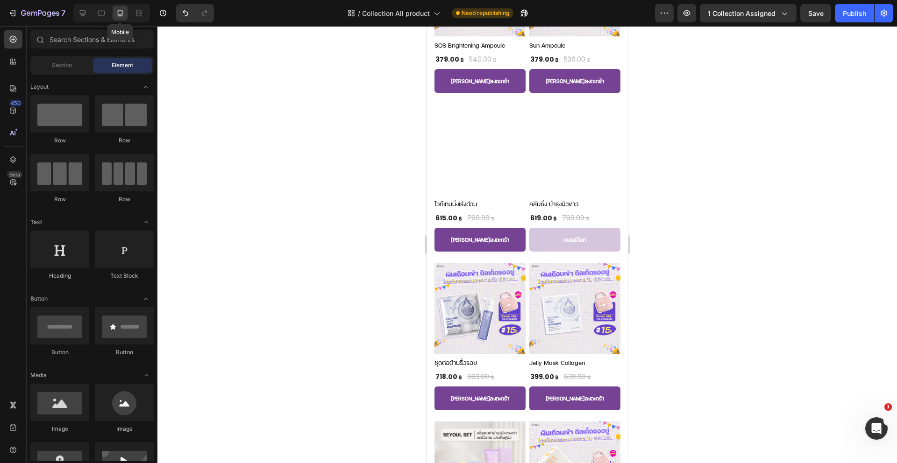
scroll to position [898, 0]
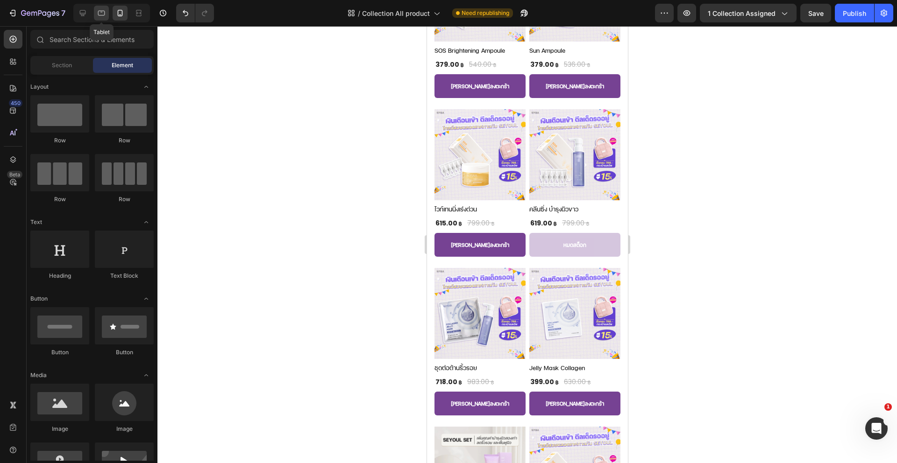
click at [104, 15] on icon at bounding box center [101, 13] width 7 height 5
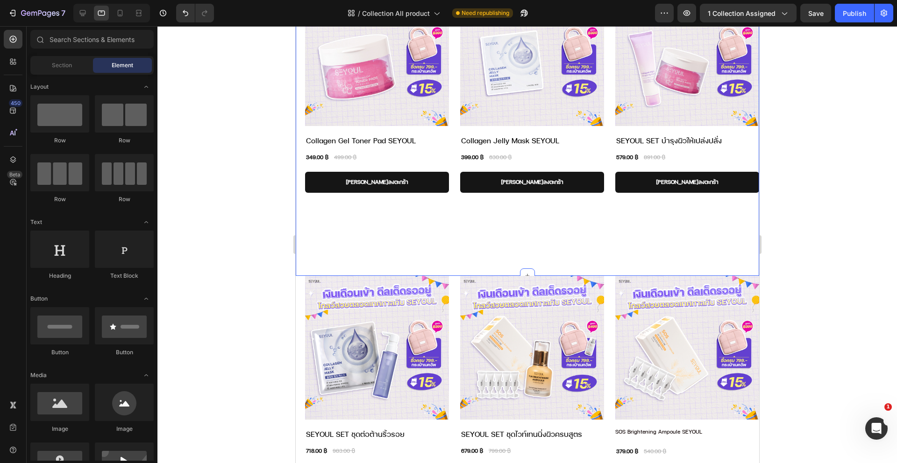
scroll to position [524, 0]
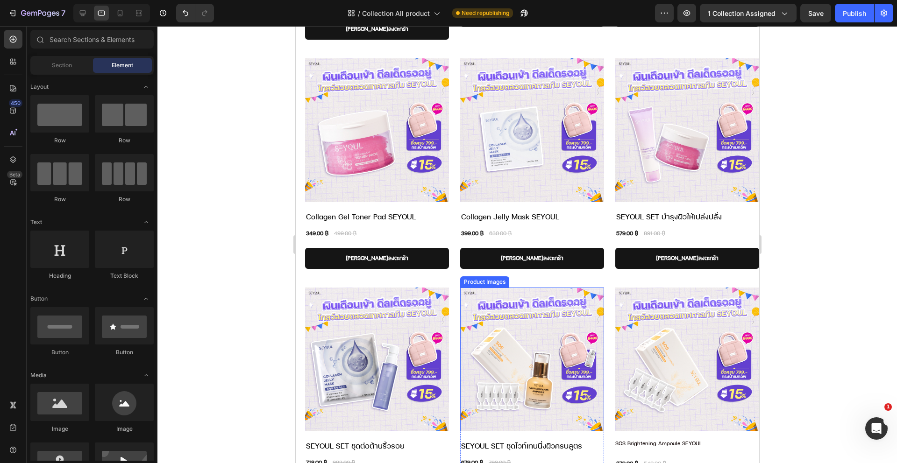
click at [505, 326] on img at bounding box center [532, 360] width 144 height 144
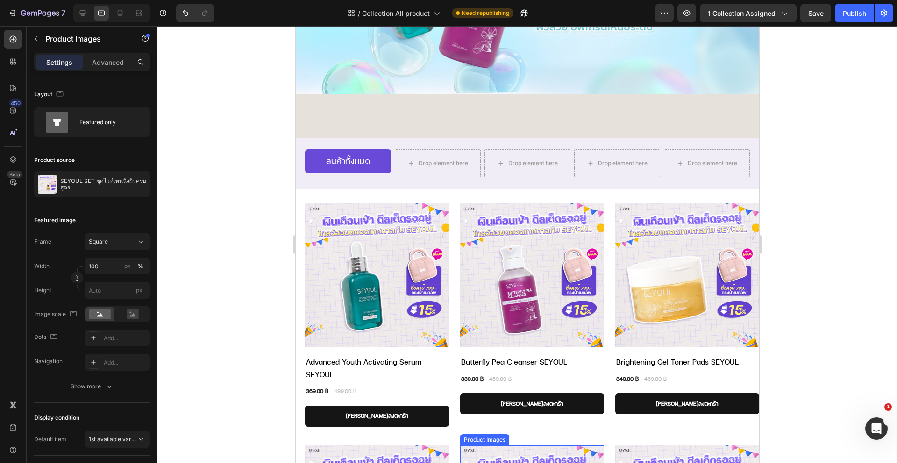
scroll to position [104, 0]
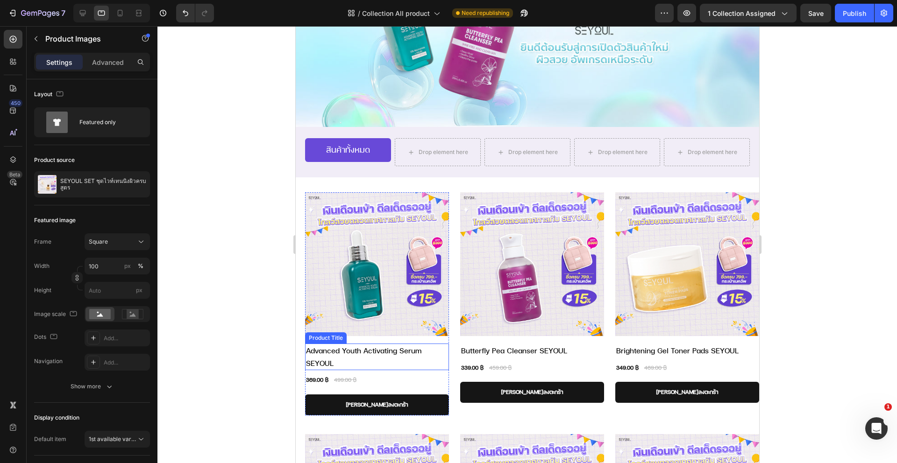
click at [328, 351] on h1 "Advanced Youth Activating Serum SEYOUL" at bounding box center [377, 357] width 144 height 27
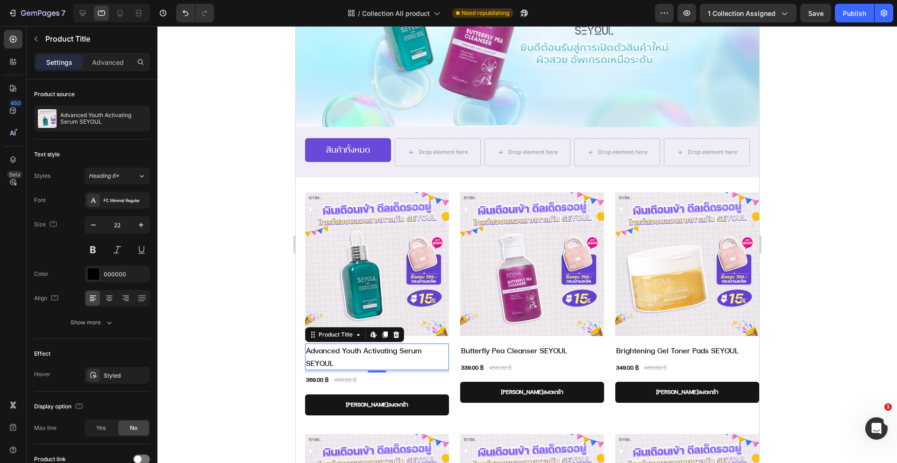
click at [410, 353] on h1 "Advanced Youth Activating Serum SEYOUL" at bounding box center [377, 357] width 144 height 27
click at [96, 227] on icon "button" at bounding box center [93, 224] width 9 height 9
type input "21"
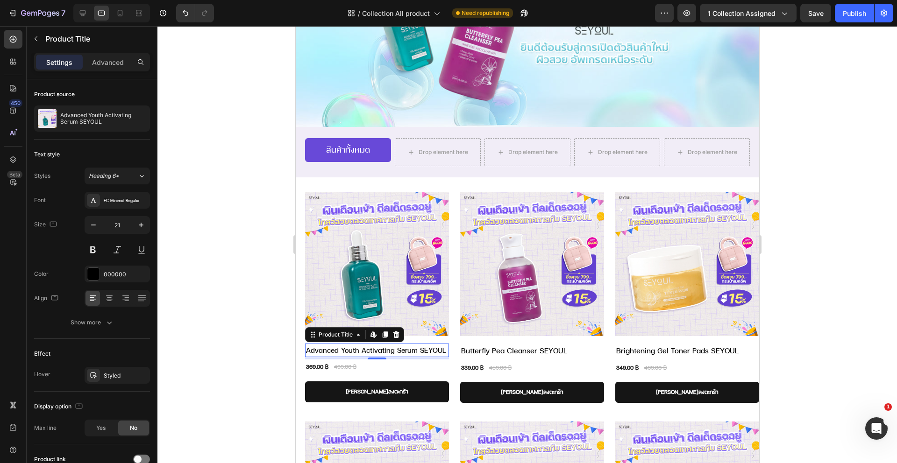
click at [250, 304] on div at bounding box center [526, 244] width 739 height 437
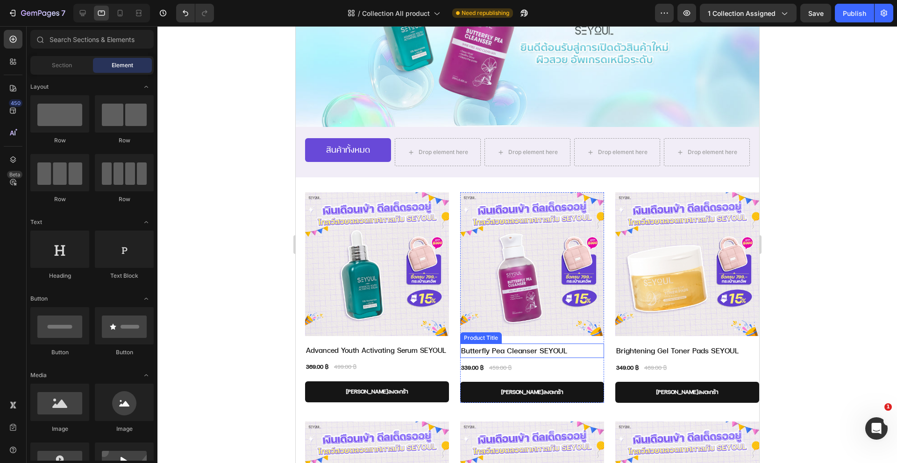
click at [480, 344] on h1 "Butterfly Pea Cleanser SEYOUL" at bounding box center [532, 351] width 144 height 14
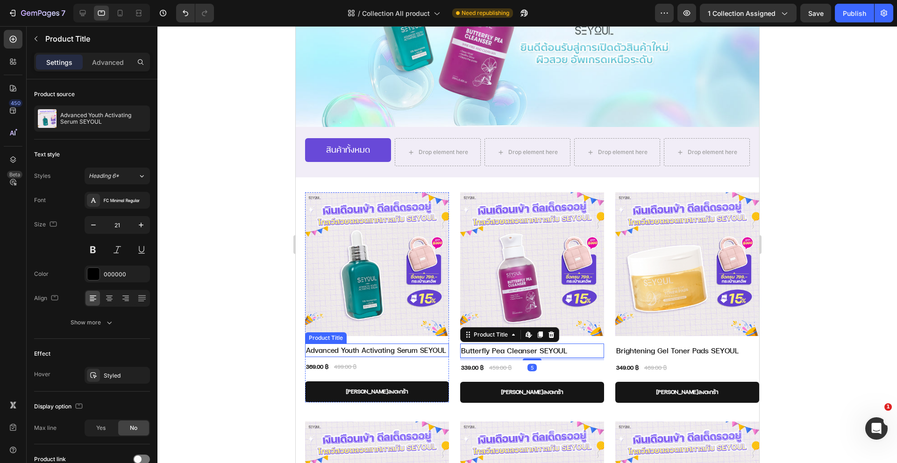
click at [384, 345] on h1 "Advanced Youth Activating Serum SEYOUL" at bounding box center [377, 351] width 144 height 14
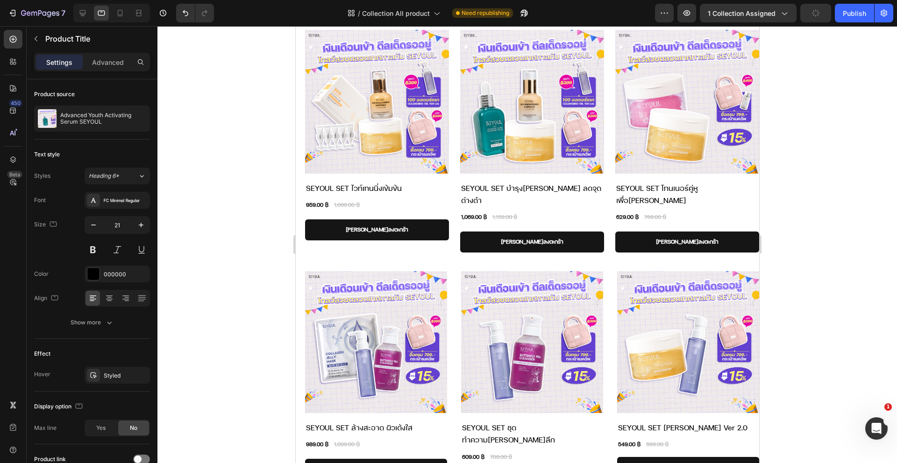
scroll to position [759, 0]
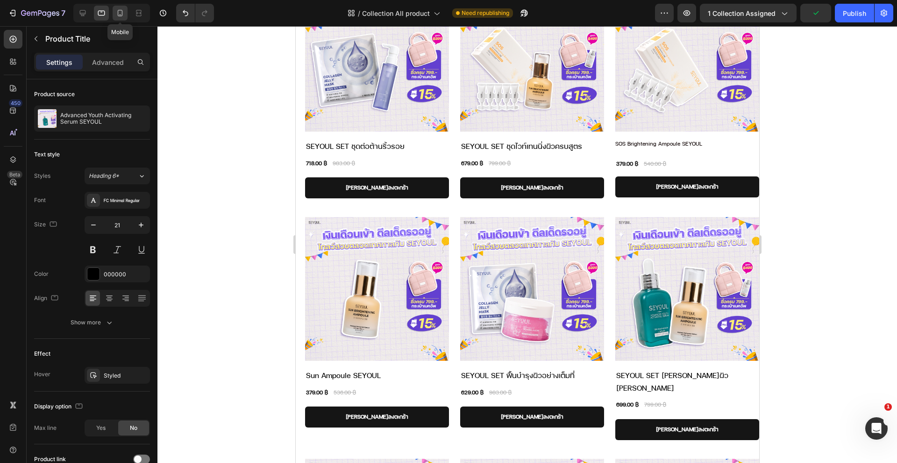
click at [116, 18] on div at bounding box center [120, 13] width 15 height 15
type input "18"
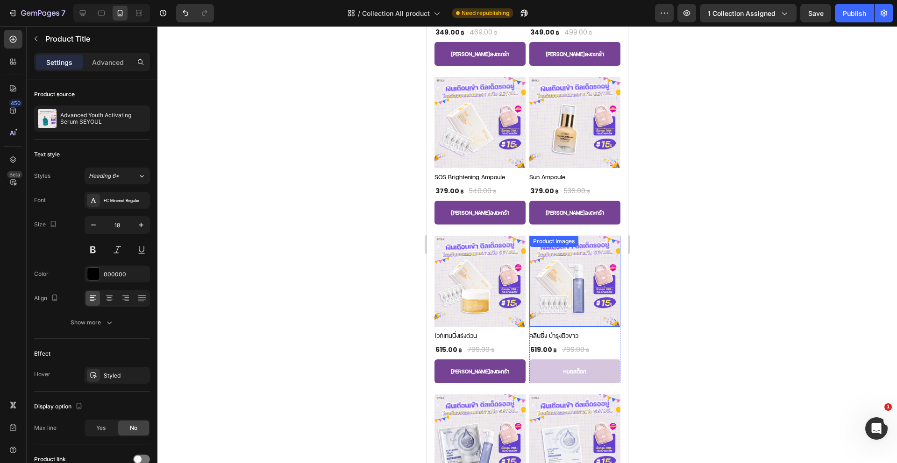
scroll to position [683, 0]
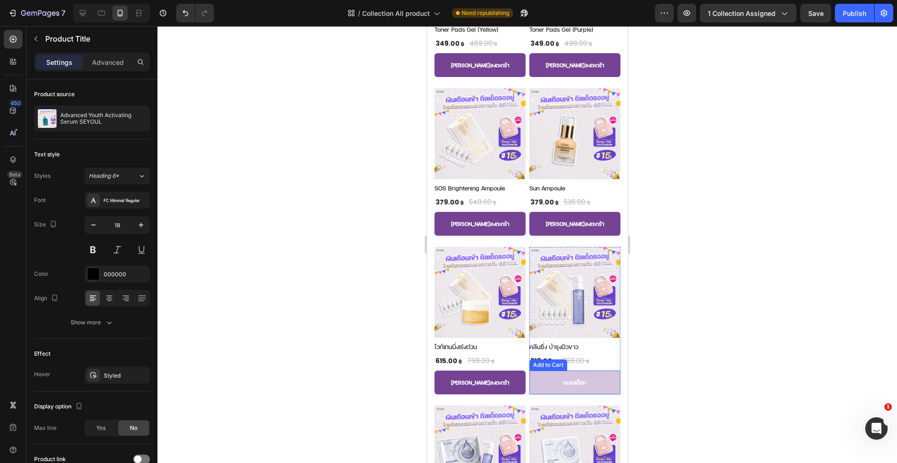
click at [544, 371] on button "หมดสต็อก" at bounding box center [574, 383] width 91 height 24
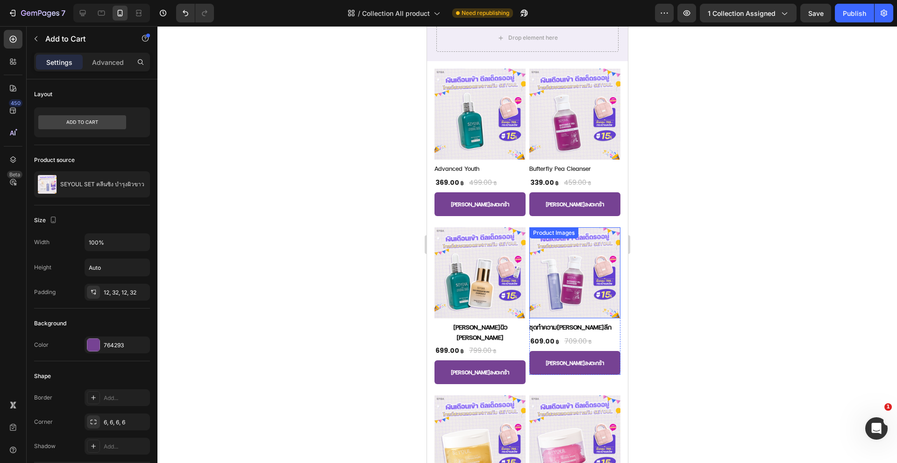
scroll to position [445, 0]
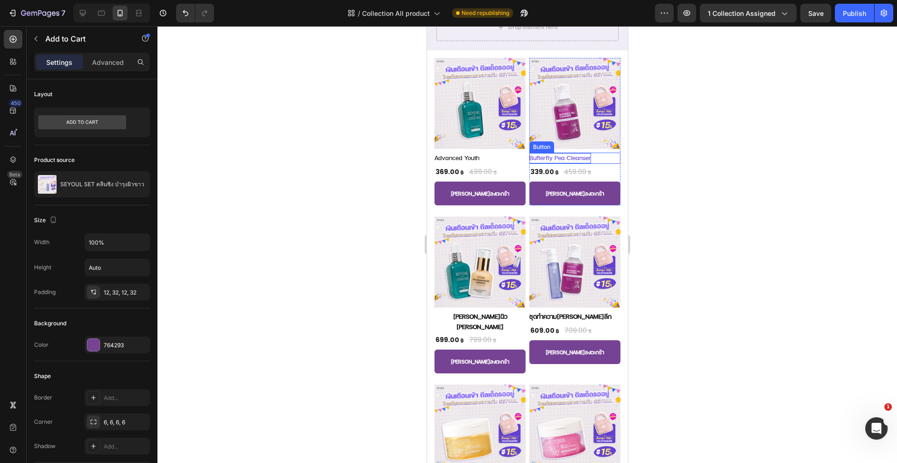
click at [576, 156] on p "Bufterfly Pea Cleanser" at bounding box center [560, 158] width 62 height 10
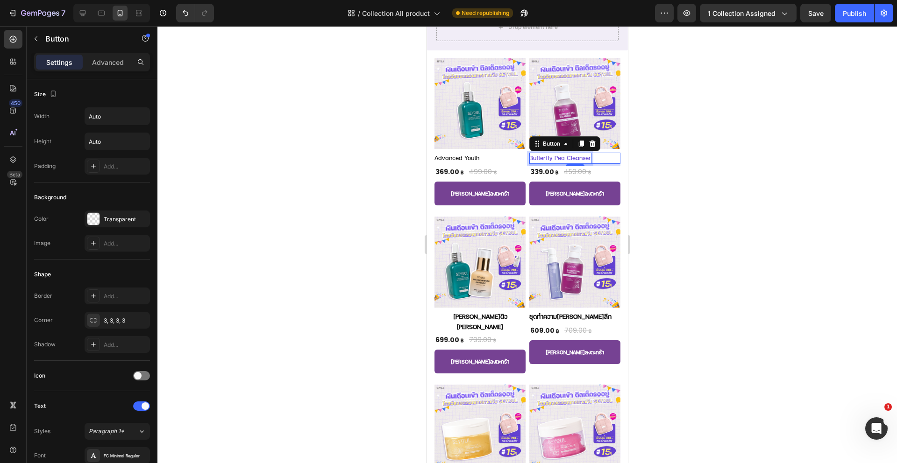
click at [575, 155] on p "Bufterfly Pea Cleanser" at bounding box center [560, 158] width 62 height 10
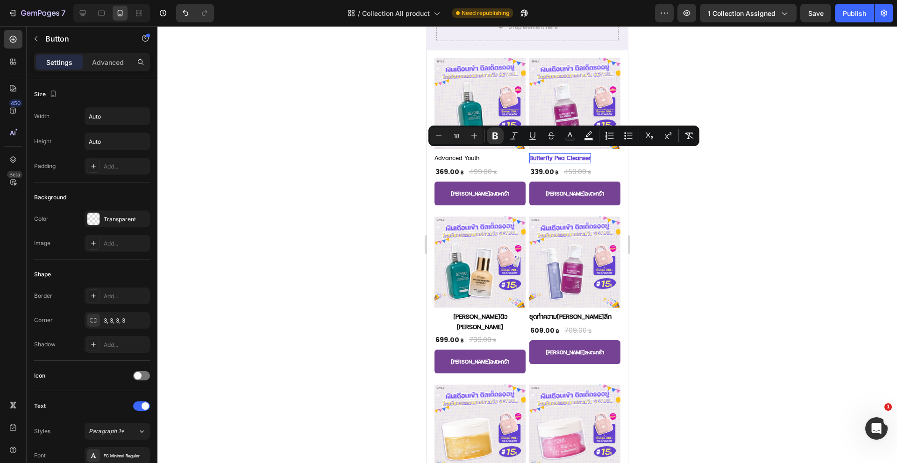
click at [313, 255] on div at bounding box center [526, 244] width 739 height 437
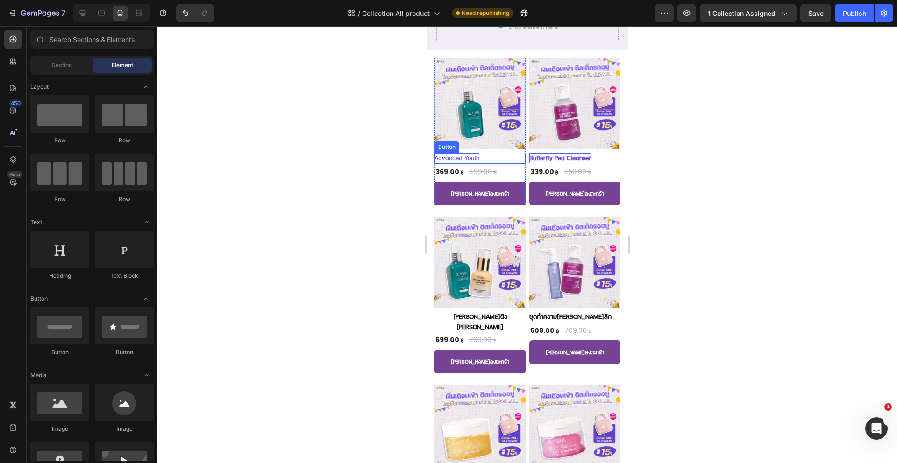
click at [458, 156] on p "Advanced Youth" at bounding box center [456, 158] width 45 height 10
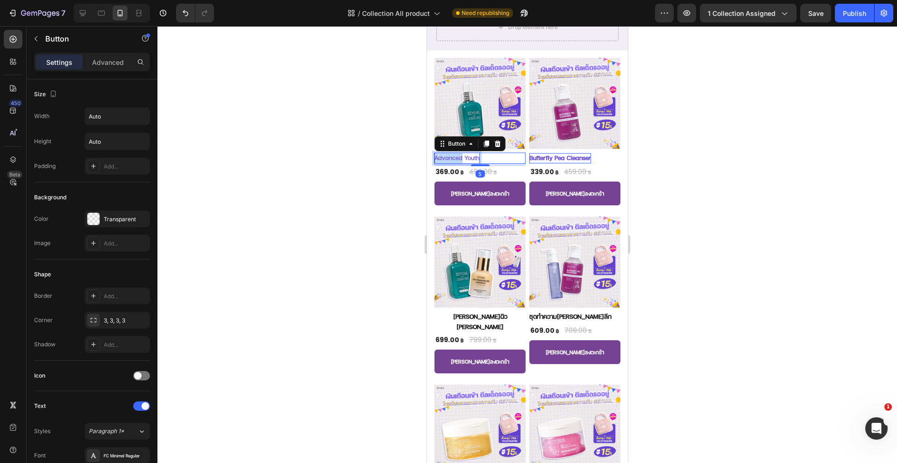
click at [458, 156] on p "Advanced Youth" at bounding box center [456, 158] width 45 height 10
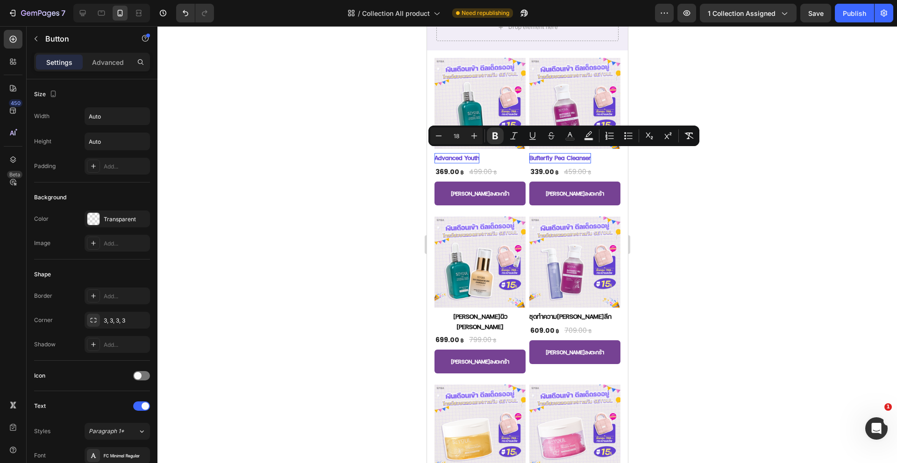
click at [348, 236] on div at bounding box center [526, 244] width 739 height 437
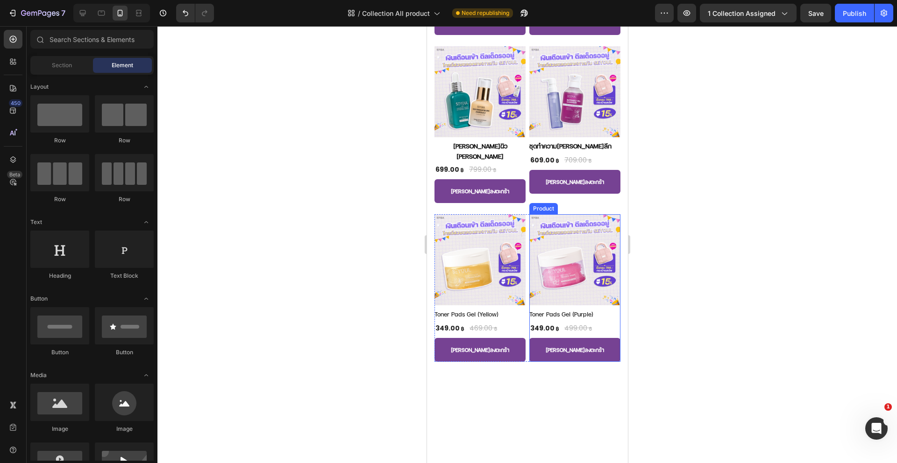
scroll to position [461, 0]
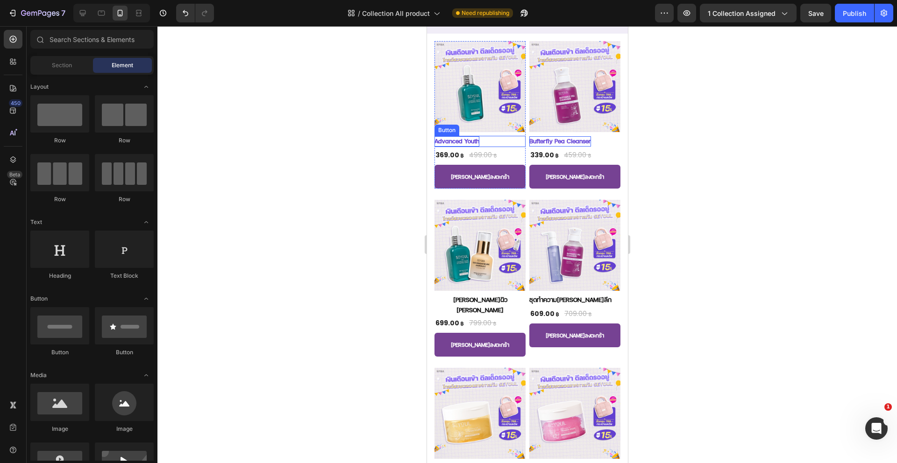
click at [456, 137] on strong "Advanced Youth" at bounding box center [456, 141] width 45 height 8
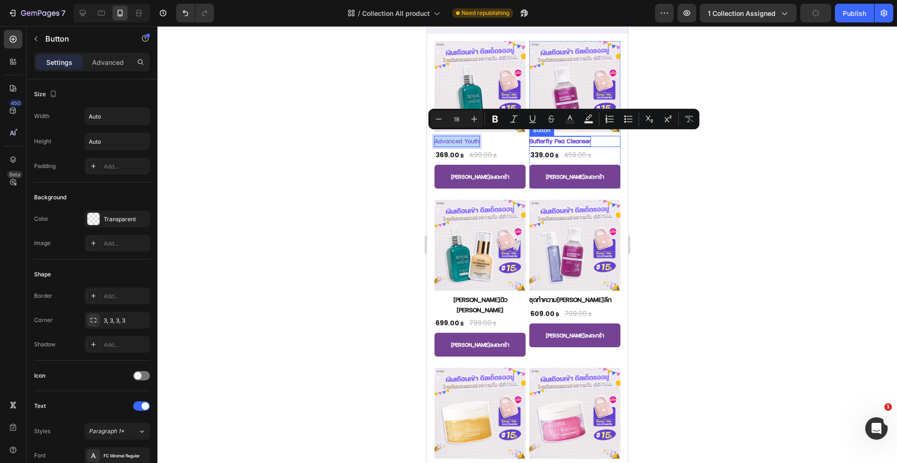
click at [530, 137] on strong "Bufterfly Pea Cleanser" at bounding box center [560, 141] width 62 height 8
click at [455, 296] on strong "[PERSON_NAME]ผิว [PERSON_NAME]" at bounding box center [480, 305] width 54 height 19
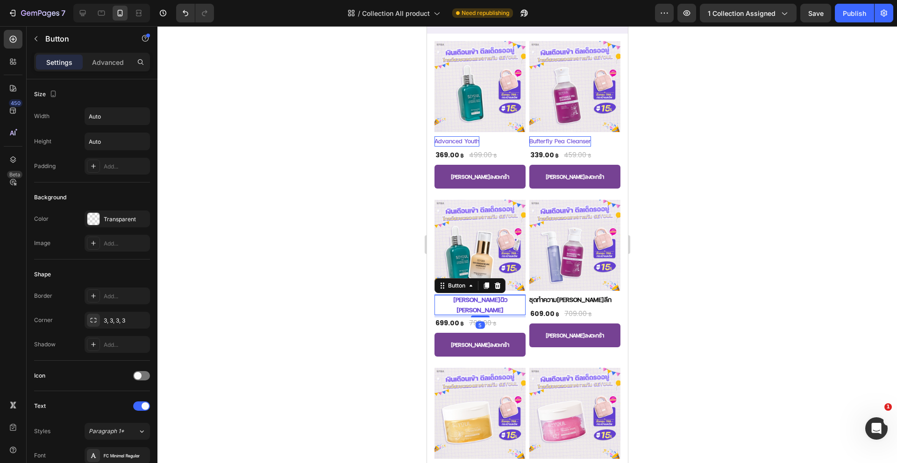
click at [455, 296] on strong "[PERSON_NAME]ผิว [PERSON_NAME]" at bounding box center [480, 305] width 54 height 19
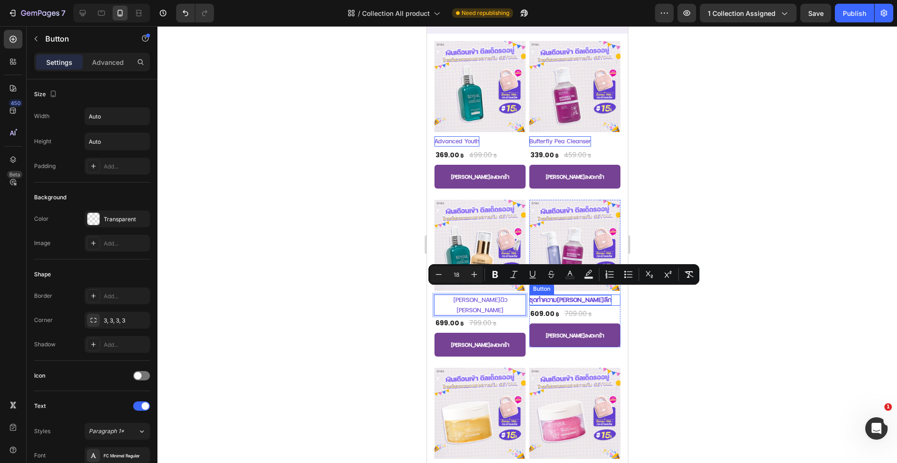
click at [562, 296] on strong "ชุดทำความ[PERSON_NAME]ลึก" at bounding box center [570, 300] width 82 height 8
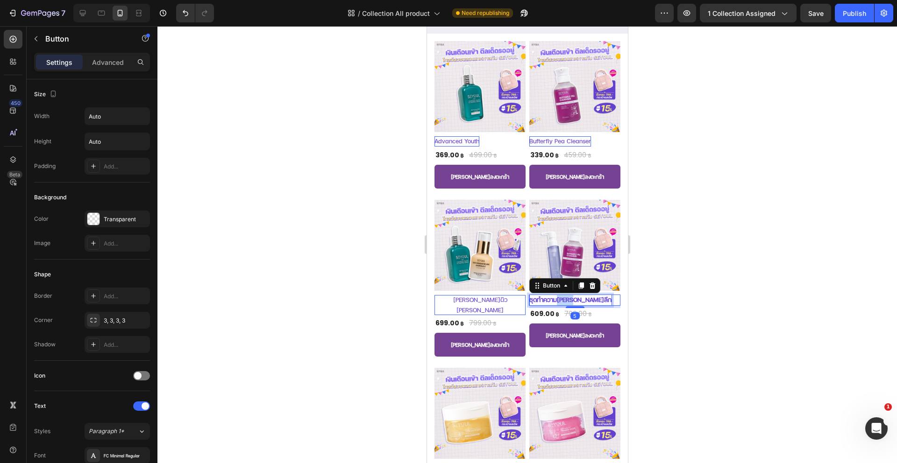
click at [562, 296] on strong "ชุดทำความ[PERSON_NAME]ลึก" at bounding box center [570, 300] width 82 height 8
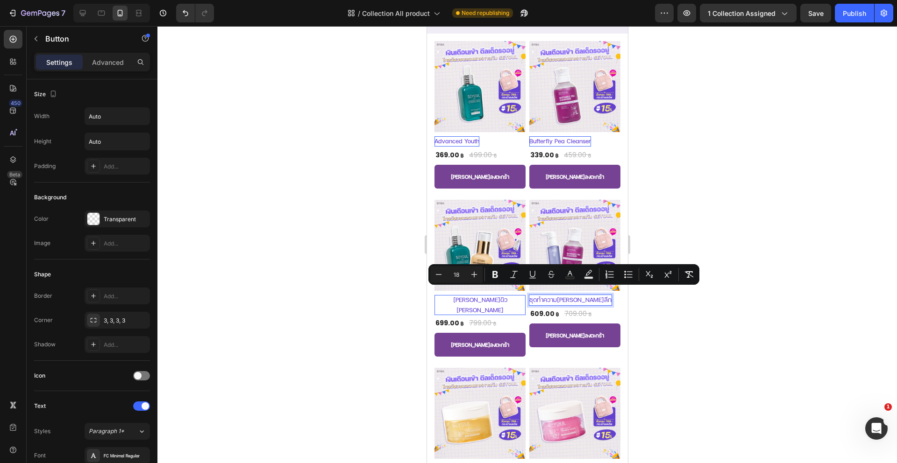
click at [331, 317] on div at bounding box center [526, 244] width 739 height 437
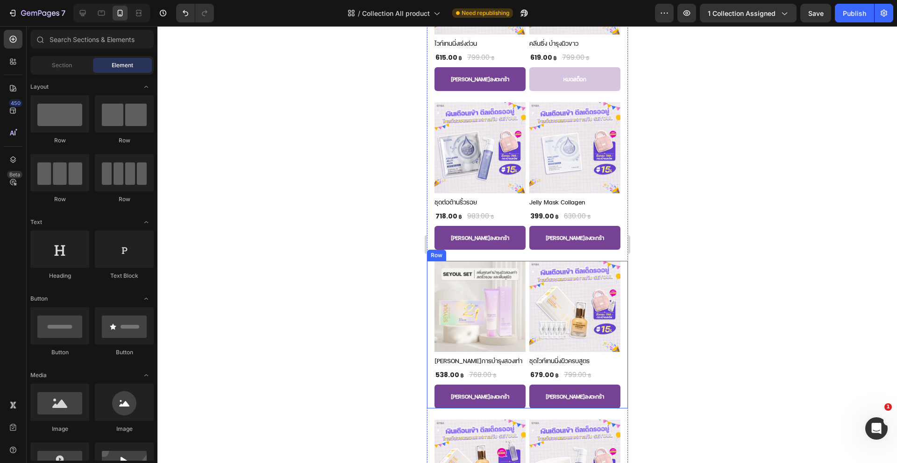
scroll to position [1185, 0]
click at [467, 301] on img at bounding box center [479, 306] width 91 height 91
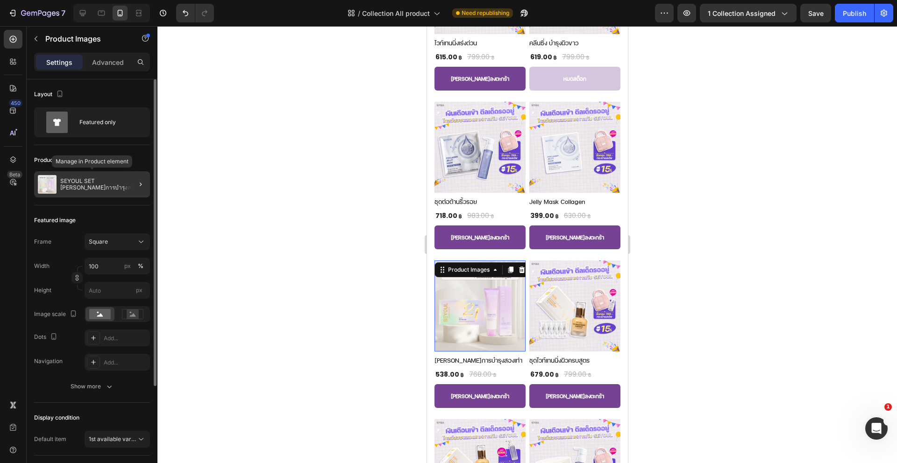
click at [84, 192] on div "SEYOUL SET [PERSON_NAME]การบำรุงสองเท่า" at bounding box center [92, 184] width 116 height 26
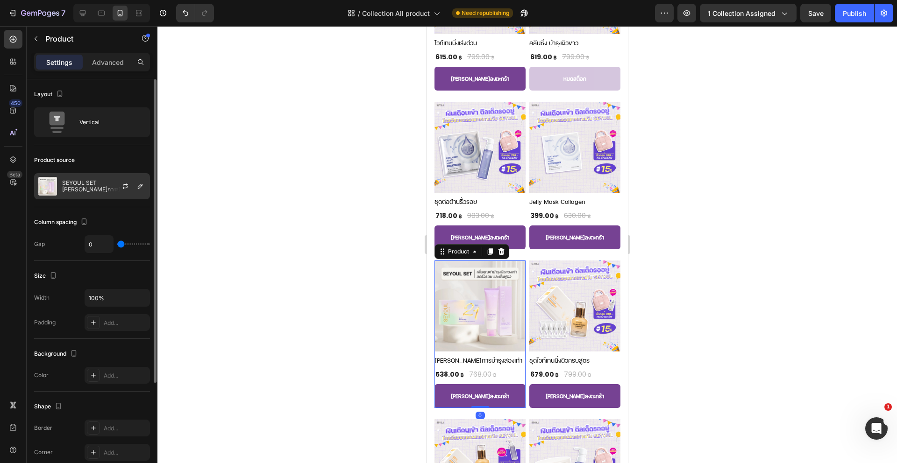
click at [86, 192] on div "SEYOUL SET [PERSON_NAME]การบำรุงสองเท่า" at bounding box center [92, 186] width 116 height 26
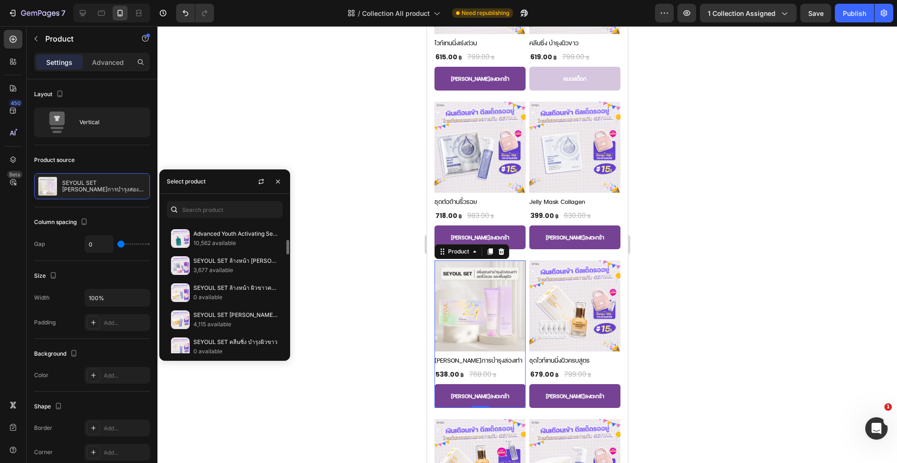
scroll to position [170, 0]
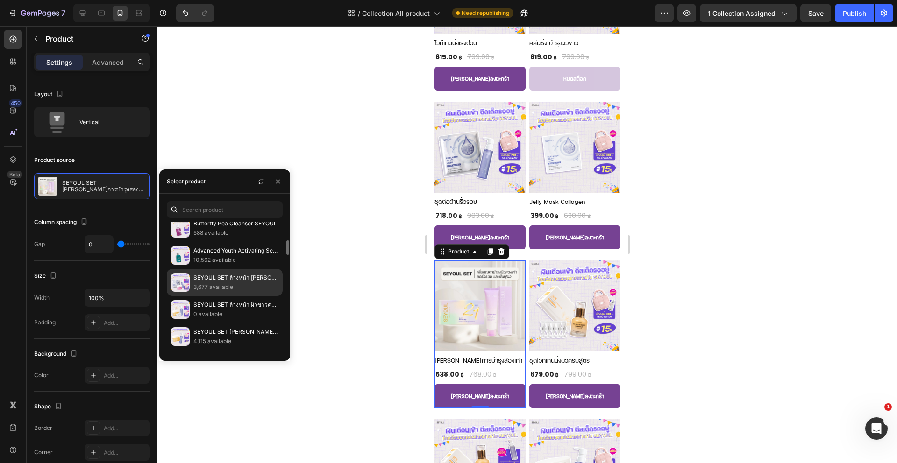
click at [220, 278] on p "SEYOUL SET ล้างหน้า [PERSON_NAME]โกลว์" at bounding box center [235, 277] width 85 height 9
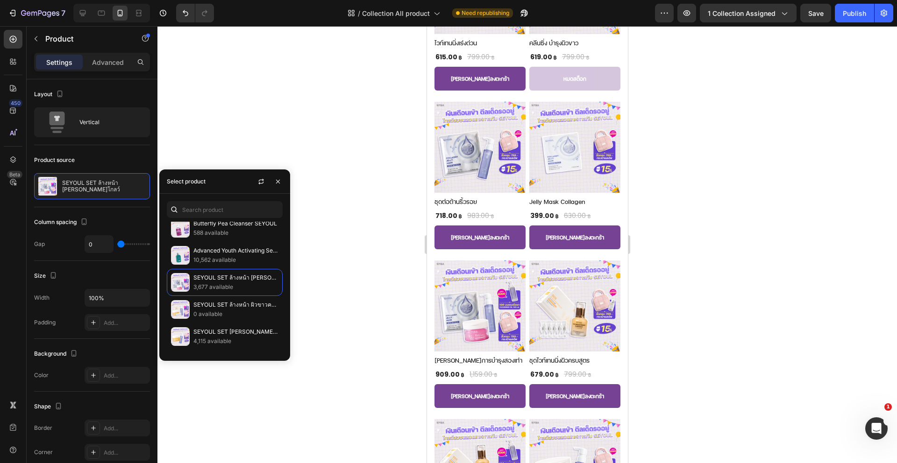
click at [382, 318] on div at bounding box center [526, 244] width 739 height 437
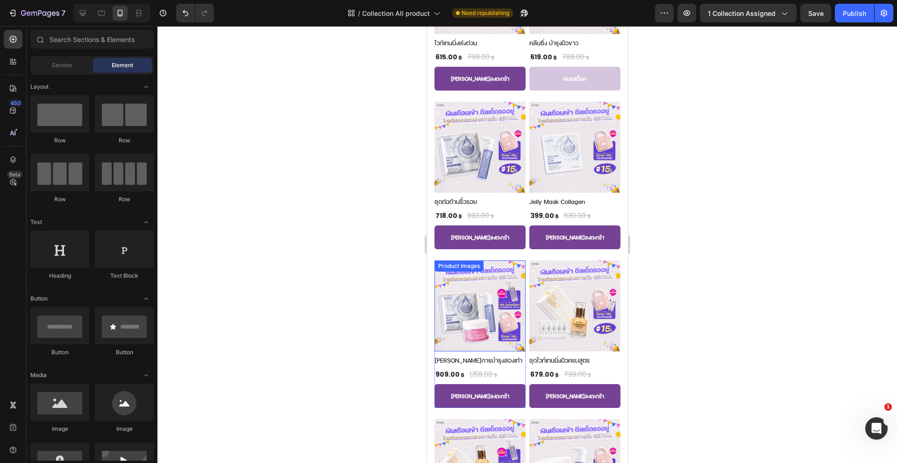
click at [463, 312] on img at bounding box center [479, 306] width 91 height 91
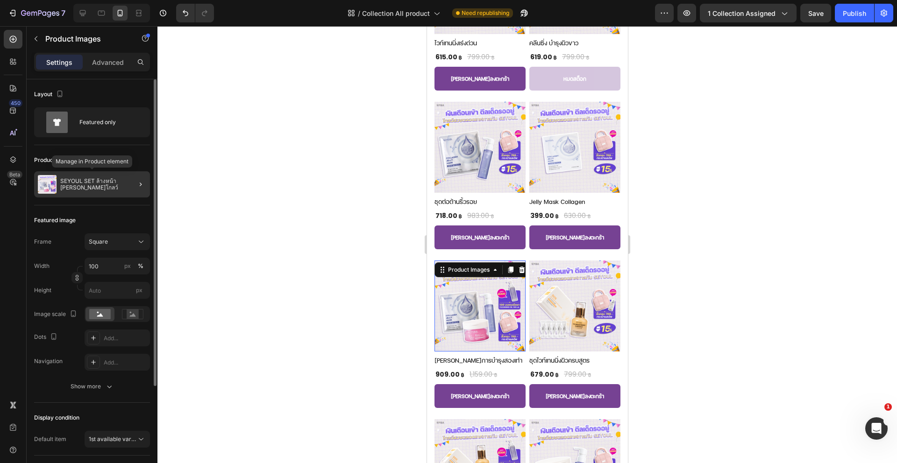
click at [106, 184] on p "SEYOUL SET ล้างหน้า [PERSON_NAME]โกลว์" at bounding box center [103, 184] width 86 height 13
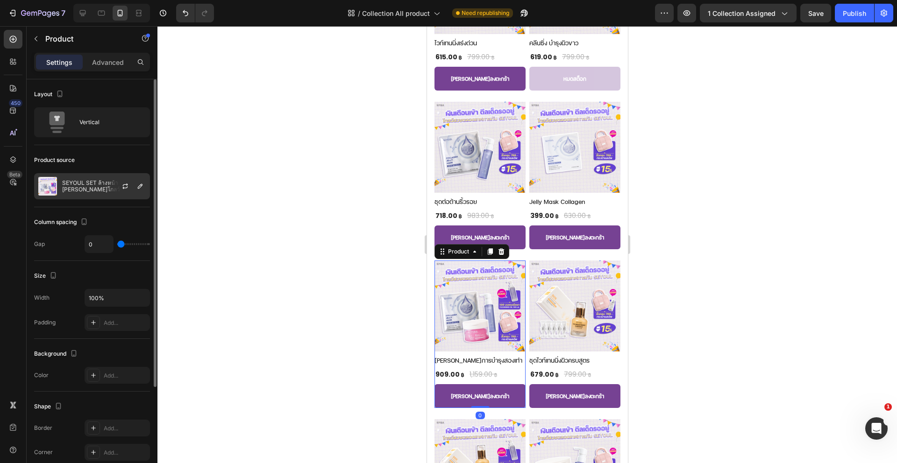
click at [92, 186] on p "SEYOUL SET ล้างหน้า [PERSON_NAME]โกลว์" at bounding box center [104, 186] width 84 height 13
drag, startPoint x: 98, startPoint y: 186, endPoint x: 146, endPoint y: 188, distance: 47.7
click at [146, 188] on div "SEYOUL SET ล้างหน้า [PERSON_NAME]โกลว์" at bounding box center [92, 186] width 116 height 26
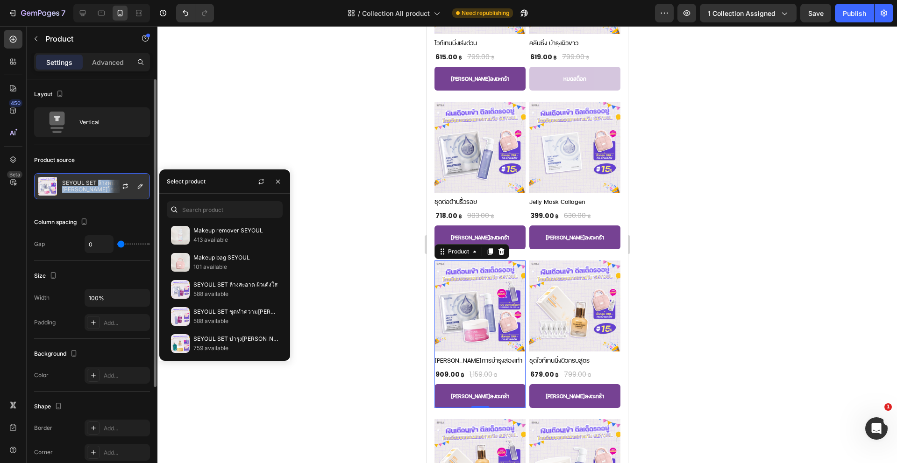
copy div "ล้างหน้า [PERSON_NAME]โกลว์"
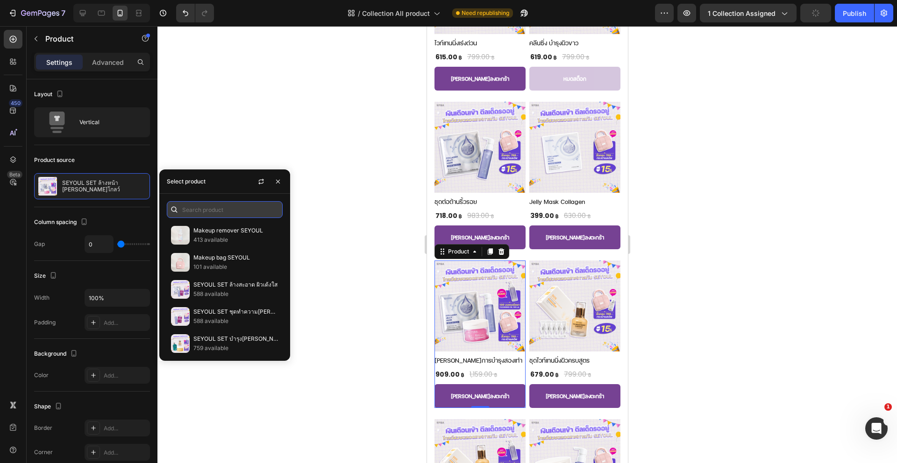
click at [199, 207] on input "text" at bounding box center [225, 209] width 116 height 17
paste input "ล้างหน้า [PERSON_NAME]โกลว์"
type input "ล้างหน้า [PERSON_NAME]โกลว์"
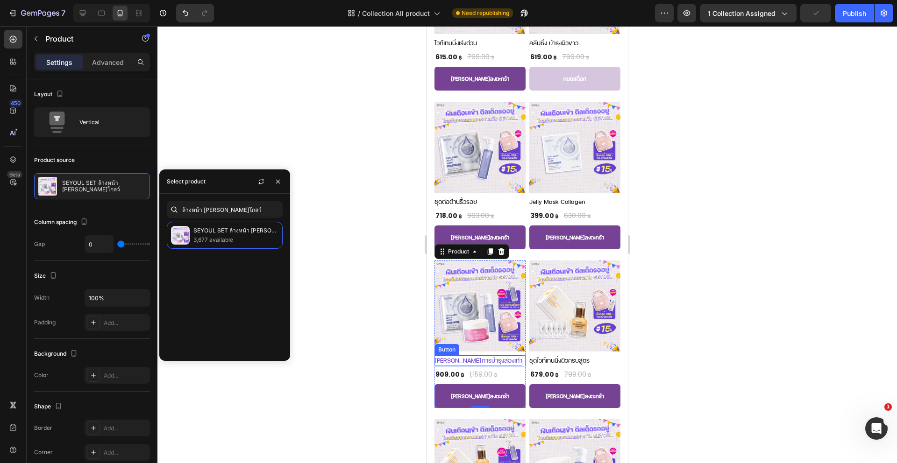
click at [452, 356] on p "[PERSON_NAME]การบำรุงสองเท่า" at bounding box center [478, 361] width 88 height 10
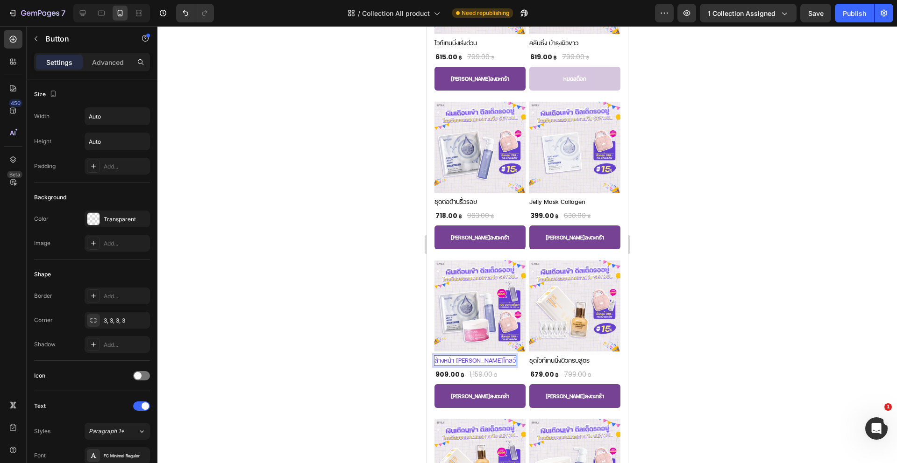
click at [383, 340] on div at bounding box center [526, 244] width 739 height 437
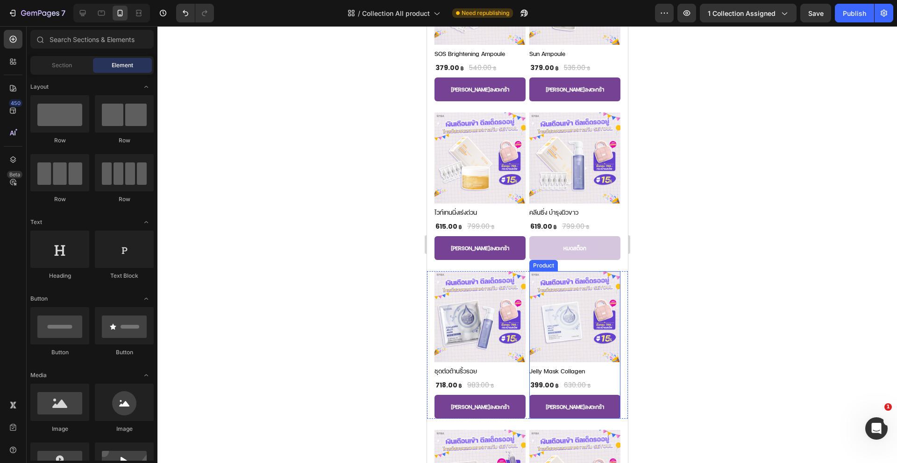
scroll to position [1014, 0]
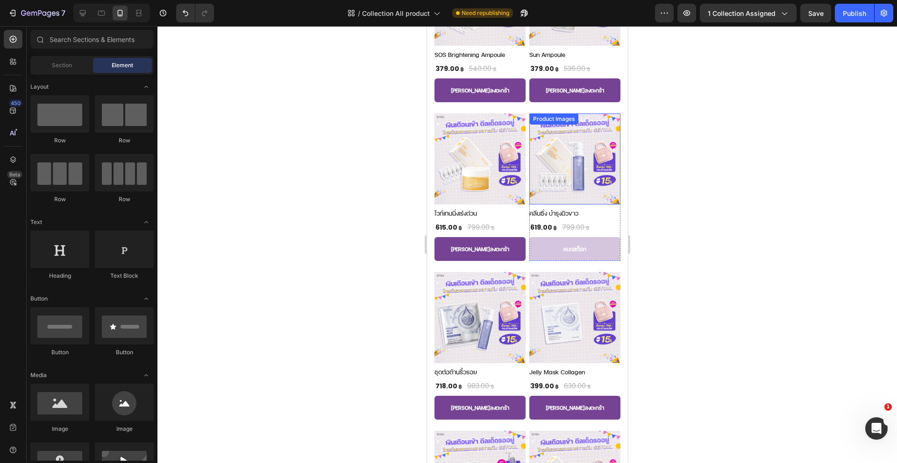
click at [573, 153] on img at bounding box center [574, 159] width 91 height 91
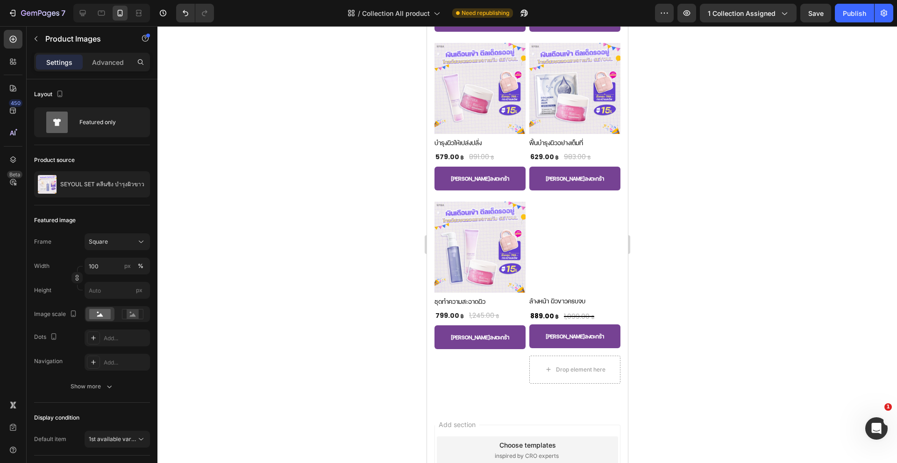
scroll to position [1989, 0]
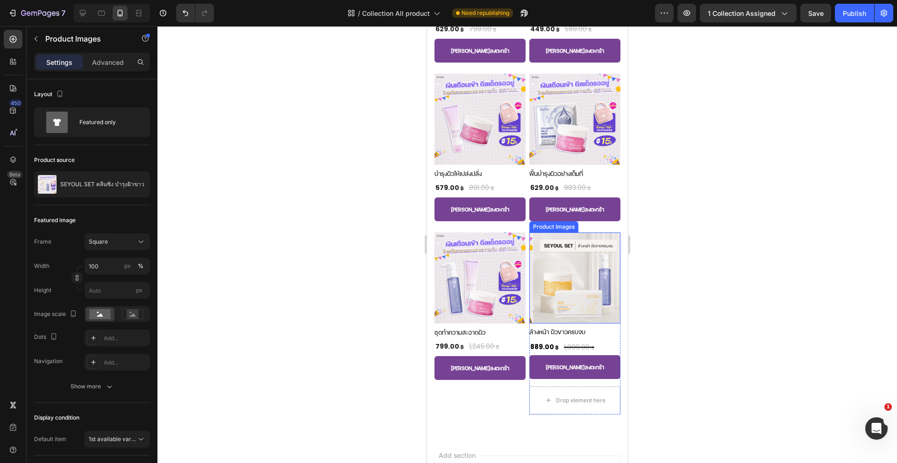
click at [550, 270] on img at bounding box center [577, 278] width 91 height 91
click at [558, 277] on img at bounding box center [577, 278] width 91 height 91
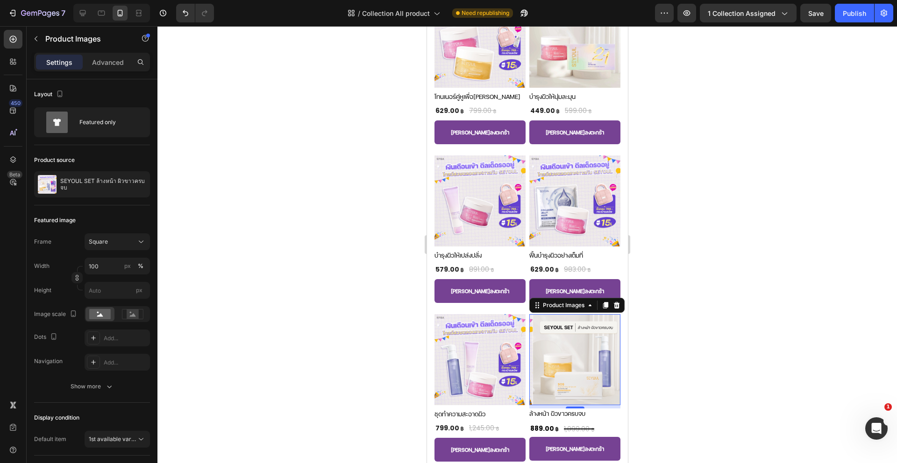
scroll to position [1905, 0]
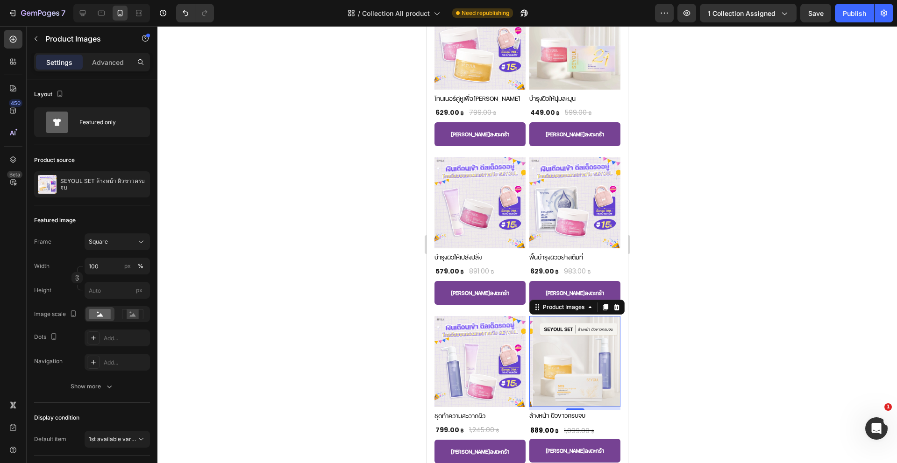
click at [566, 344] on img at bounding box center [577, 361] width 91 height 91
click at [507, 356] on img at bounding box center [479, 361] width 91 height 91
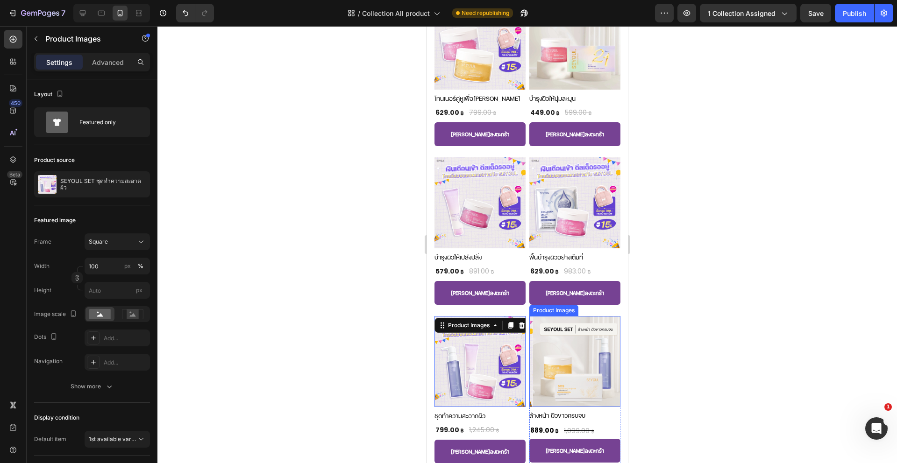
click at [578, 359] on img at bounding box center [577, 361] width 91 height 91
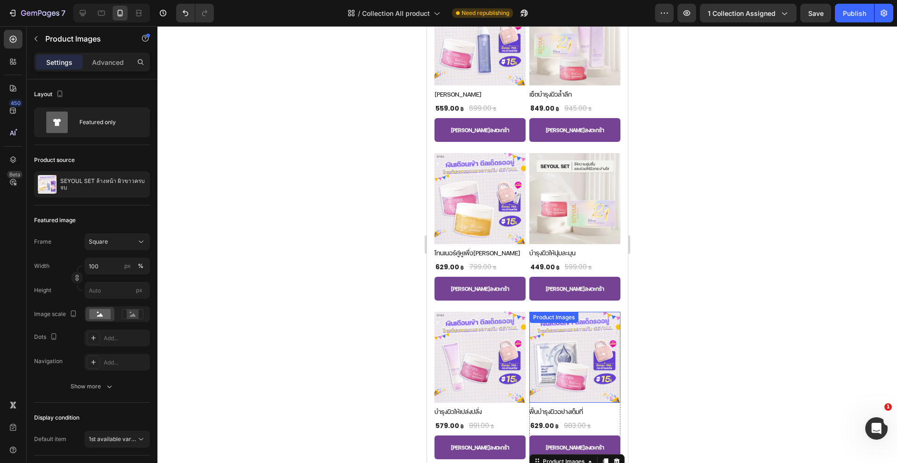
click at [559, 244] on img at bounding box center [574, 198] width 91 height 91
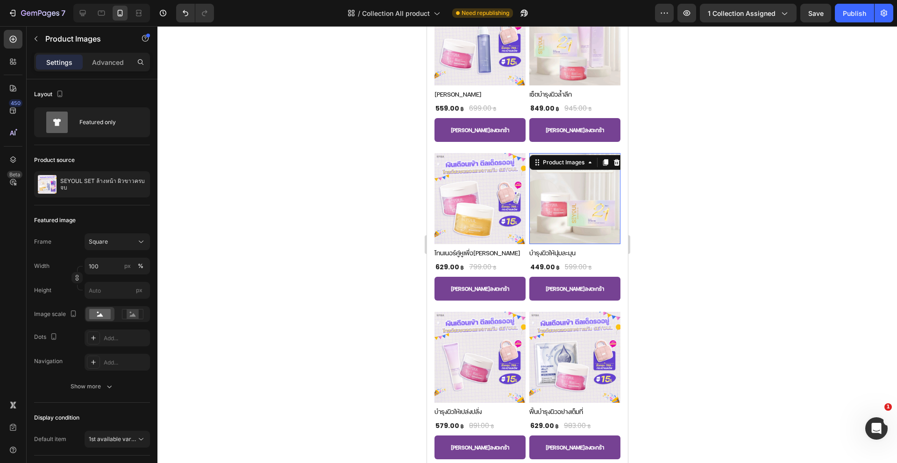
scroll to position [1696, 0]
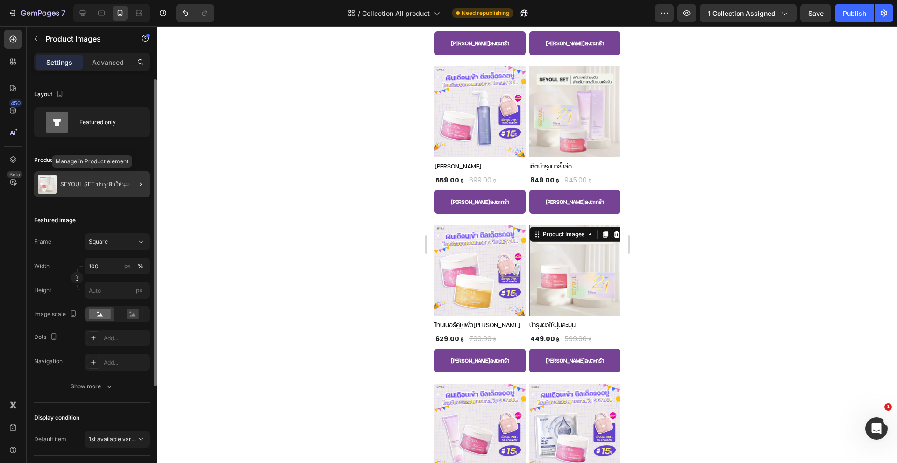
click at [112, 192] on div "SEYOUL SET บำรุงผิวให้นุ่มละมุน" at bounding box center [92, 184] width 116 height 26
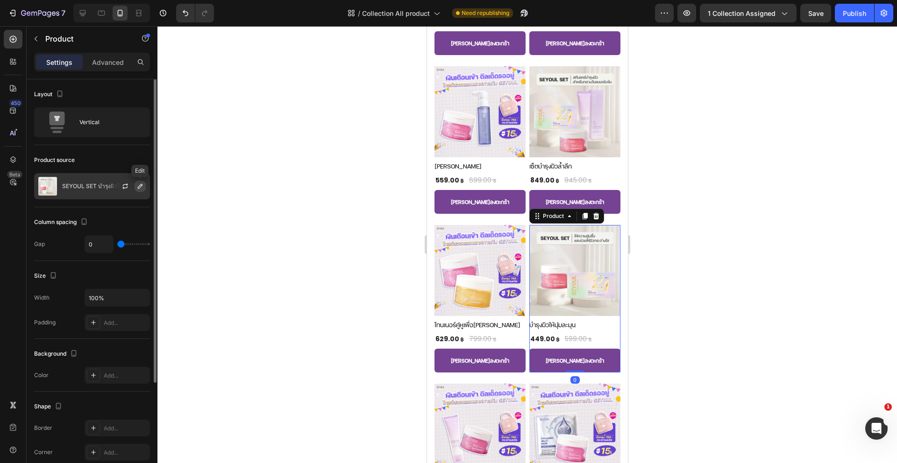
click at [136, 188] on icon "button" at bounding box center [139, 186] width 7 height 7
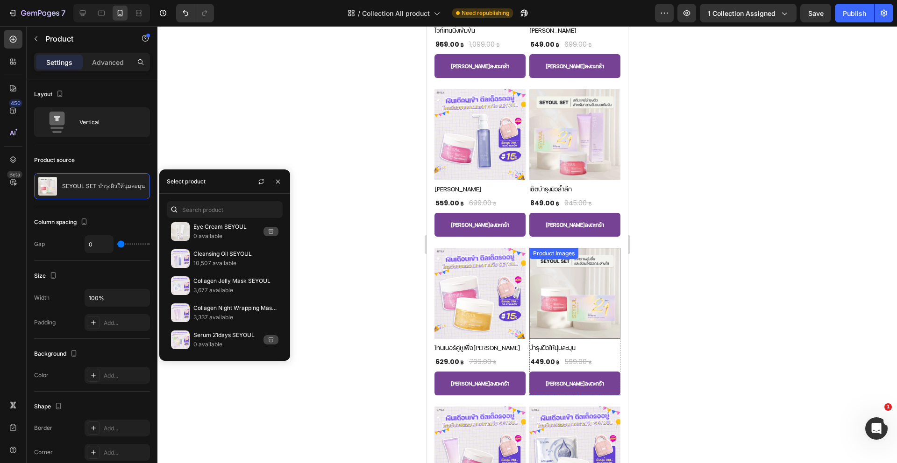
scroll to position [1523, 0]
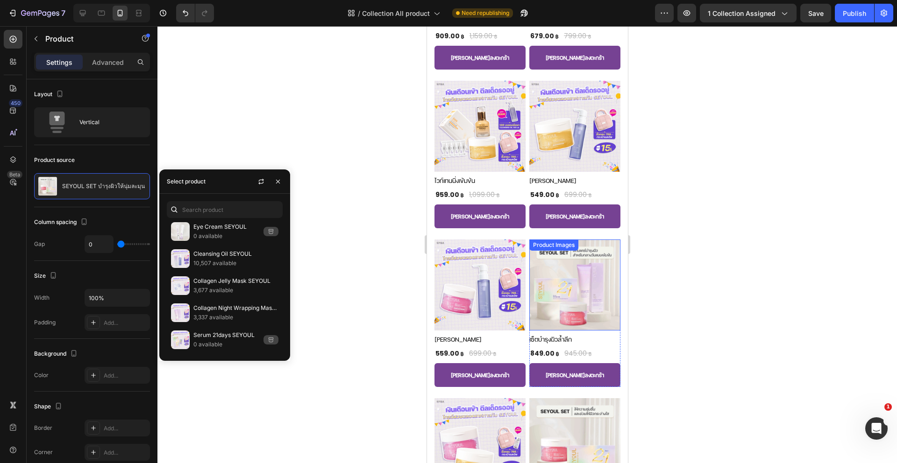
click at [546, 242] on img at bounding box center [574, 285] width 91 height 91
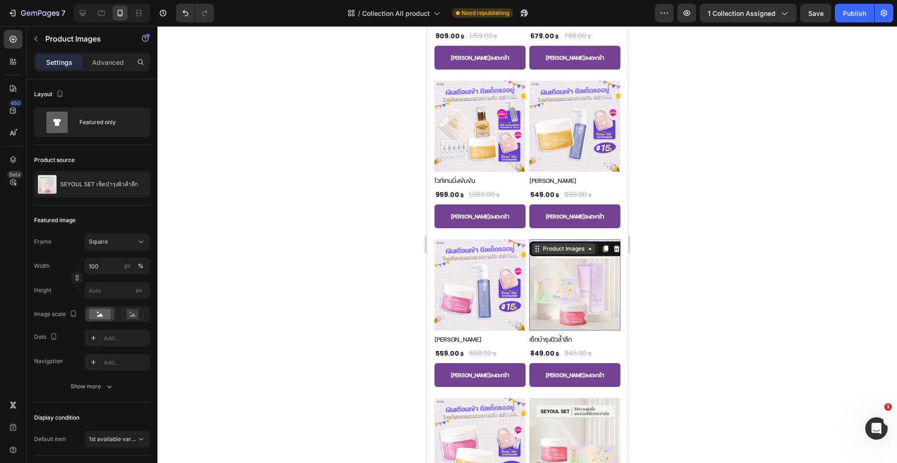
click at [544, 245] on div "Product Images" at bounding box center [562, 249] width 45 height 8
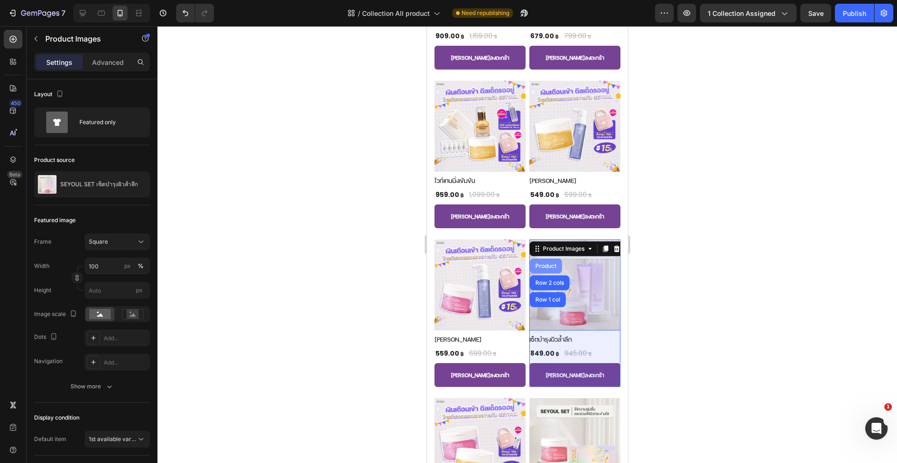
click at [547, 263] on div "Product" at bounding box center [545, 266] width 25 height 6
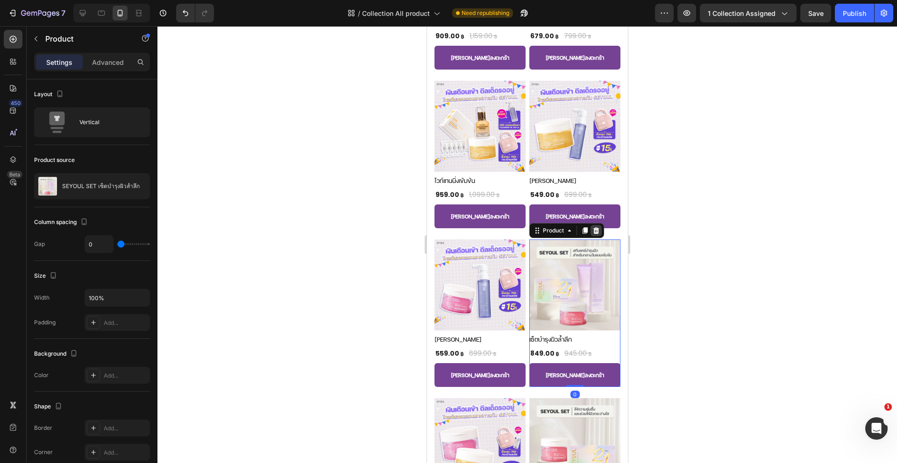
click at [595, 227] on icon at bounding box center [595, 230] width 7 height 7
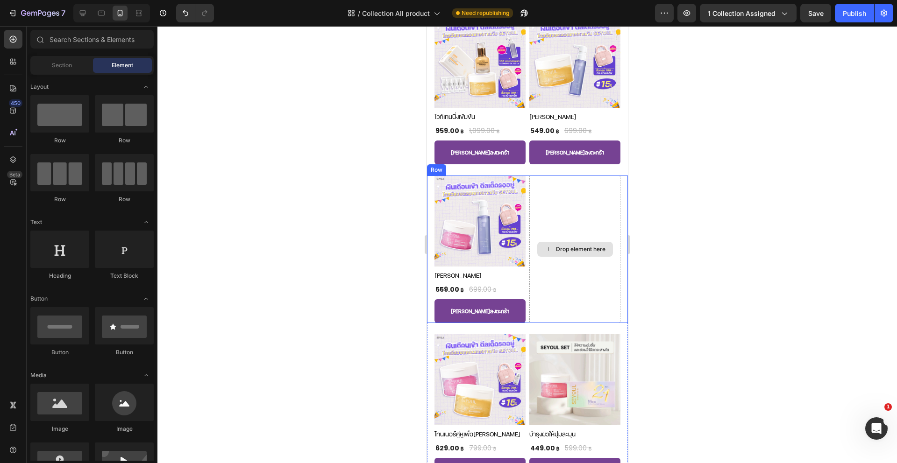
scroll to position [1669, 0]
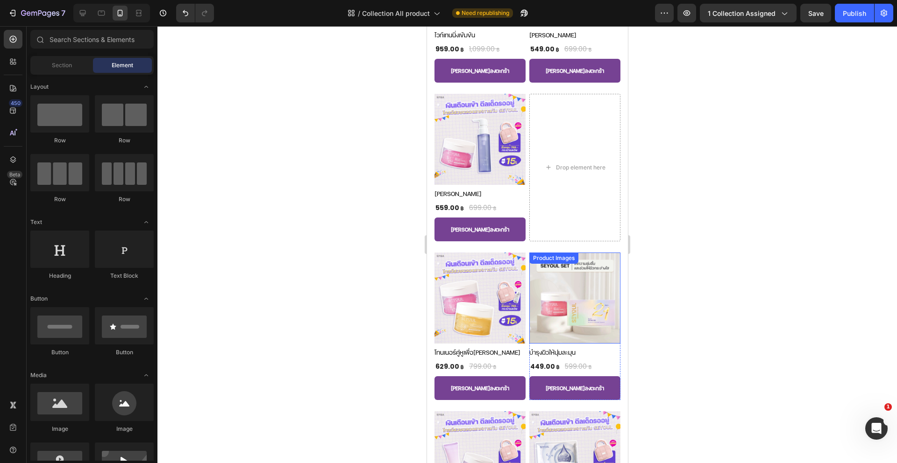
click at [574, 277] on img at bounding box center [574, 298] width 91 height 91
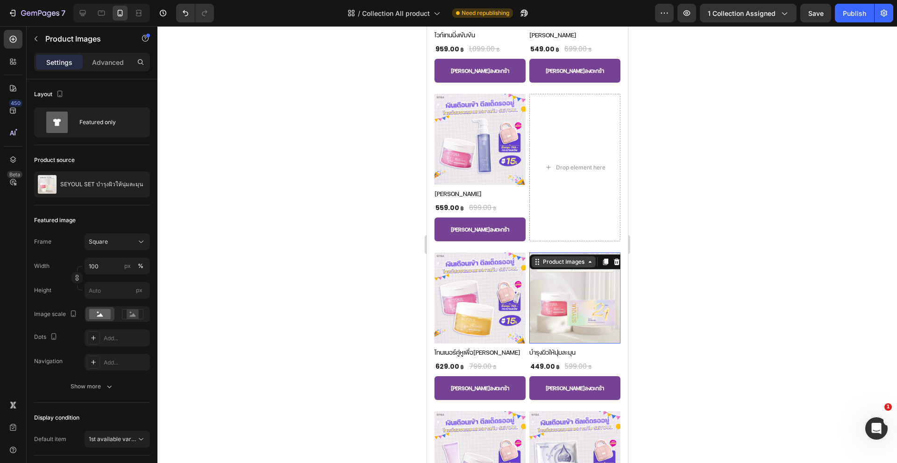
click at [559, 258] on div "Product Images" at bounding box center [562, 262] width 45 height 8
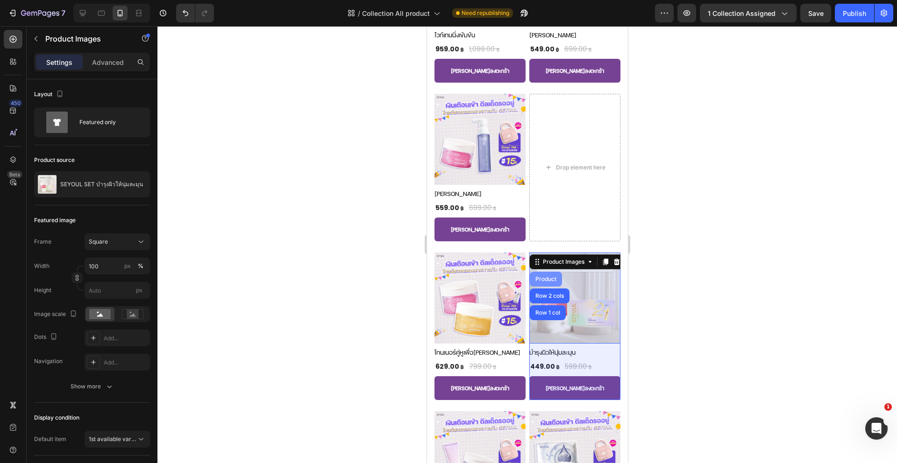
click at [544, 272] on div "Product" at bounding box center [545, 279] width 32 height 15
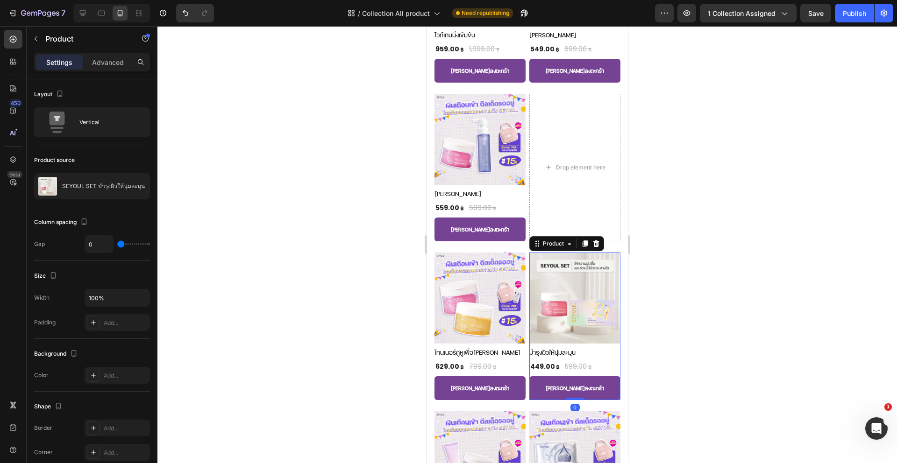
click at [592, 240] on icon at bounding box center [595, 243] width 7 height 7
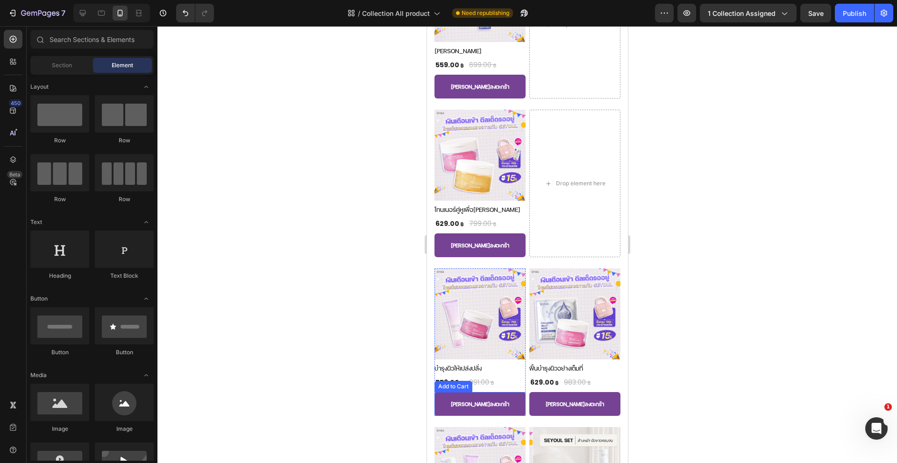
scroll to position [1757, 0]
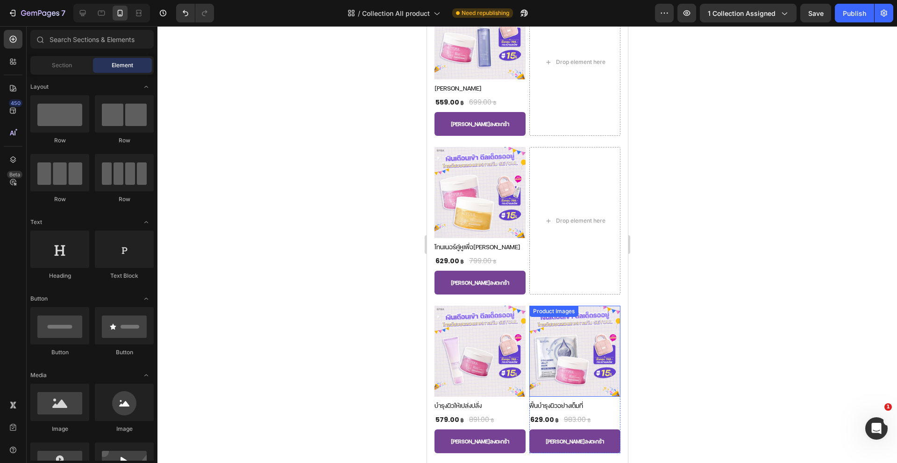
click at [562, 327] on img at bounding box center [574, 351] width 91 height 91
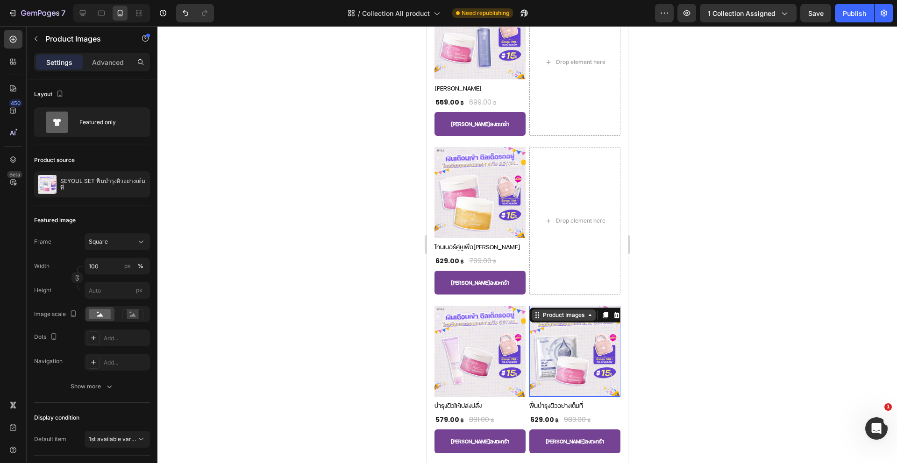
click at [552, 311] on div "Product Images" at bounding box center [562, 315] width 45 height 8
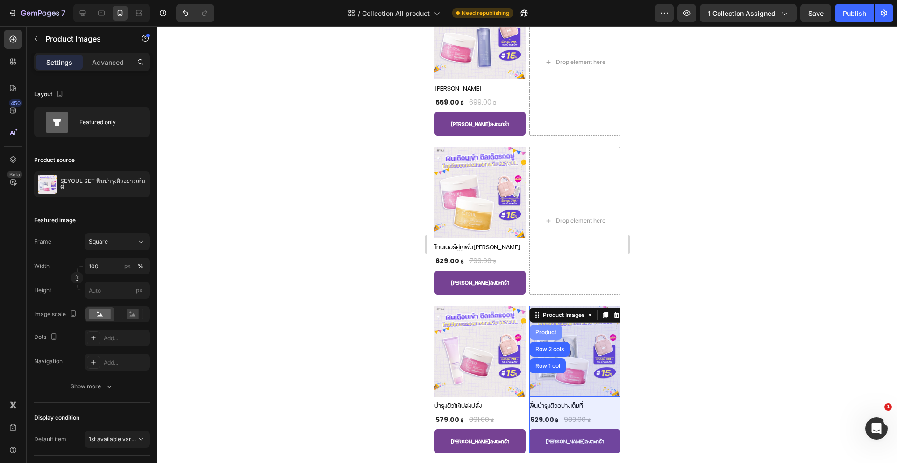
click at [543, 330] on div "Product" at bounding box center [545, 333] width 25 height 6
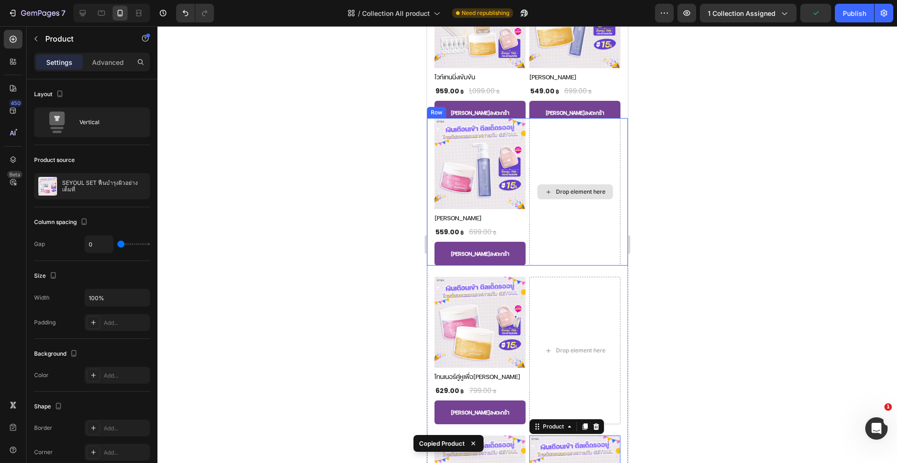
scroll to position [1469, 0]
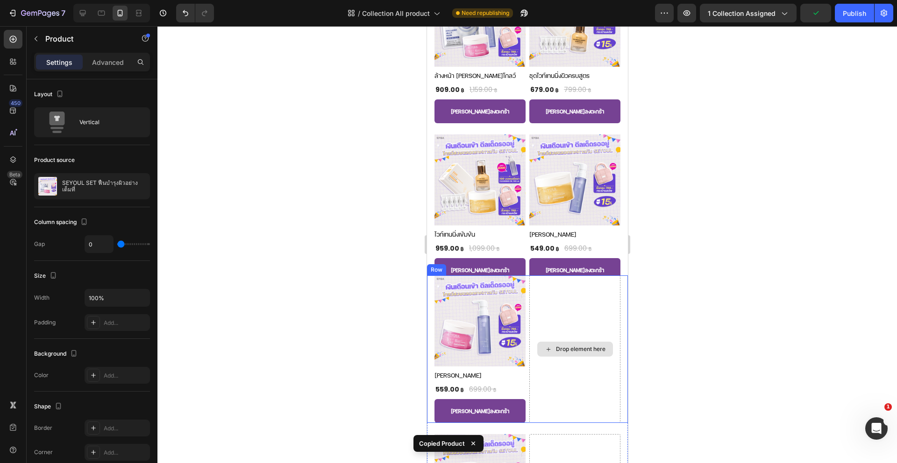
click at [561, 324] on div "Drop element here" at bounding box center [574, 350] width 91 height 148
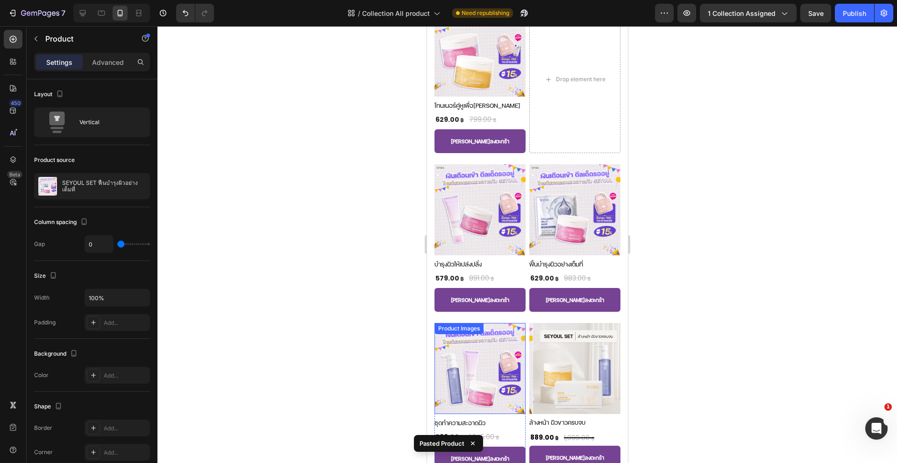
scroll to position [1895, 0]
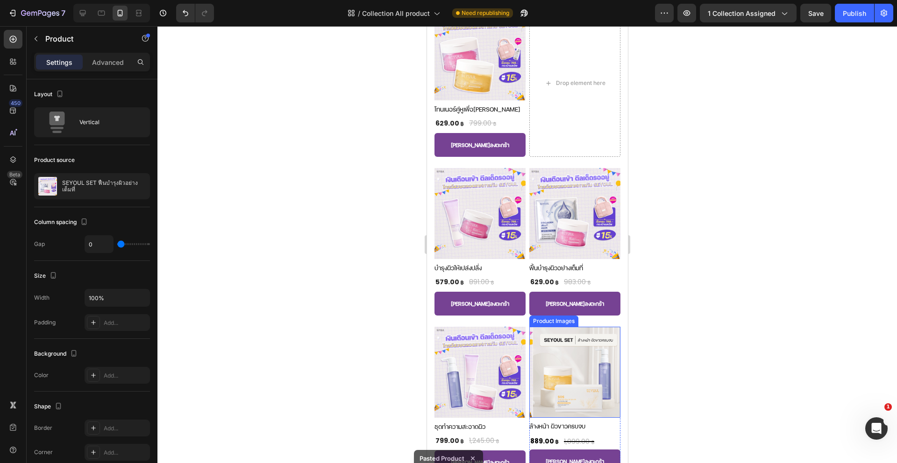
click at [554, 353] on img at bounding box center [577, 372] width 91 height 91
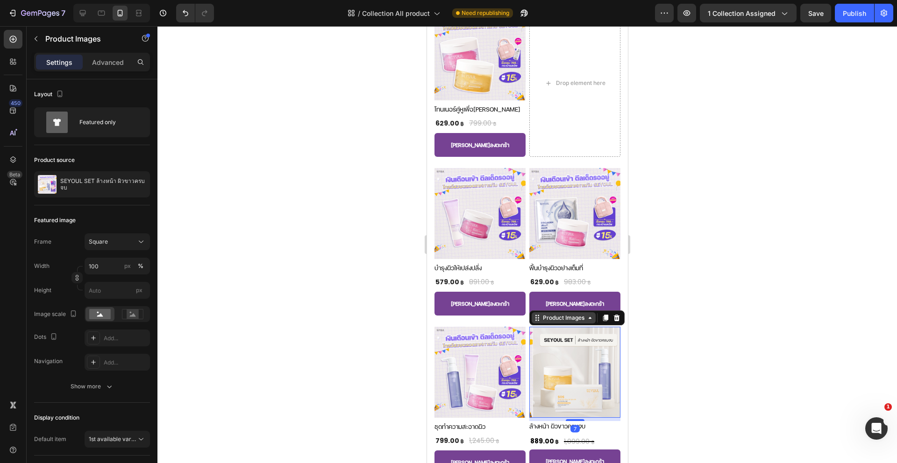
click at [563, 312] on div "Product Images" at bounding box center [563, 317] width 64 height 11
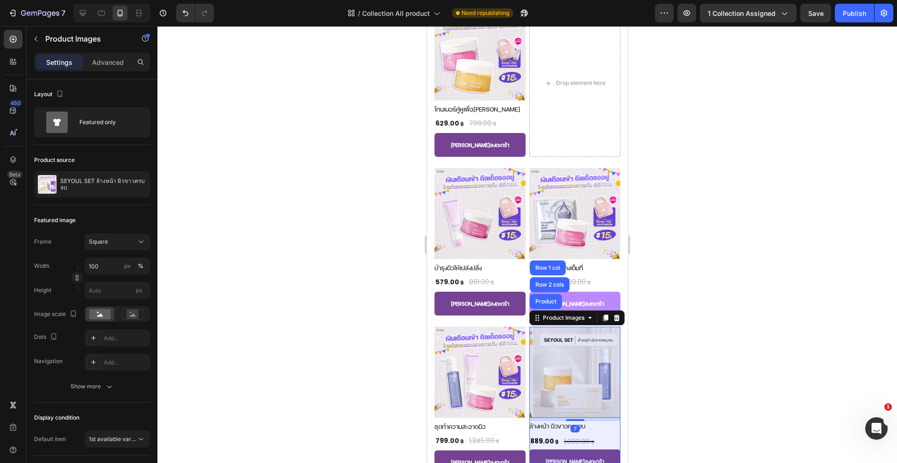
click at [544, 299] on div "Product" at bounding box center [545, 302] width 25 height 6
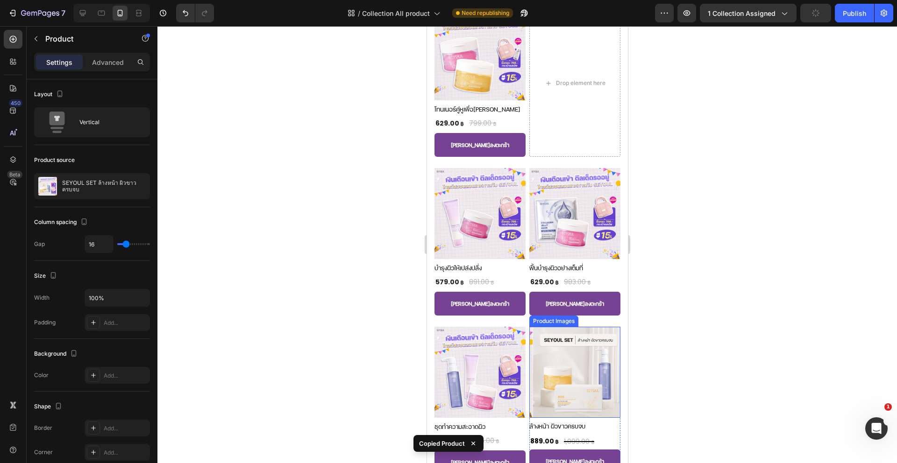
click at [552, 317] on div "Product Images" at bounding box center [553, 321] width 45 height 8
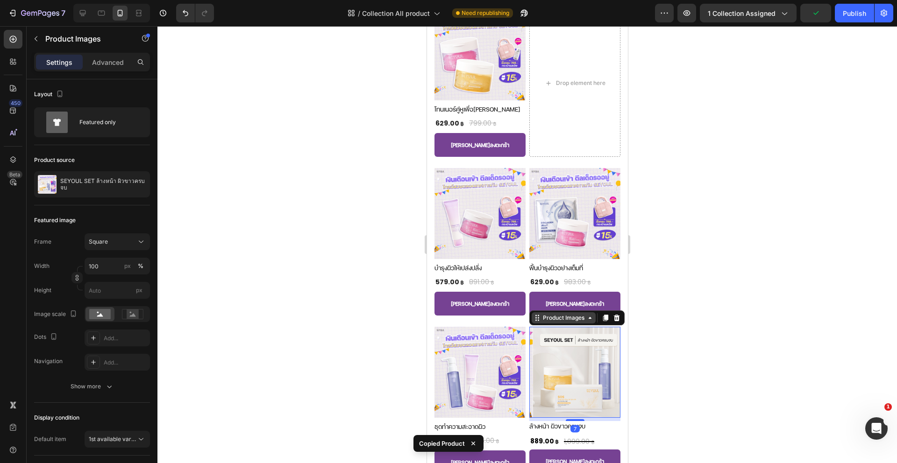
click at [551, 314] on div "Product Images" at bounding box center [562, 318] width 45 height 8
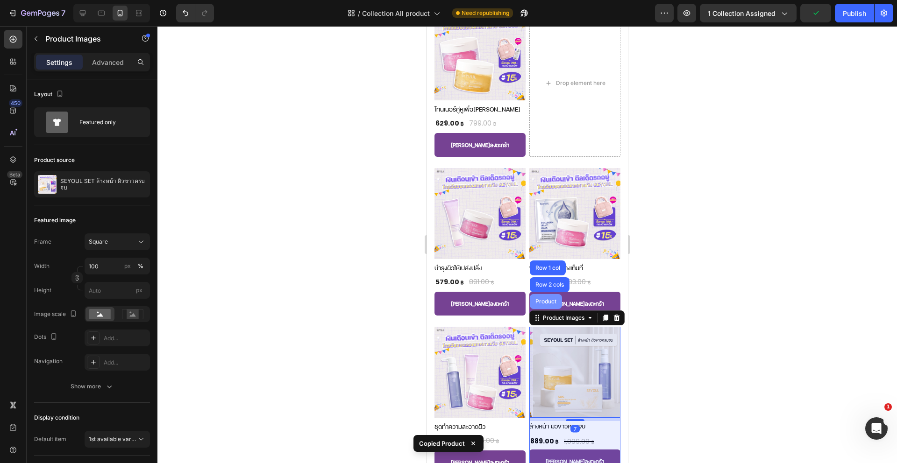
click at [547, 299] on div "Product" at bounding box center [545, 302] width 25 height 6
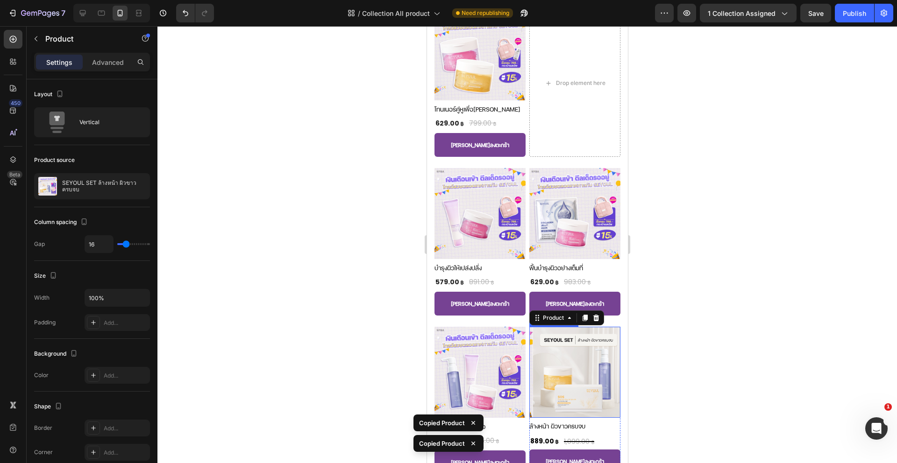
scroll to position [1744, 0]
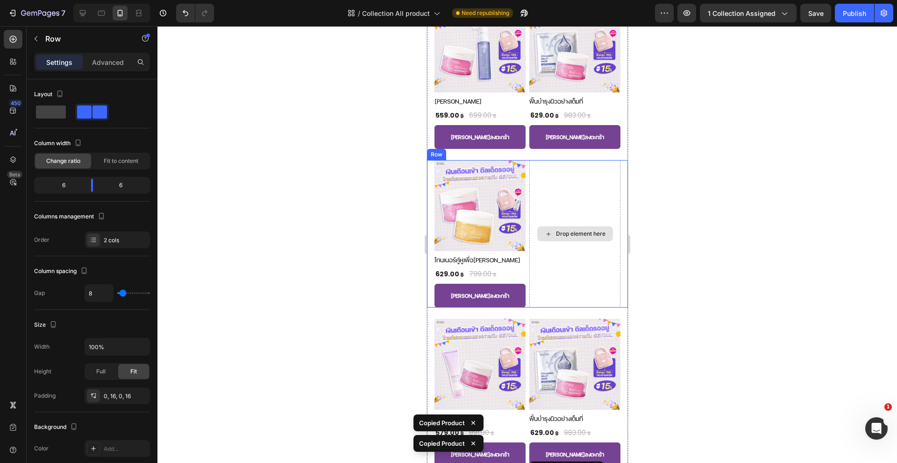
click at [549, 236] on div "Drop element here" at bounding box center [574, 234] width 91 height 148
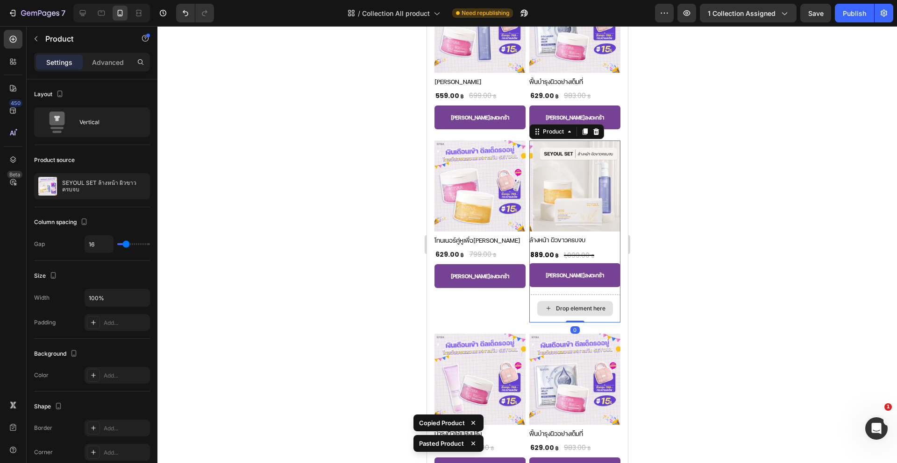
scroll to position [1773, 0]
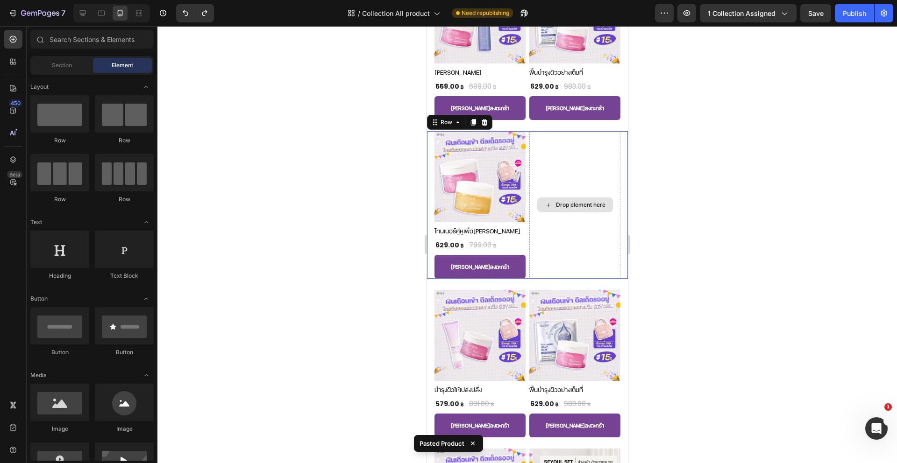
click at [545, 251] on div "Drop element here" at bounding box center [574, 205] width 91 height 148
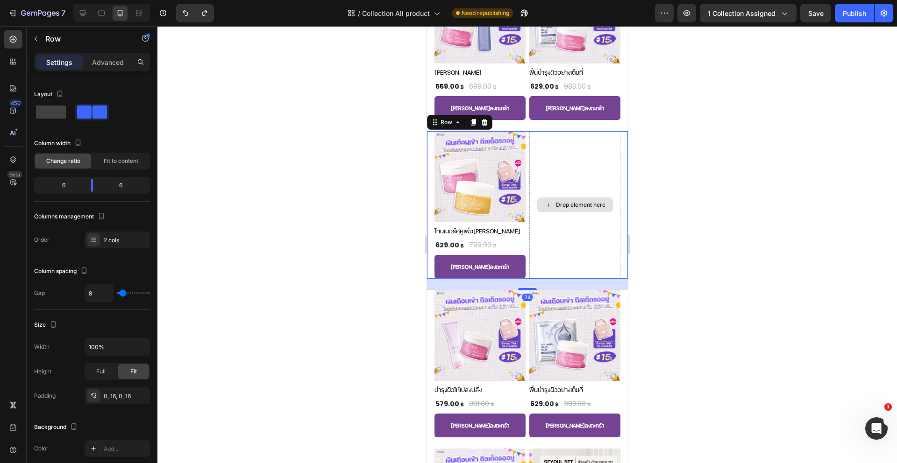
click at [568, 236] on div "Drop element here" at bounding box center [574, 205] width 91 height 148
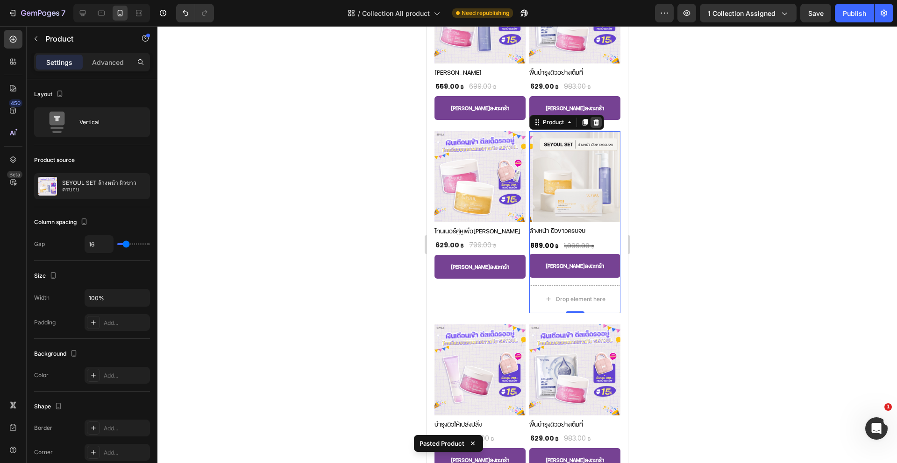
click at [593, 119] on icon at bounding box center [596, 122] width 6 height 7
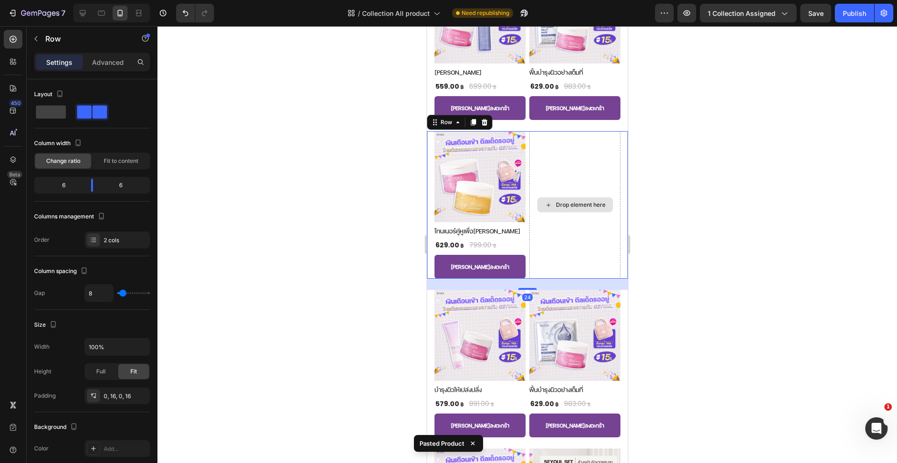
click at [575, 180] on div "Drop element here" at bounding box center [574, 205] width 91 height 148
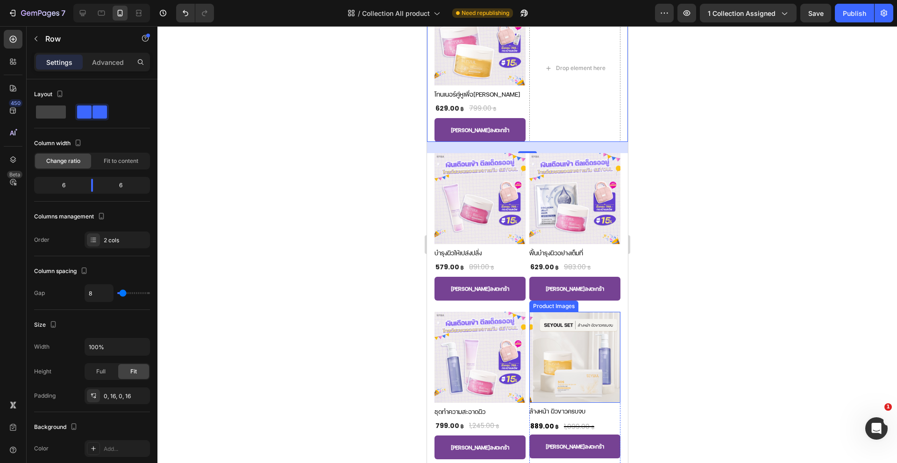
scroll to position [1909, 0]
click at [551, 381] on img at bounding box center [577, 357] width 91 height 91
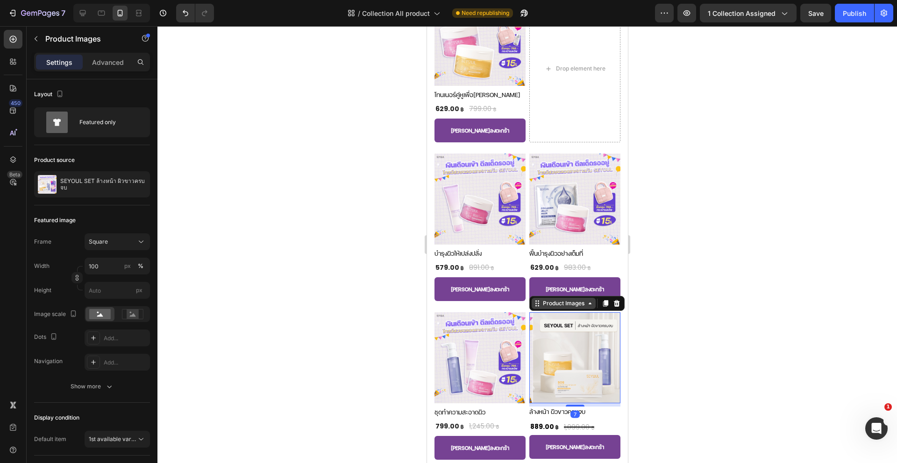
click at [550, 299] on div "Product Images" at bounding box center [562, 303] width 45 height 8
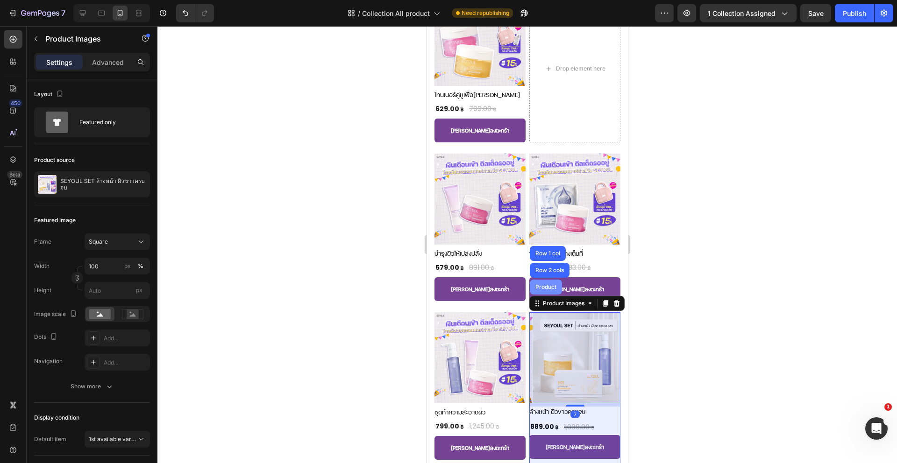
click at [542, 284] on div "Product" at bounding box center [545, 287] width 25 height 6
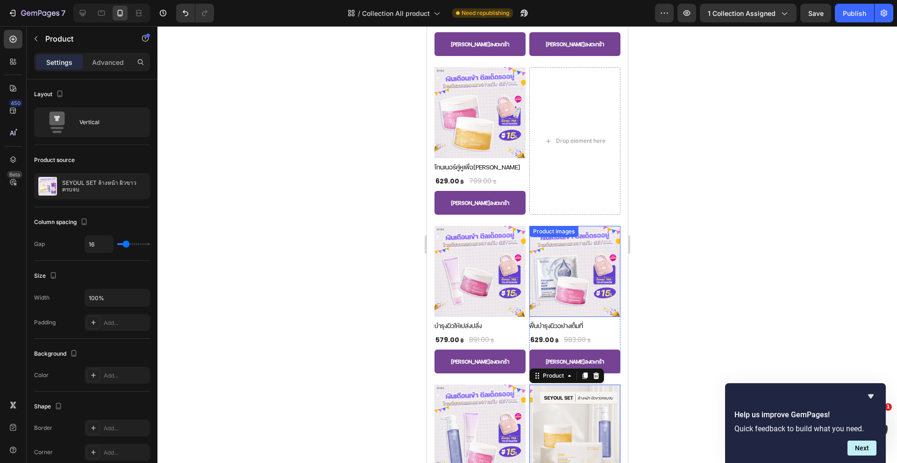
scroll to position [1823, 0]
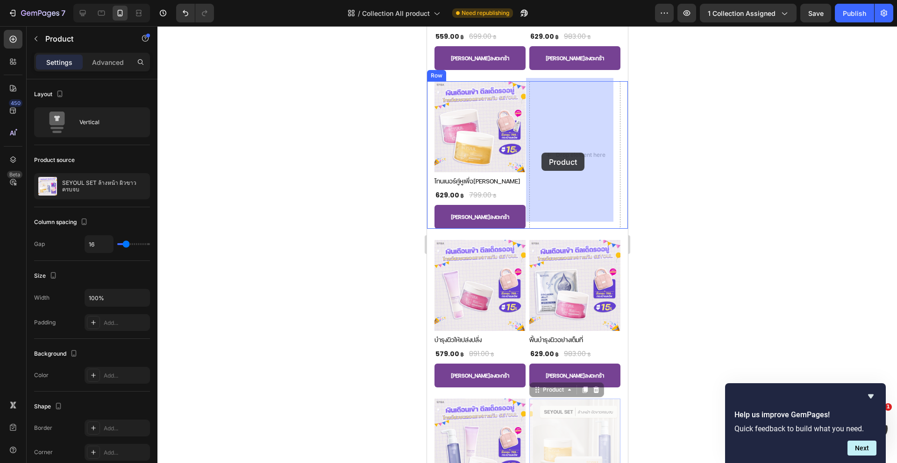
drag, startPoint x: 539, startPoint y: 383, endPoint x: 541, endPoint y: 153, distance: 229.8
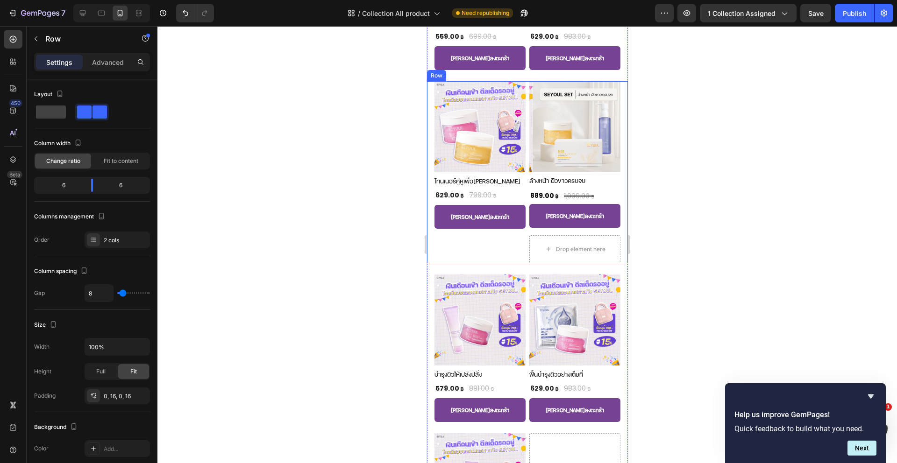
click at [483, 245] on div "Product Images โทนเนอร์คู่หูเพื่อผิวสะอาด Button 629.00 ฿ (P) Price (P) Price 7…" at bounding box center [479, 172] width 91 height 182
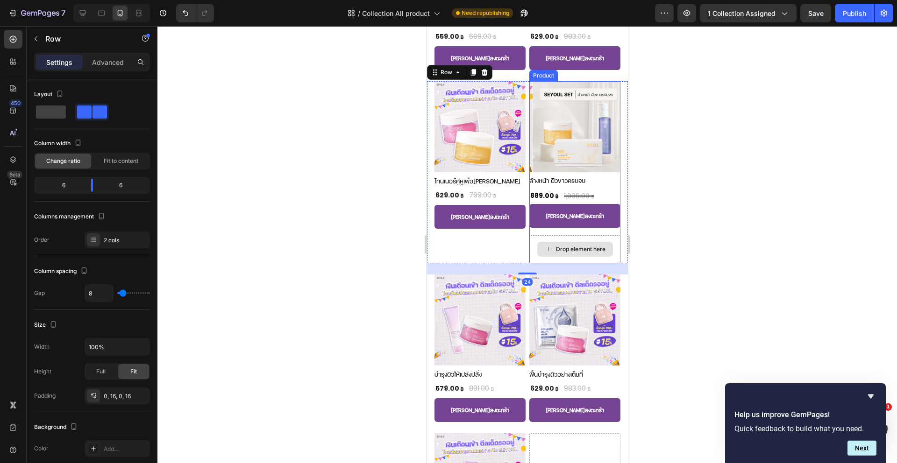
click at [562, 242] on div "Drop element here" at bounding box center [575, 249] width 76 height 15
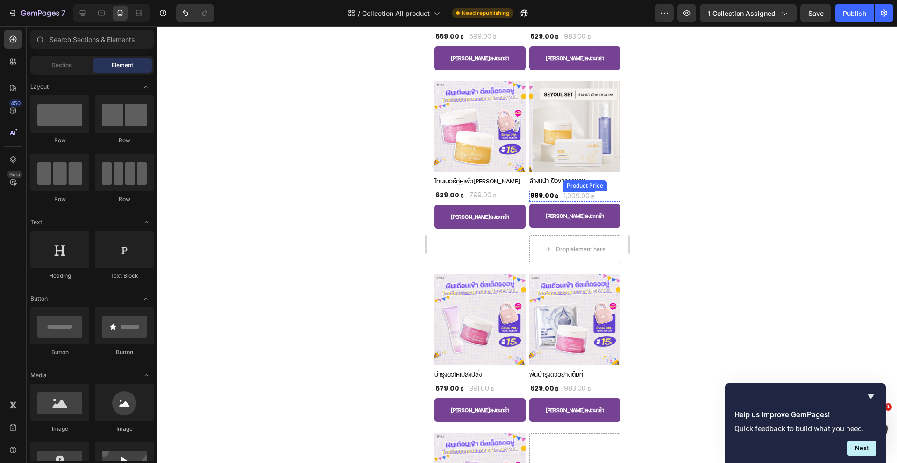
click at [567, 135] on img at bounding box center [577, 126] width 91 height 91
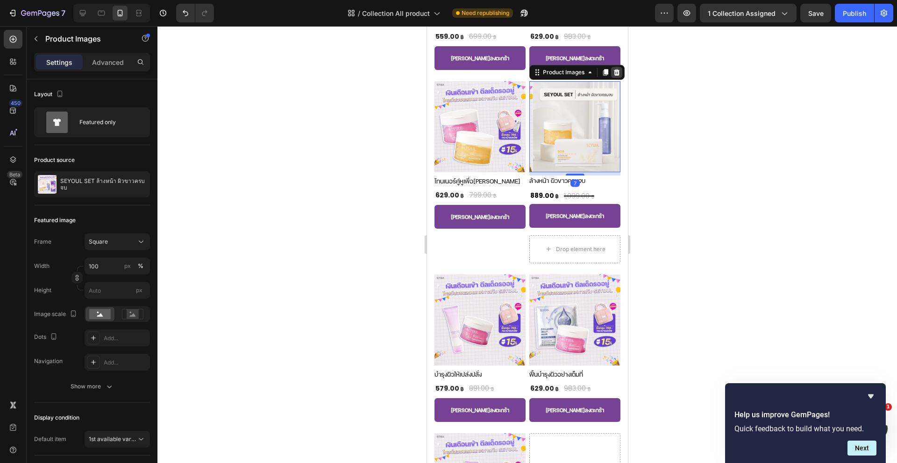
click at [614, 70] on icon at bounding box center [615, 72] width 7 height 7
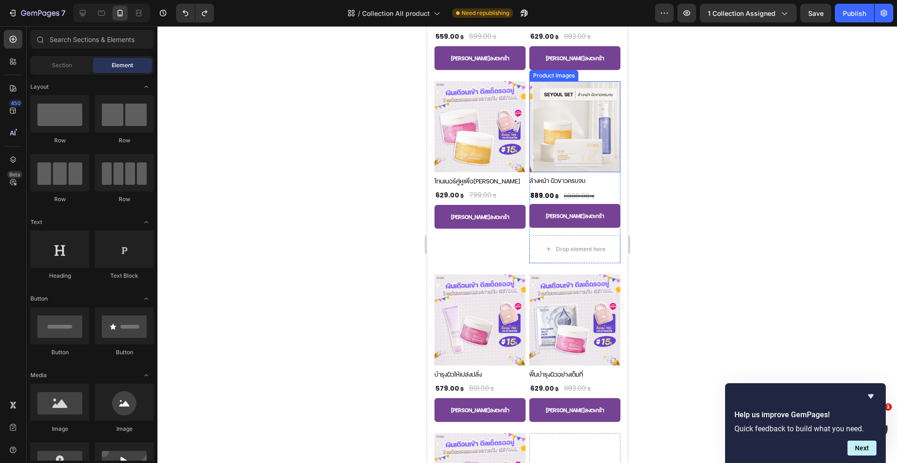
click at [561, 97] on img at bounding box center [577, 126] width 91 height 91
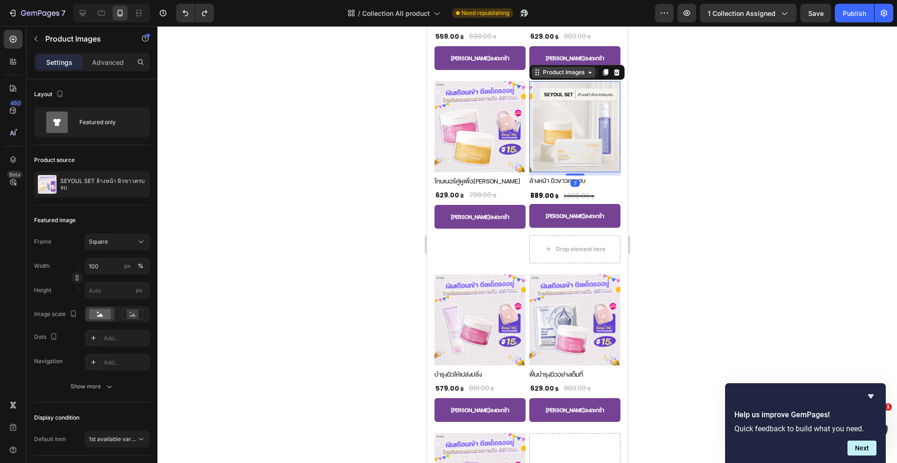
click at [551, 70] on div "Product Images" at bounding box center [562, 72] width 45 height 8
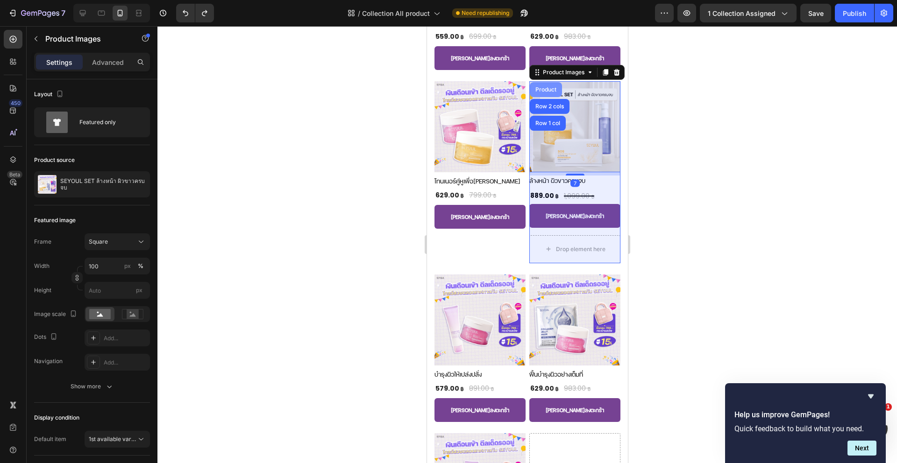
click at [547, 87] on div "Product" at bounding box center [545, 90] width 25 height 6
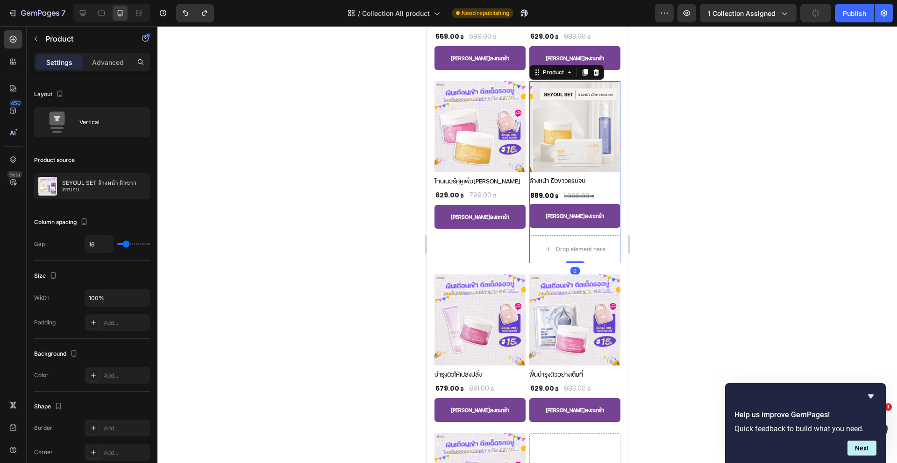
click at [593, 70] on icon at bounding box center [595, 72] width 7 height 7
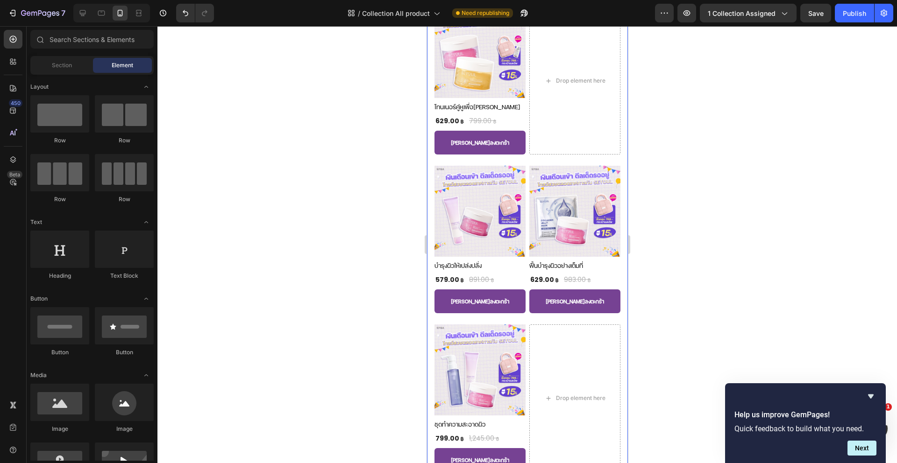
scroll to position [1840, 0]
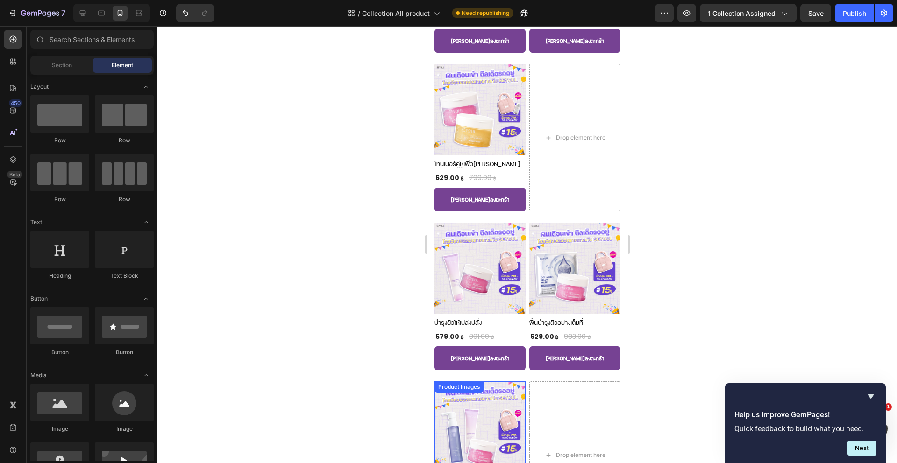
click at [532, 397] on div "Drop element here" at bounding box center [574, 456] width 91 height 148
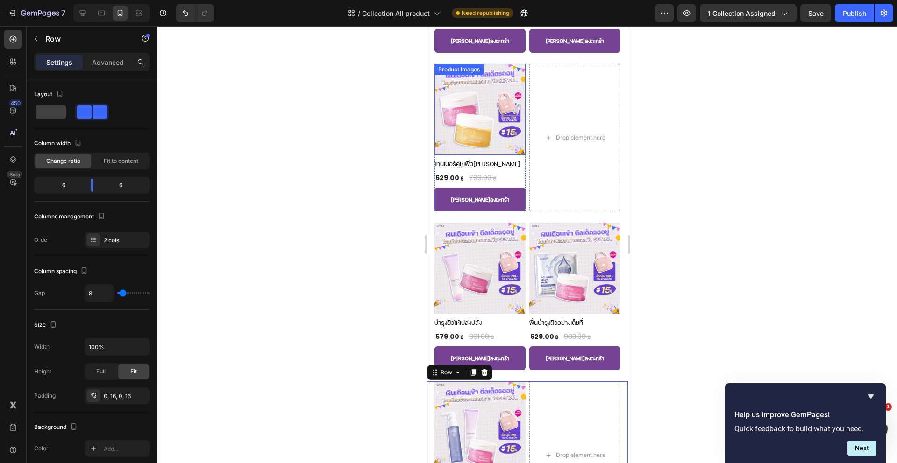
click at [475, 98] on img at bounding box center [479, 109] width 91 height 91
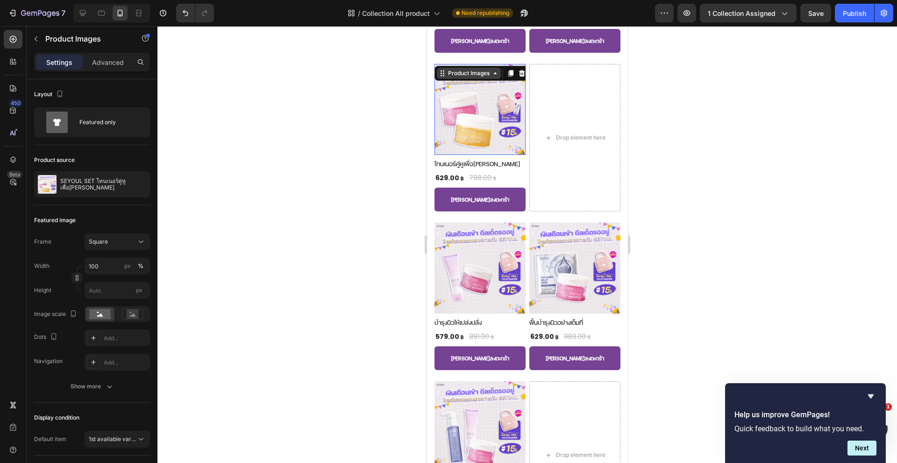
click at [460, 69] on div "Product Images" at bounding box center [468, 73] width 45 height 8
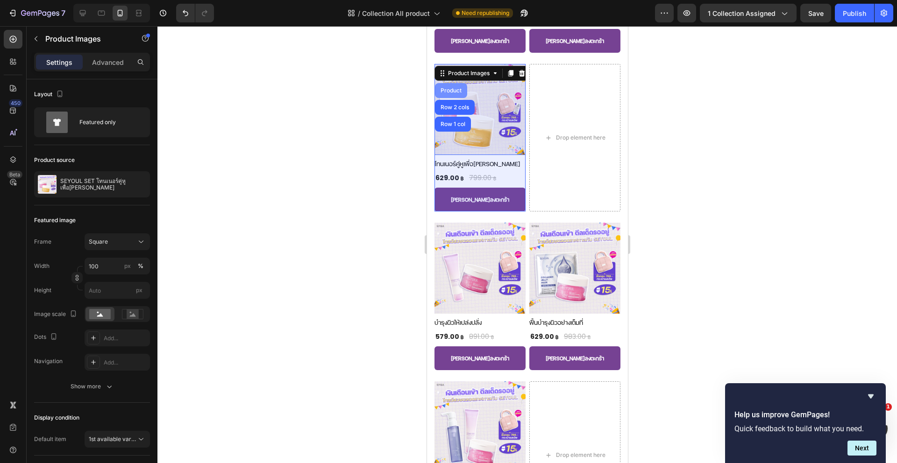
click at [454, 83] on div "Product" at bounding box center [450, 90] width 32 height 15
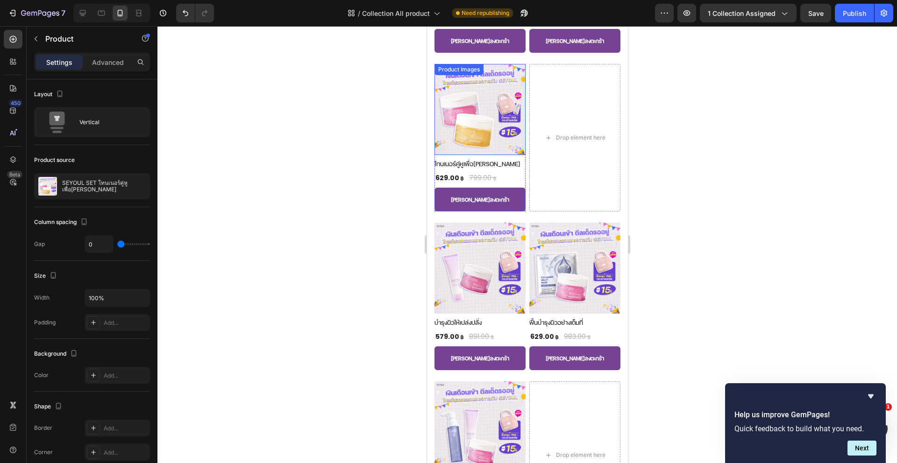
click at [448, 68] on div "Product Images" at bounding box center [458, 69] width 45 height 8
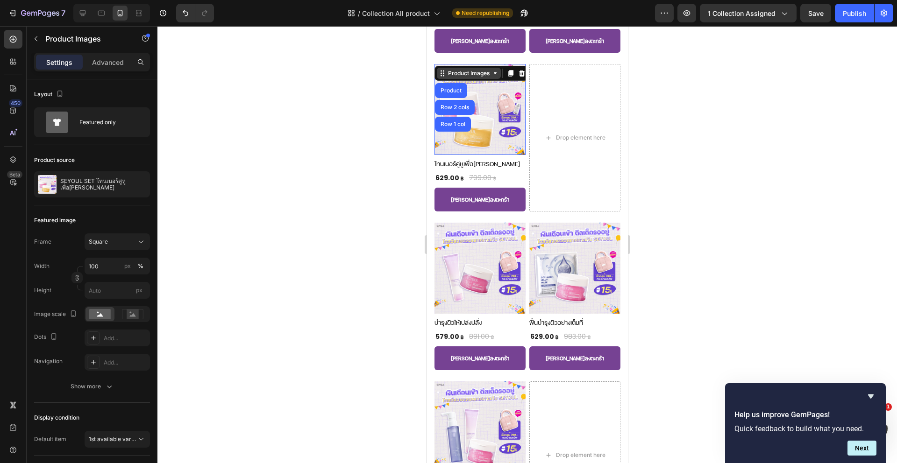
click at [448, 69] on div "Product Images" at bounding box center [468, 73] width 45 height 8
click at [460, 71] on div "Product Images" at bounding box center [468, 73] width 45 height 8
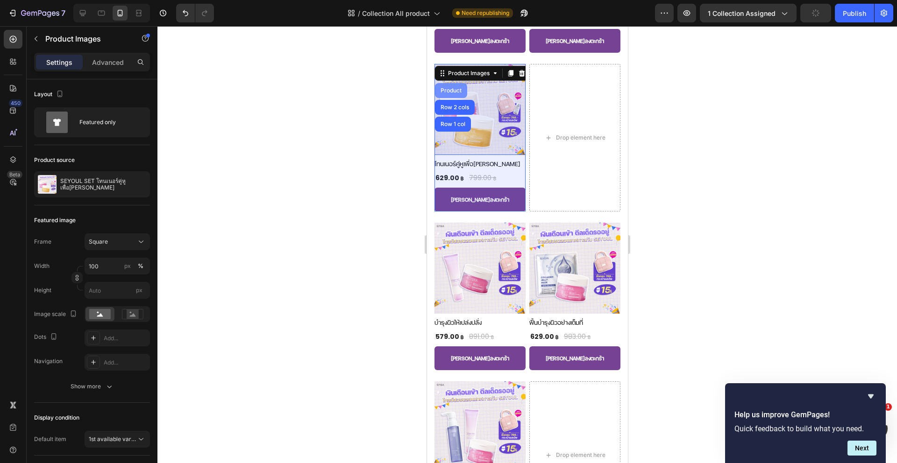
click at [456, 88] on div "Product" at bounding box center [450, 91] width 25 height 6
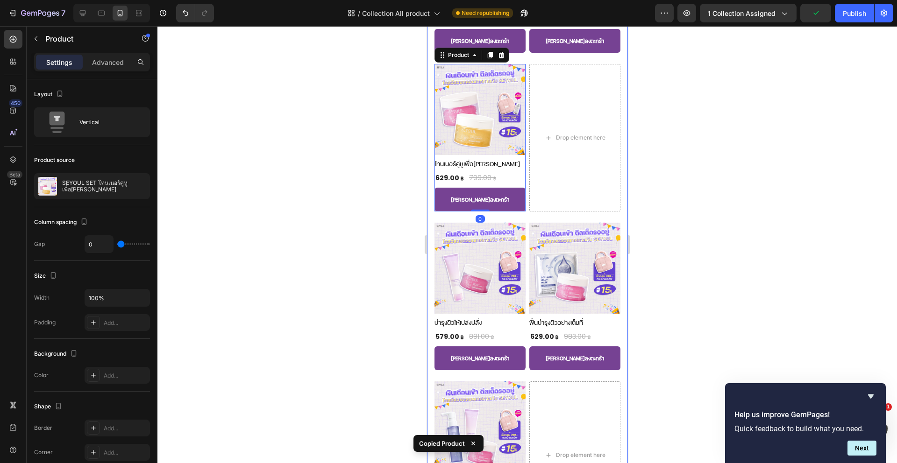
scroll to position [2014, 0]
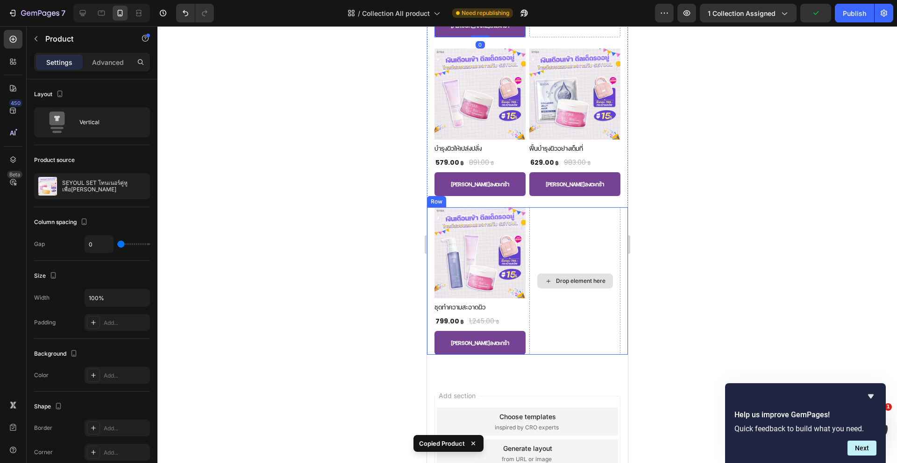
click at [544, 223] on div "Drop element here" at bounding box center [574, 281] width 91 height 148
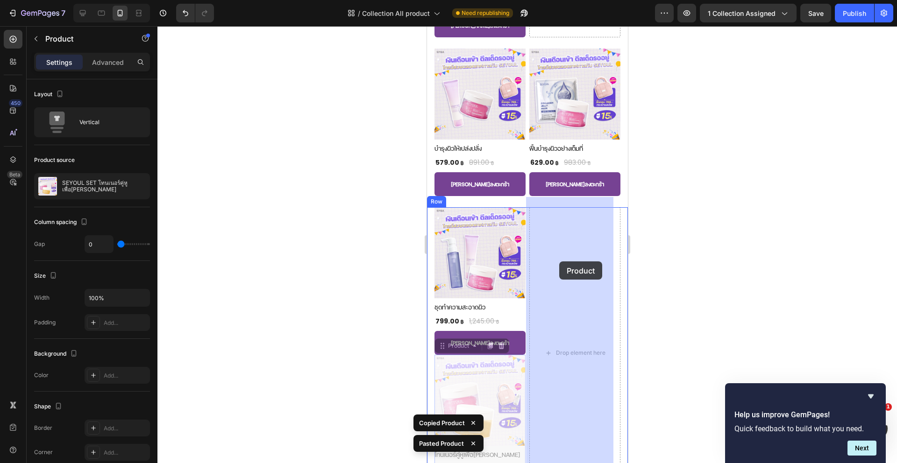
drag, startPoint x: 450, startPoint y: 331, endPoint x: 570, endPoint y: 251, distance: 143.9
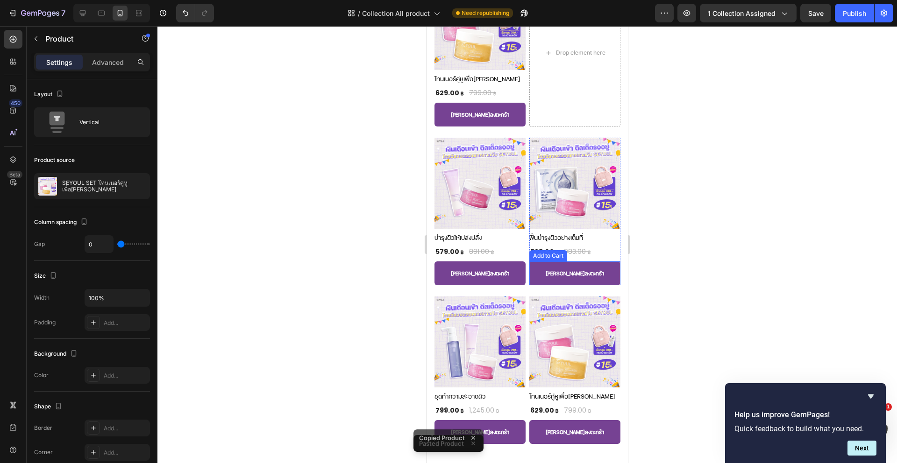
scroll to position [1923, 0]
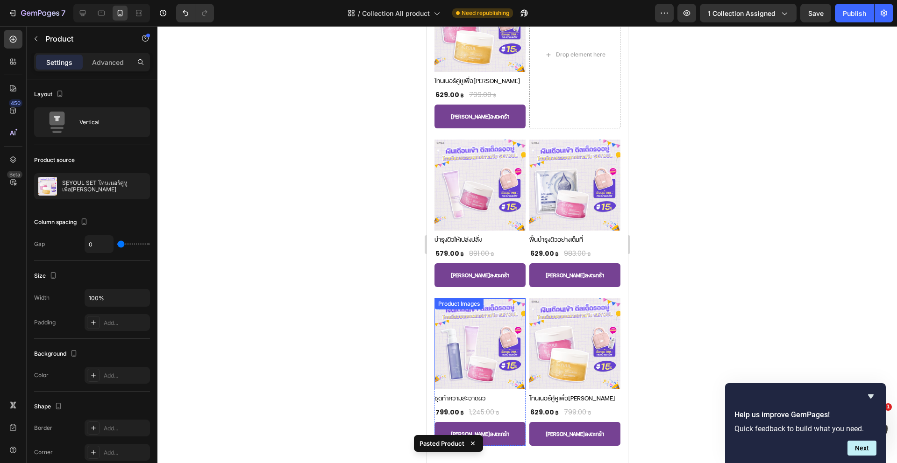
click at [449, 303] on div "Product Images" at bounding box center [479, 343] width 91 height 91
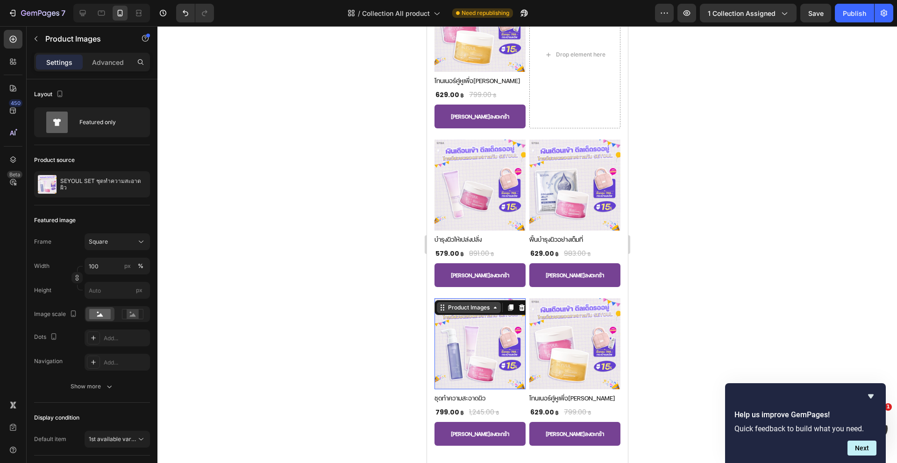
click at [449, 304] on div "Product Images" at bounding box center [468, 308] width 45 height 8
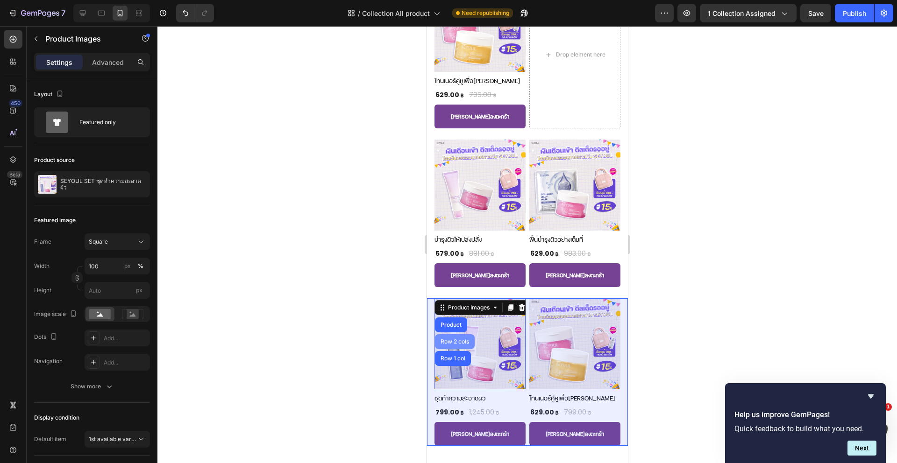
click at [450, 334] on div "Row 2 cols" at bounding box center [454, 341] width 40 height 15
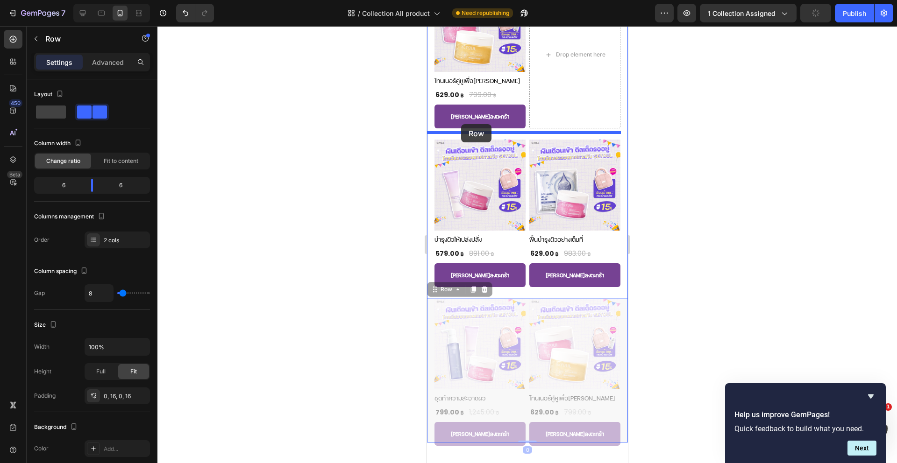
drag, startPoint x: 435, startPoint y: 281, endPoint x: 461, endPoint y: 124, distance: 158.5
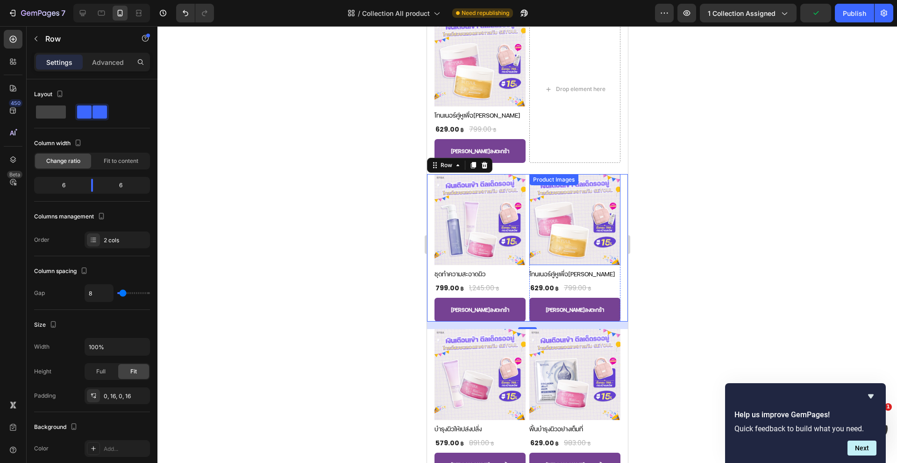
scroll to position [1765, 0]
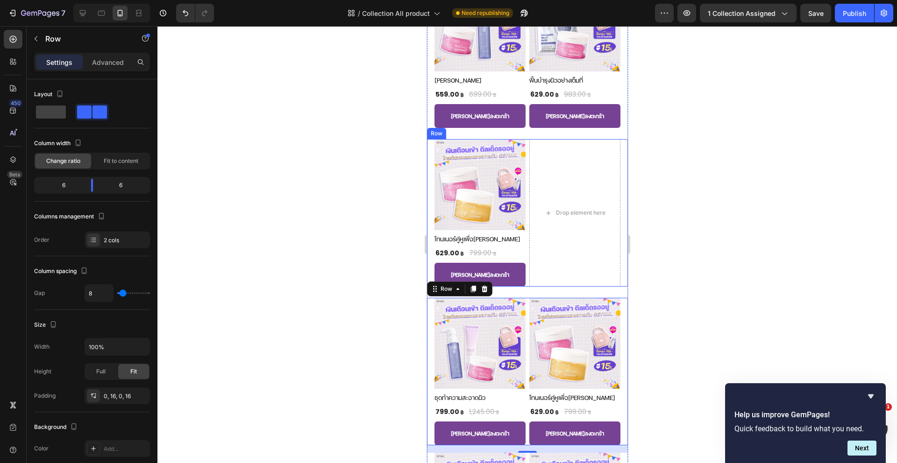
click at [428, 144] on div "Product Images โทนเนอร์คู่หูเพื่อผิวสะอาด Button 629.00 ฿ (P) Price (P) Price 7…" at bounding box center [526, 213] width 201 height 148
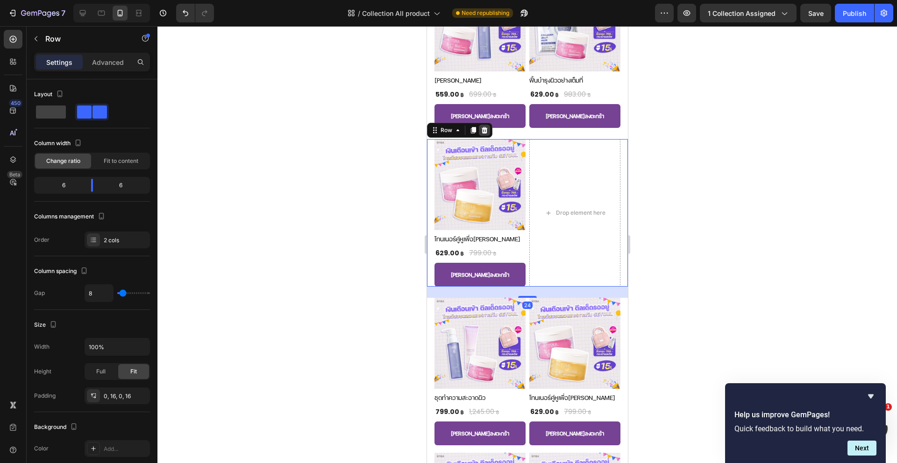
click at [483, 127] on icon at bounding box center [483, 130] width 7 height 7
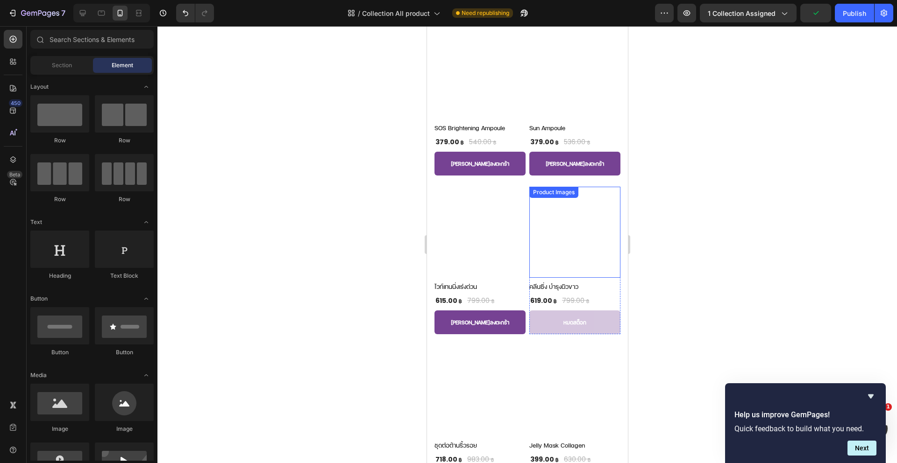
scroll to position [880, 0]
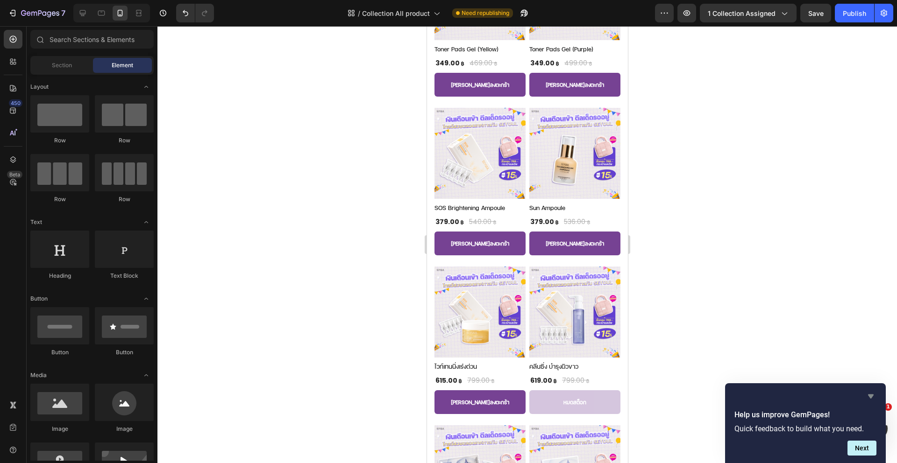
click at [870, 397] on icon "Hide survey" at bounding box center [871, 397] width 6 height 4
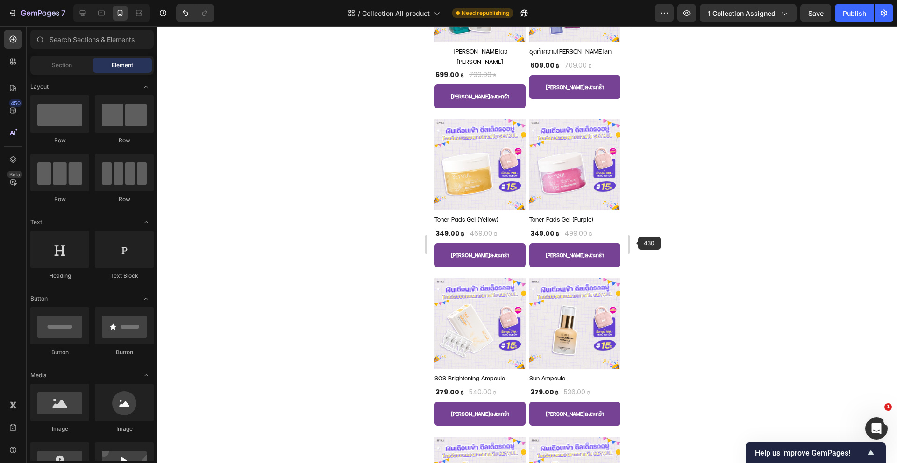
scroll to position [620, 0]
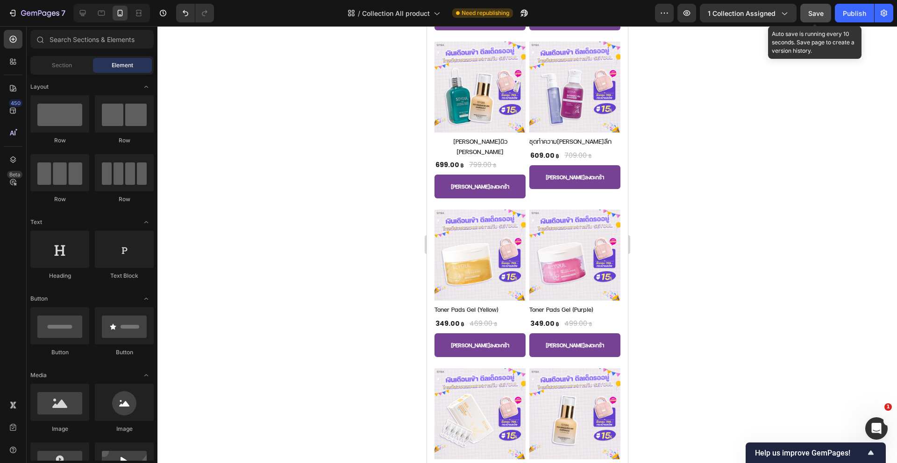
click at [805, 15] on button "Save" at bounding box center [815, 13] width 31 height 19
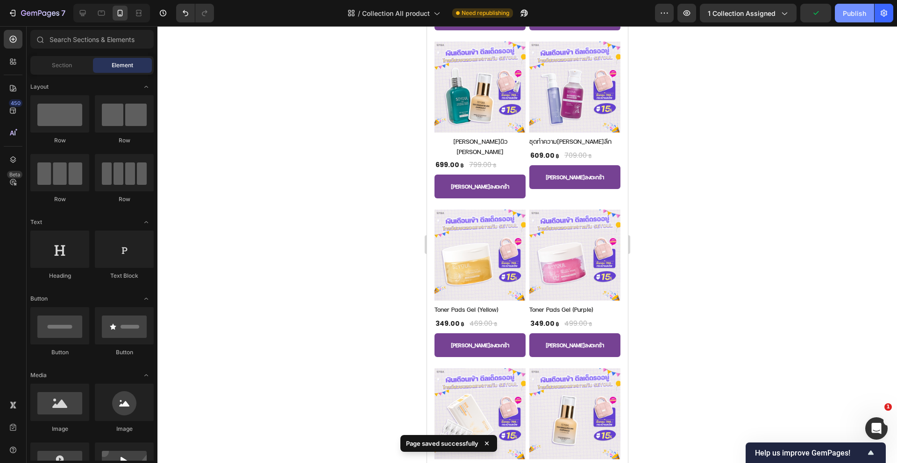
click at [863, 11] on div "Publish" at bounding box center [854, 13] width 23 height 10
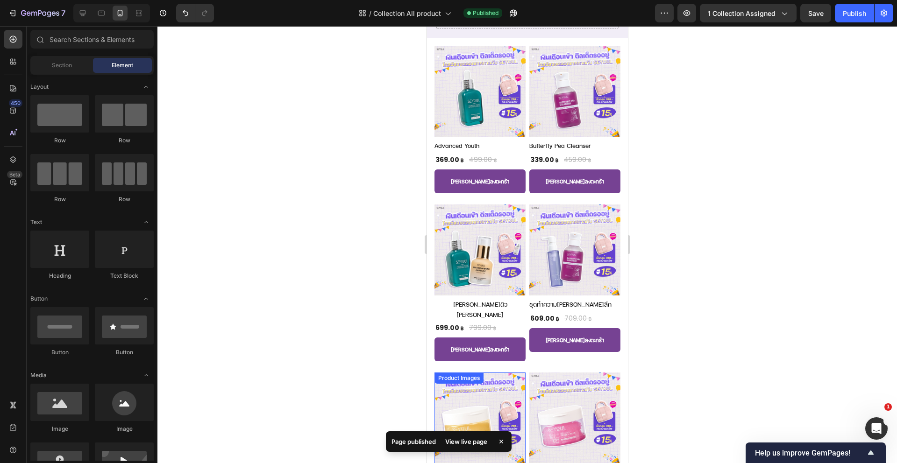
scroll to position [472, 0]
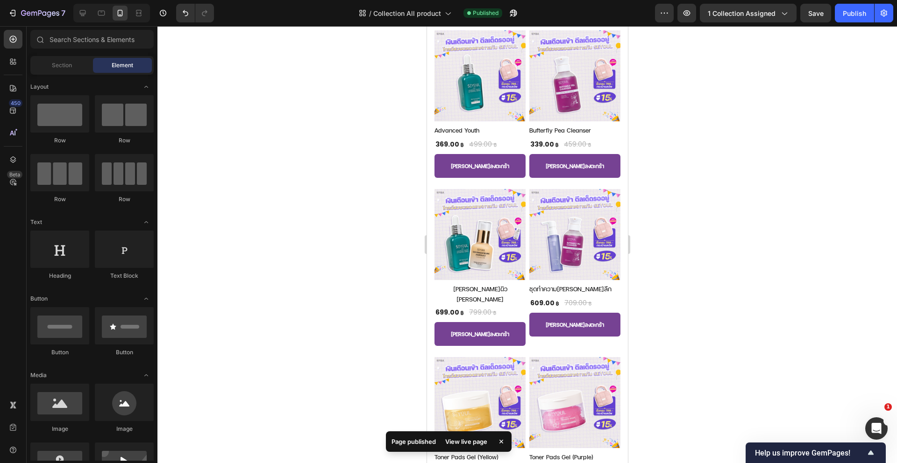
click at [454, 437] on div "View live page" at bounding box center [466, 441] width 53 height 13
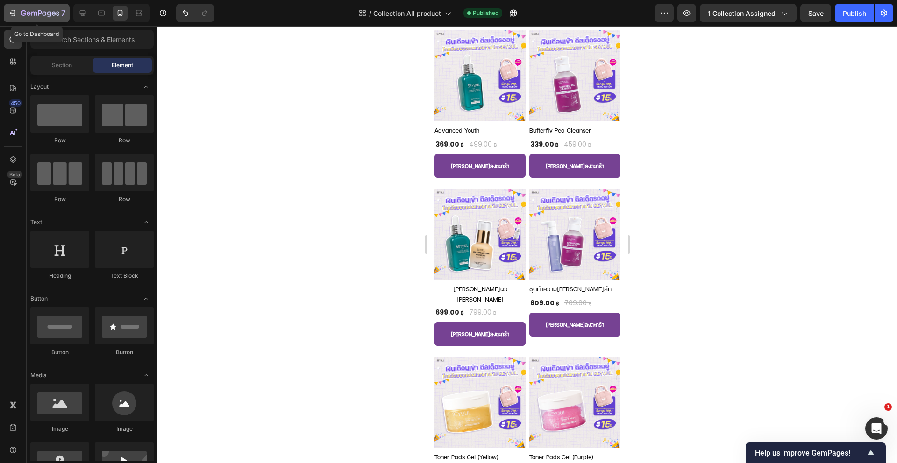
click at [46, 14] on icon "button" at bounding box center [40, 14] width 38 height 8
